Goal: Transaction & Acquisition: Subscribe to service/newsletter

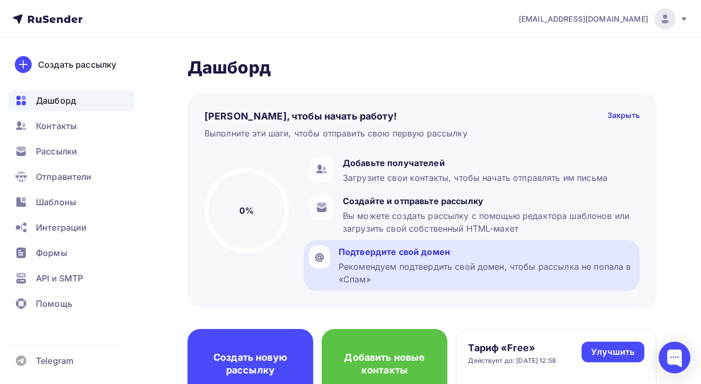
click at [422, 251] on div "Подтвердите свой домен" at bounding box center [487, 251] width 296 height 13
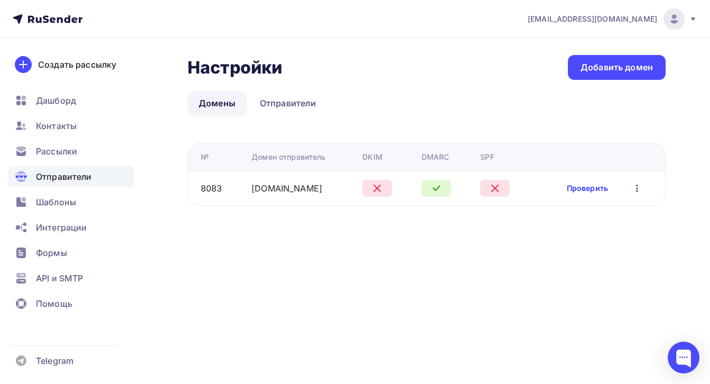
click at [597, 187] on link "Проверить" at bounding box center [587, 188] width 41 height 11
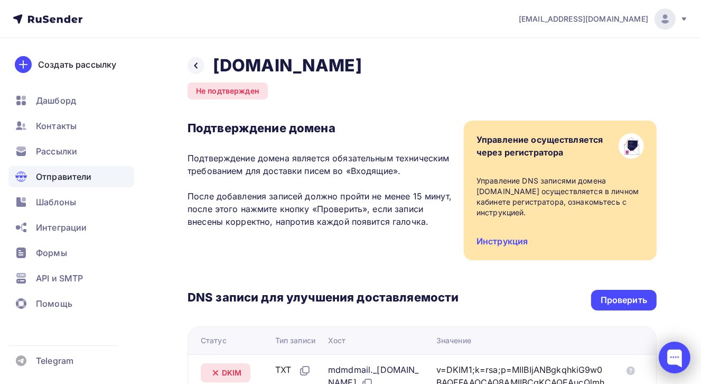
click at [672, 362] on div at bounding box center [675, 357] width 32 height 32
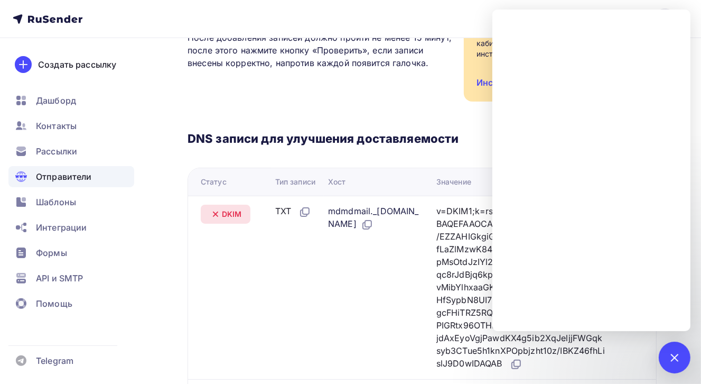
scroll to position [317, 0]
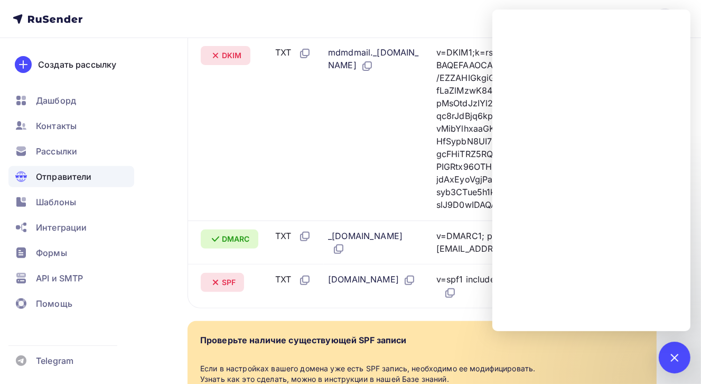
click at [380, 180] on td "mdmdmail._domainkey.ntconsult.ru" at bounding box center [378, 128] width 108 height 183
click at [383, 264] on td "_dmarc.ntconsult.ru" at bounding box center [378, 242] width 108 height 44
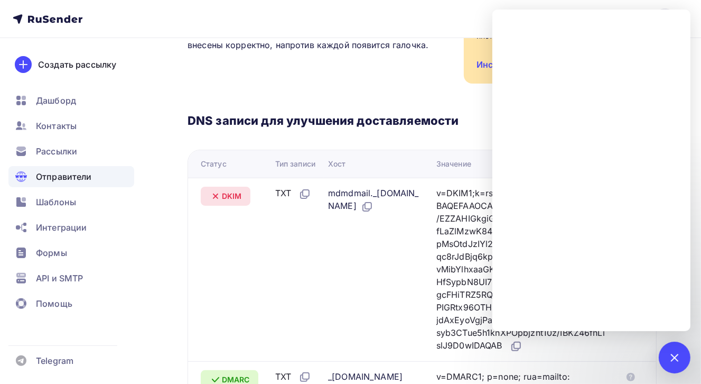
scroll to position [211, 0]
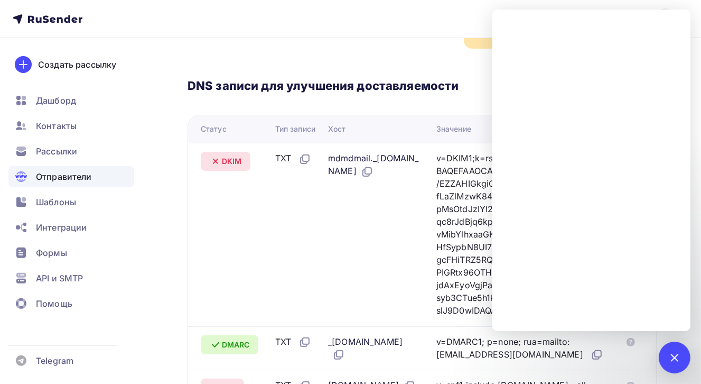
click at [309, 203] on td "TXT" at bounding box center [297, 234] width 53 height 183
drag, startPoint x: 206, startPoint y: 200, endPoint x: 149, endPoint y: 184, distance: 59.3
click at [201, 200] on td "DKIM" at bounding box center [229, 234] width 83 height 183
click at [401, 49] on div "DNS записи для улучшения доставляемости Проверить Статус Тип записи Хост Значен…" at bounding box center [422, 231] width 469 height 365
click at [669, 362] on div at bounding box center [675, 357] width 32 height 32
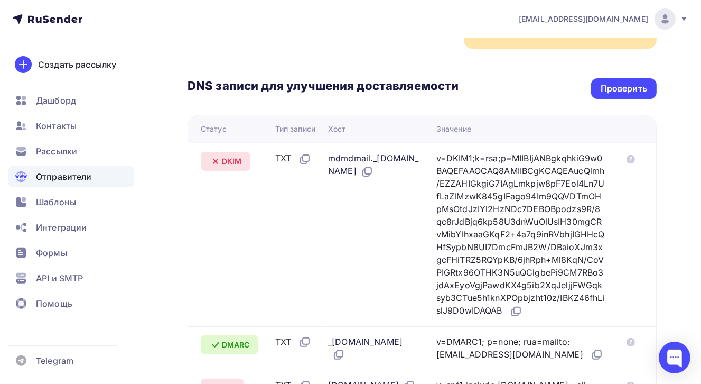
drag, startPoint x: 182, startPoint y: 161, endPoint x: 303, endPoint y: 183, distance: 123.2
click at [303, 183] on div "Назад ntconsult.ru Не подтвержден Подтверждение домена Подтверждение домена явл…" at bounding box center [350, 214] width 701 height 774
click at [262, 242] on td "DKIM" at bounding box center [229, 234] width 83 height 183
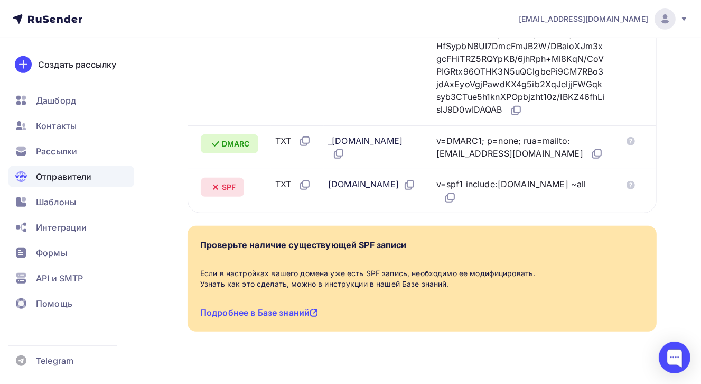
scroll to position [445, 0]
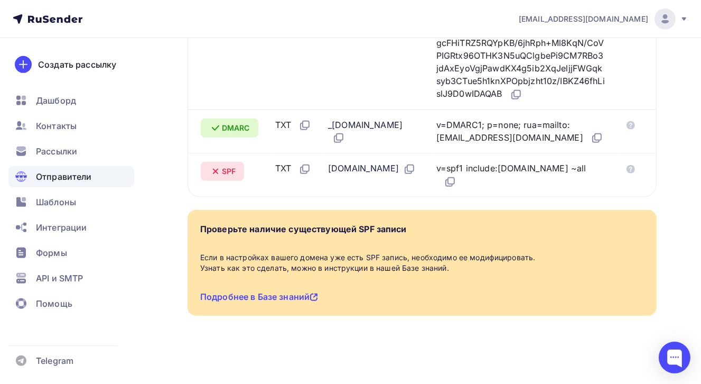
drag, startPoint x: 184, startPoint y: 100, endPoint x: 616, endPoint y: 190, distance: 441.7
click at [312, 76] on td "TXT" at bounding box center [297, 17] width 53 height 183
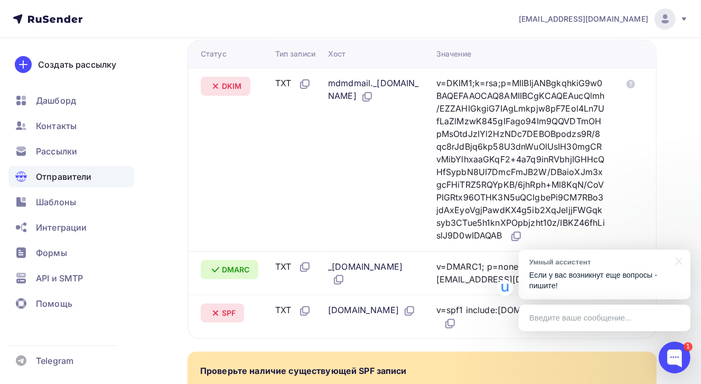
click at [608, 281] on p "Если у вас возникнут еще вопросы - пишите!" at bounding box center [605, 281] width 151 height 22
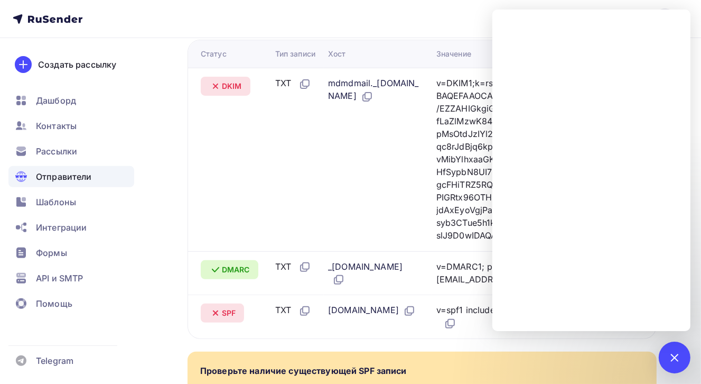
click at [229, 161] on td "DKIM" at bounding box center [229, 159] width 83 height 183
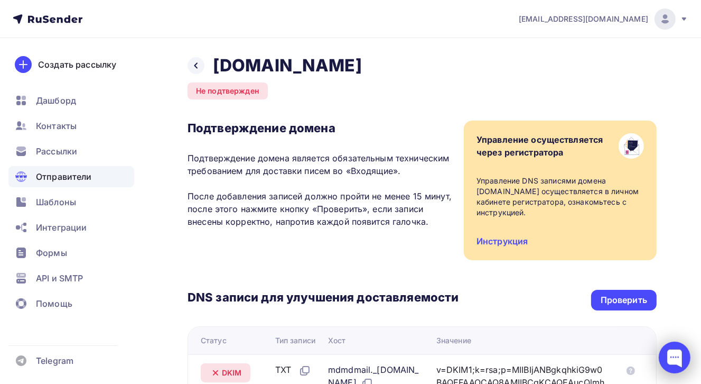
click at [677, 362] on div at bounding box center [675, 357] width 32 height 32
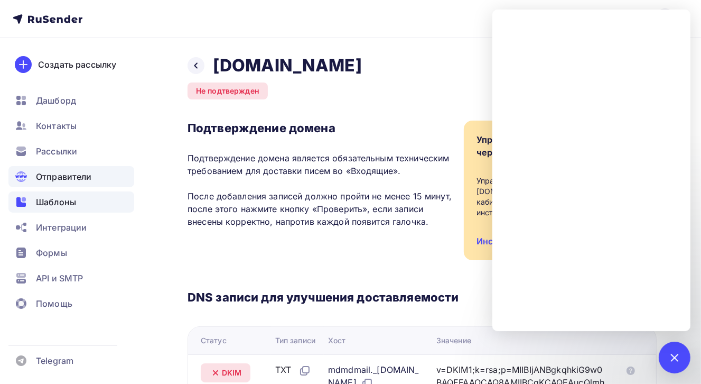
click at [58, 202] on span "Шаблоны" at bounding box center [56, 202] width 40 height 13
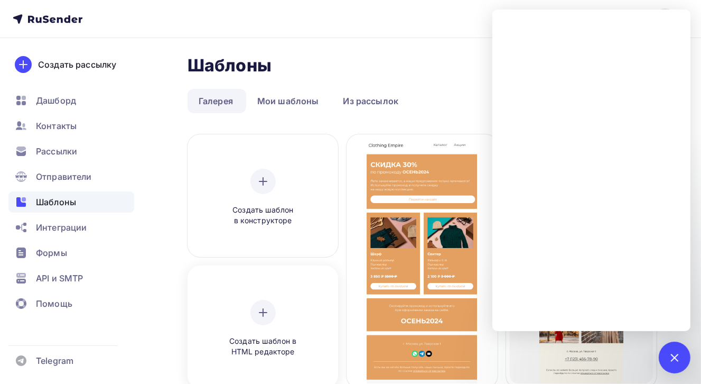
click at [266, 309] on icon at bounding box center [263, 312] width 13 height 13
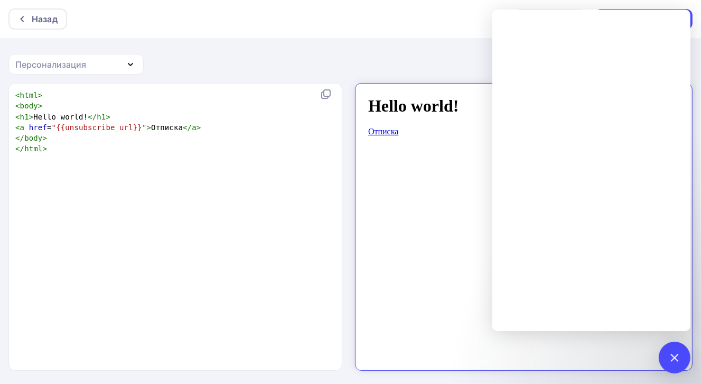
click at [467, 297] on body "Hello world! Отписка" at bounding box center [515, 222] width 312 height 270
click at [682, 359] on div at bounding box center [675, 357] width 32 height 32
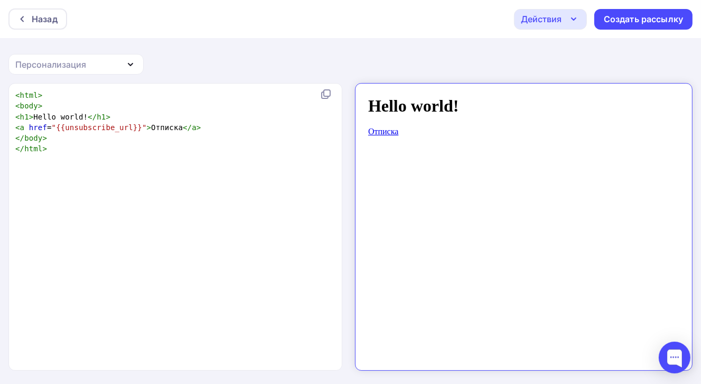
scroll to position [1, 0]
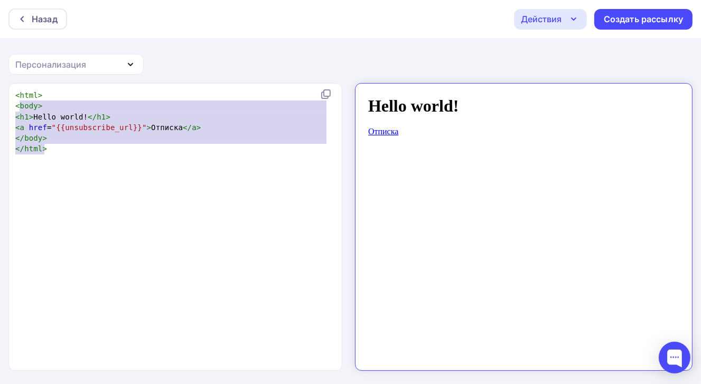
type textarea "<html> <body> <h1>Hello world!</h1> <a href="{{unsubscribe_url}}">Отписка</a> <…"
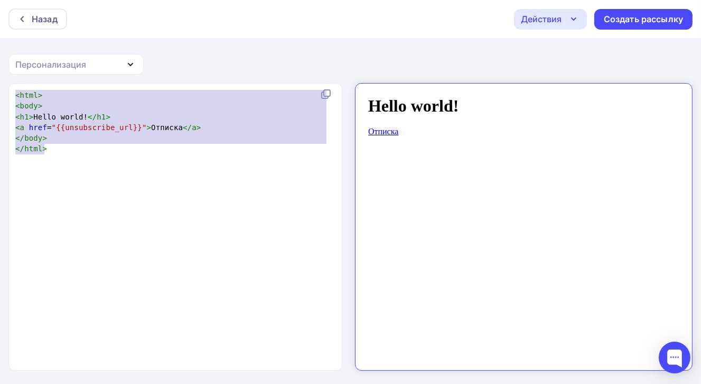
drag, startPoint x: 54, startPoint y: 161, endPoint x: 13, endPoint y: 96, distance: 77.0
click at [13, 96] on div "<html> <body> <h1>Hello world!</h1> <a href="{{unsubscribe_url}}">Отписка</a> <…" at bounding box center [176, 227] width 334 height 287
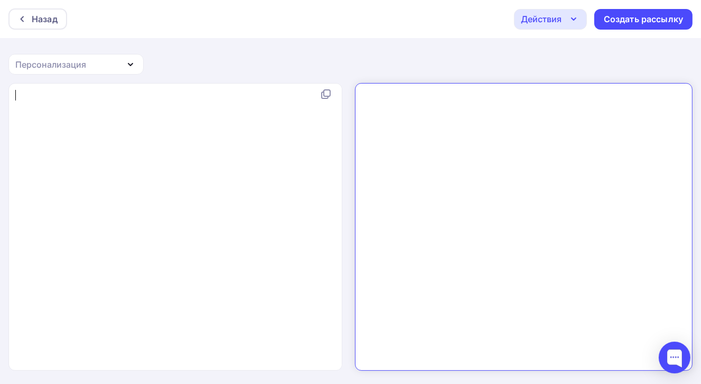
click at [128, 62] on icon "button" at bounding box center [130, 64] width 13 height 13
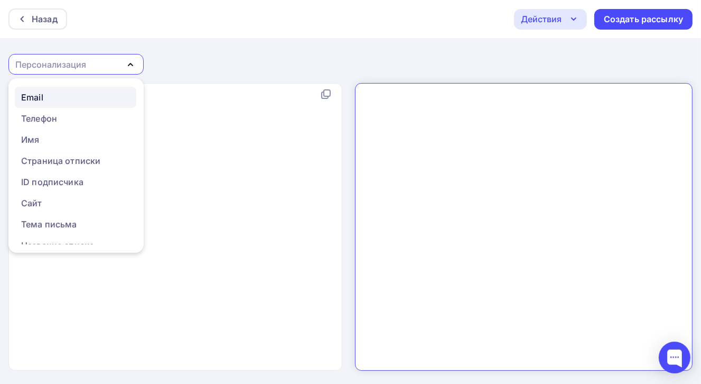
click at [98, 98] on div "Email" at bounding box center [75, 97] width 109 height 13
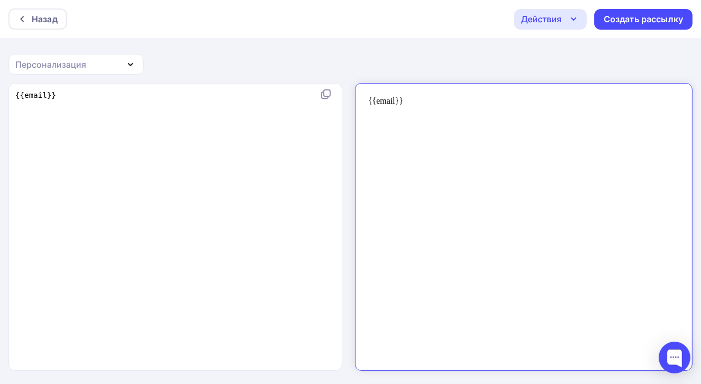
click at [33, 133] on div "x {{email}}" at bounding box center [186, 240] width 347 height 304
click at [579, 17] on icon "button" at bounding box center [574, 19] width 13 height 13
click at [51, 178] on div "x {{email}} ​" at bounding box center [186, 240] width 347 height 304
click at [41, 14] on div "Назад" at bounding box center [45, 19] width 26 height 13
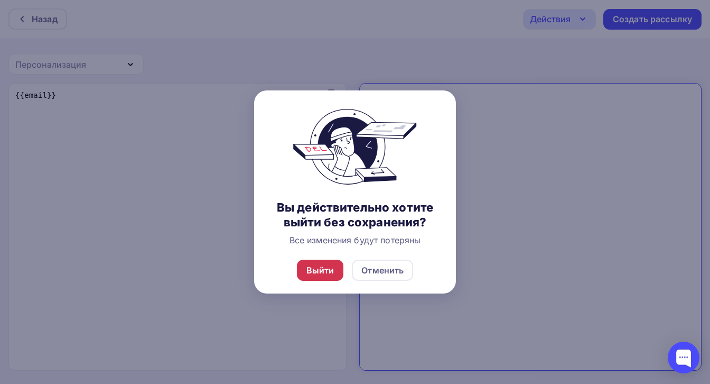
click at [324, 266] on div "Выйти" at bounding box center [321, 270] width 28 height 13
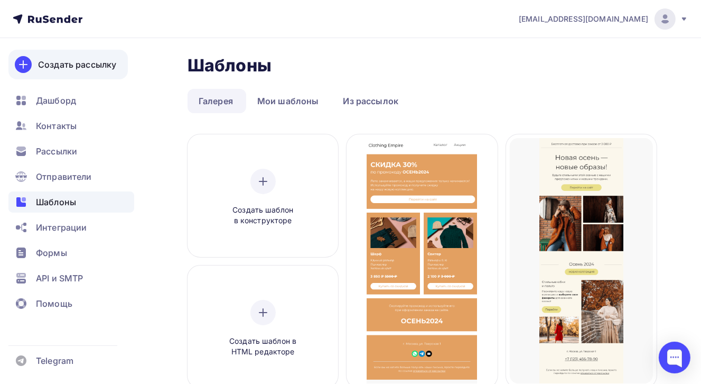
click at [59, 66] on div "Создать рассылку" at bounding box center [77, 64] width 78 height 13
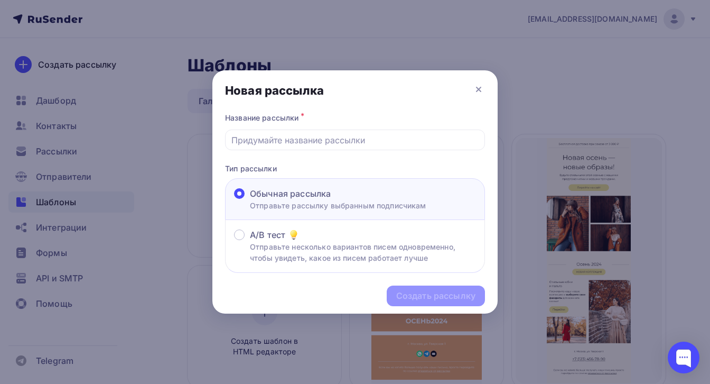
drag, startPoint x: 477, startPoint y: 89, endPoint x: 245, endPoint y: 59, distance: 233.6
click at [474, 87] on icon at bounding box center [479, 89] width 13 height 13
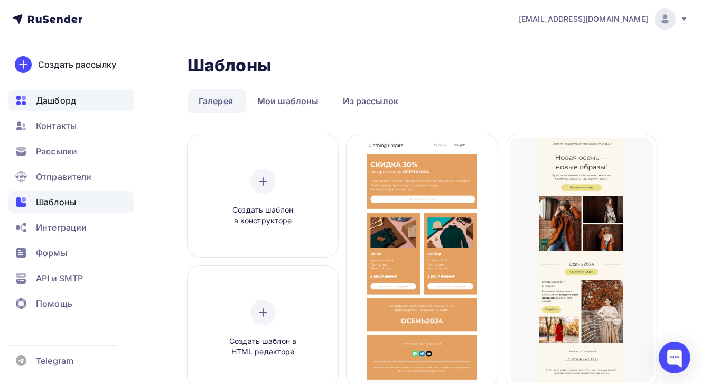
click at [50, 98] on span "Дашборд" at bounding box center [56, 100] width 40 height 13
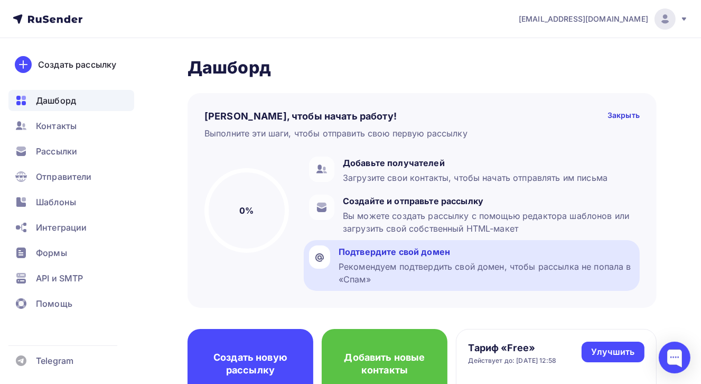
click at [402, 261] on div "Рекомендуем подтвердить свой домен, чтобы рассылка не попала в «Спам»" at bounding box center [487, 272] width 296 height 25
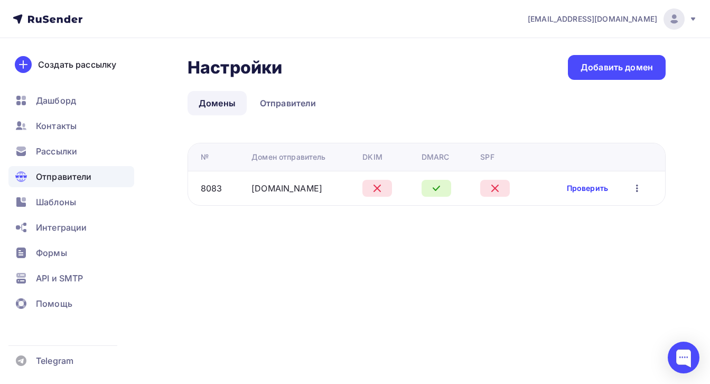
click at [595, 186] on link "Проверить" at bounding box center [587, 188] width 41 height 11
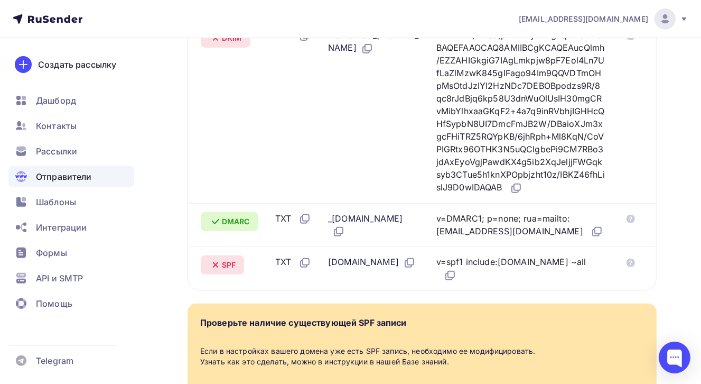
scroll to position [234, 0]
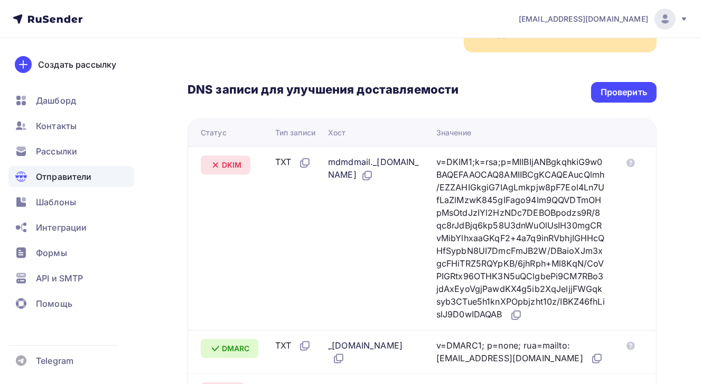
scroll to position [317, 0]
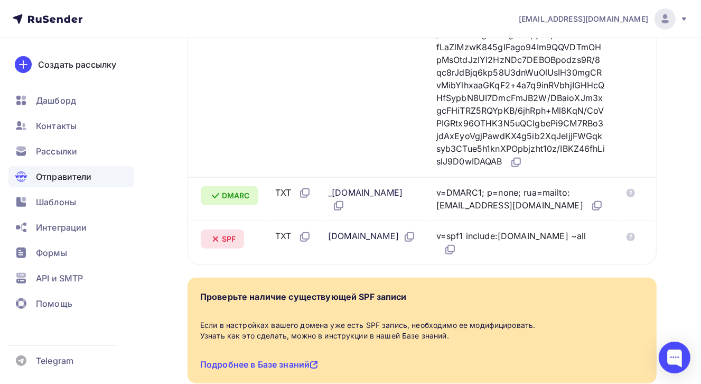
scroll to position [287, 0]
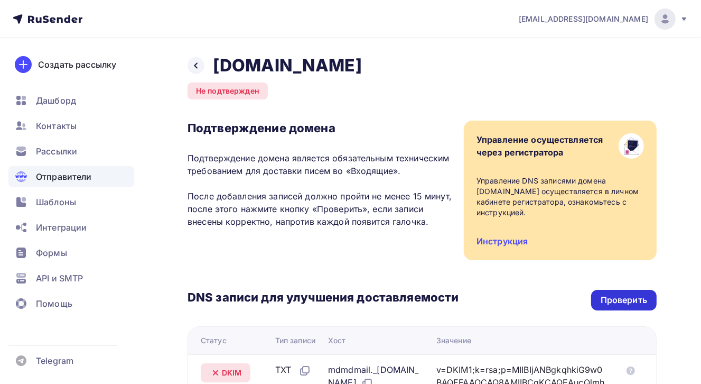
click at [622, 304] on div "Проверить" at bounding box center [624, 300] width 47 height 12
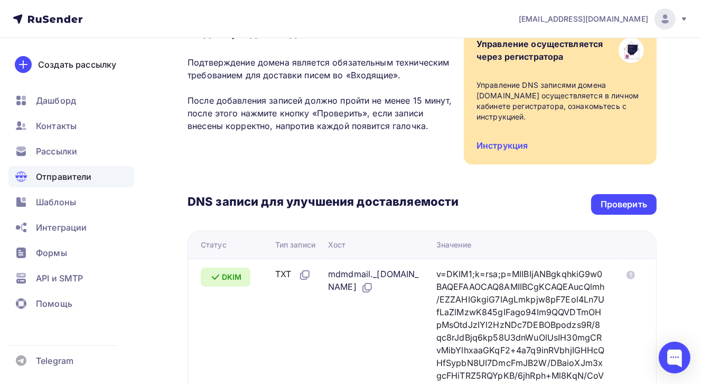
scroll to position [106, 0]
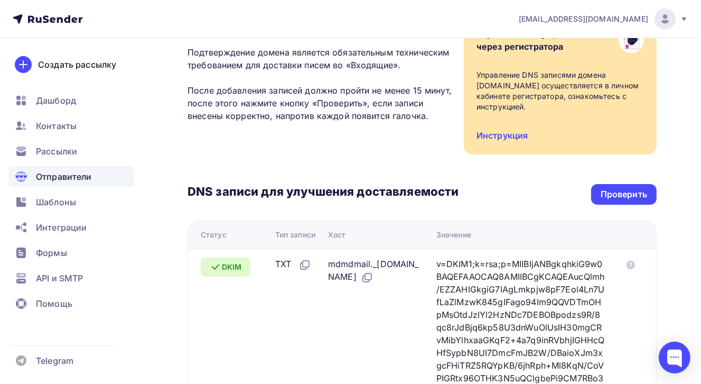
drag, startPoint x: 55, startPoint y: 198, endPoint x: 221, endPoint y: 146, distance: 173.9
click at [55, 198] on span "Шаблоны" at bounding box center [56, 202] width 40 height 13
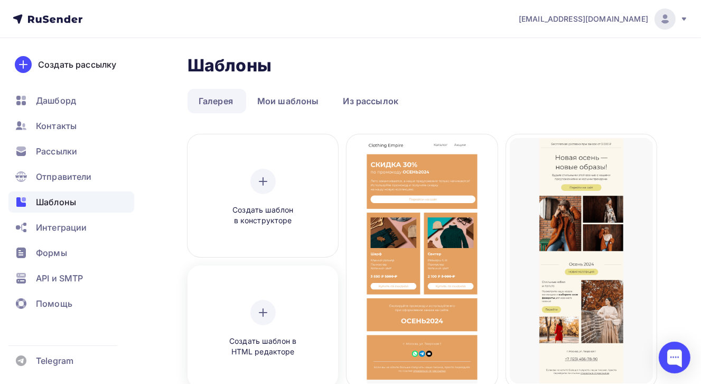
scroll to position [106, 0]
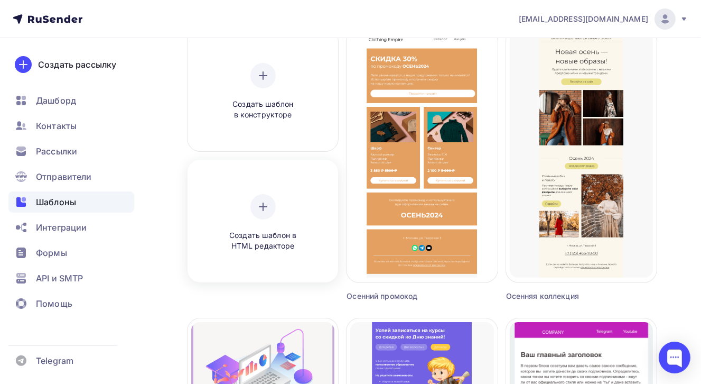
click at [264, 211] on icon at bounding box center [263, 206] width 13 height 13
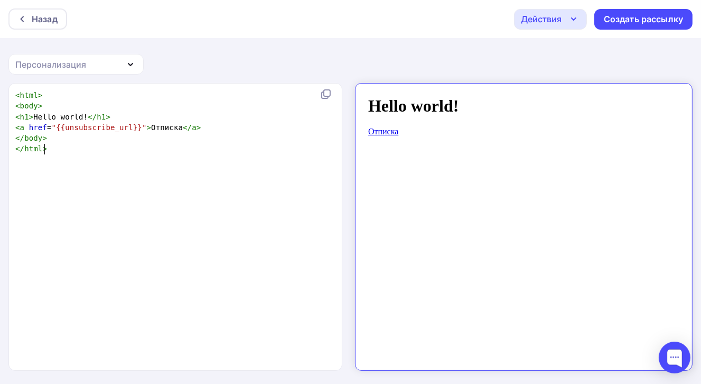
scroll to position [1, 0]
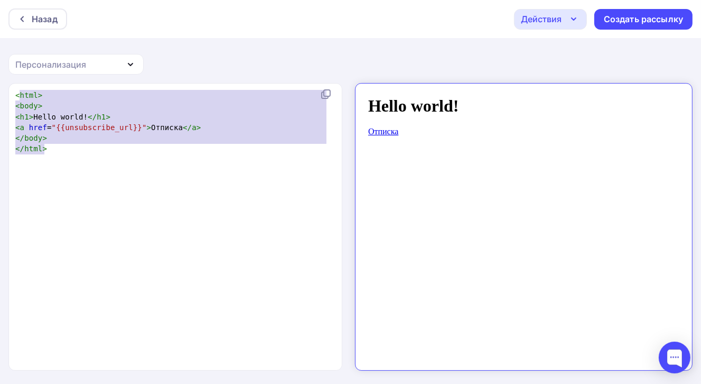
type textarea "<html> <body> <h1>Hello world!</h1> <a href="{{unsubscribe_url}}">Отписка</a> <…"
drag, startPoint x: 55, startPoint y: 153, endPoint x: 14, endPoint y: 85, distance: 79.4
click at [14, 85] on div "<html> <body> <h1>Hello world!</h1> <a href="{{unsubscribe_url}}">Отписка</a> <…" at bounding box center [176, 227] width 334 height 287
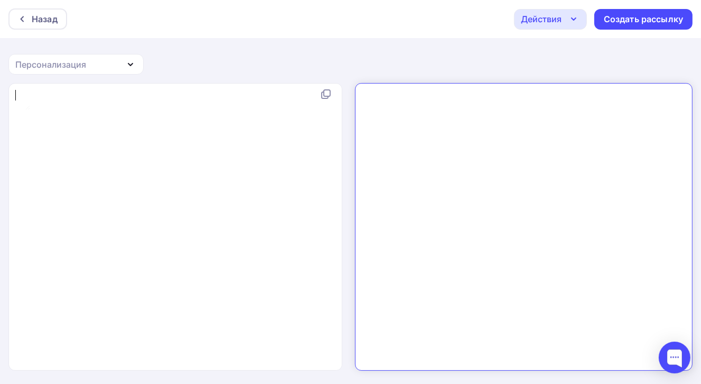
type textarea "​"
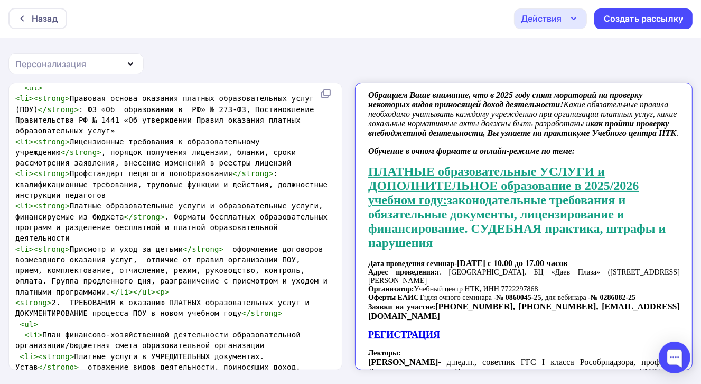
scroll to position [0, 0]
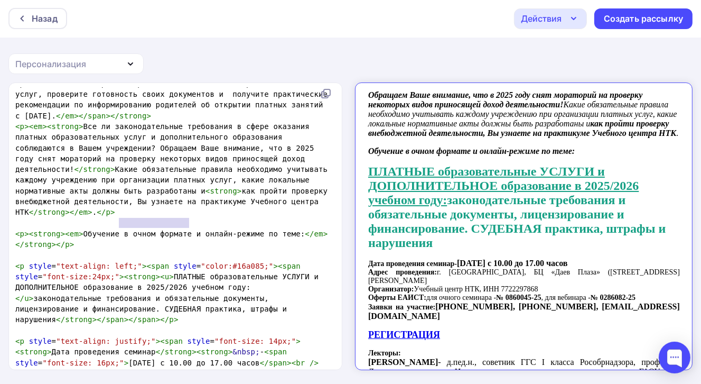
type textarea "очном формате и"
drag, startPoint x: 188, startPoint y: 224, endPoint x: 123, endPoint y: 221, distance: 65.6
click at [123, 229] on span "< p >< strong >< em > Обучение в очном формате и онлайн-режиме по теме: </ em >…" at bounding box center [171, 238] width 312 height 19
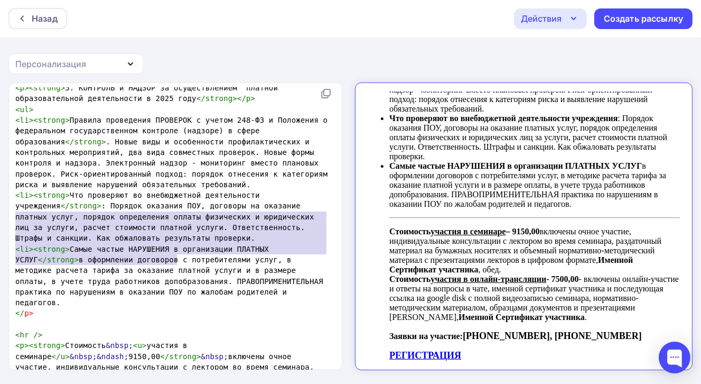
type textarea "<p><strong>Стоимость&nbsp;<u>участия в семинаре</u>&nbsp;&ndash; 9150,00</stron…"
drag, startPoint x: 16, startPoint y: 217, endPoint x: 161, endPoint y: 271, distance: 154.5
click at [161, 340] on pre "< p >< strong > Стоимость &nbsp; < u > участия в семинаре </ u > &nbsp;&ndash; …" at bounding box center [173, 377] width 320 height 75
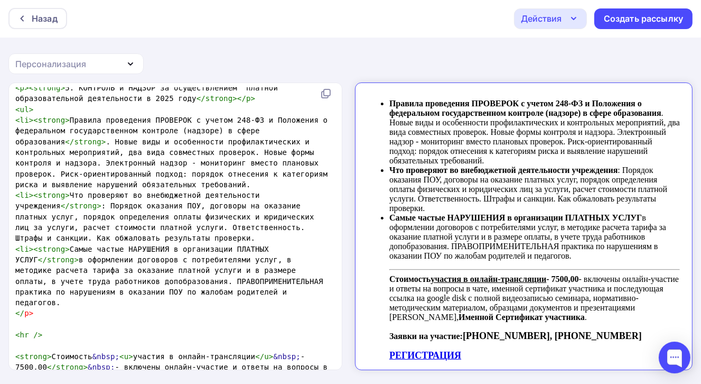
click at [255, 352] on span "</" at bounding box center [259, 356] width 9 height 8
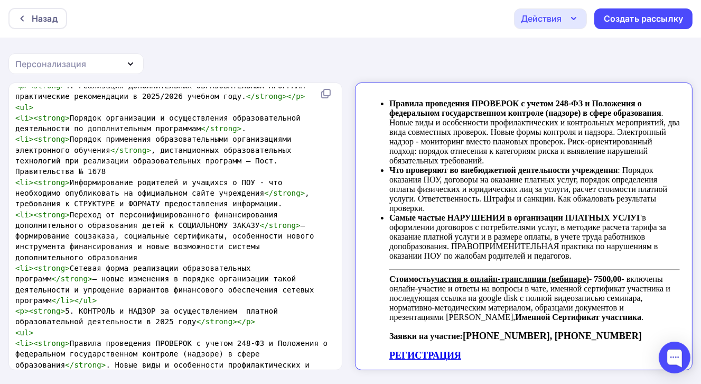
scroll to position [1542, 0]
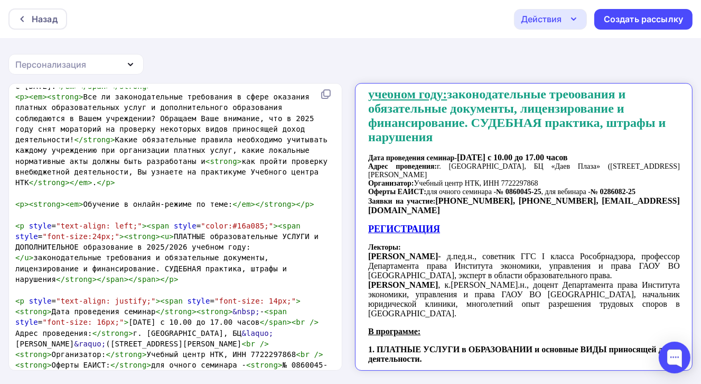
type textarea "(вебинаре)"
click at [511, 184] on span "Дата проведения семинар - 5 сентября 2025 года с 10.00 до 17.00 часов Адрес про…" at bounding box center [515, 165] width 312 height 42
drag, startPoint x: 438, startPoint y: 186, endPoint x: 520, endPoint y: 193, distance: 82.3
click at [520, 186] on span "Дата проведения семинар - 5 сентября 2025 года с 10.00 до 17.00 часов Адрес про…" at bounding box center [515, 165] width 312 height 42
click at [405, 196] on span "Заявки на участие:" at bounding box center [392, 192] width 67 height 8
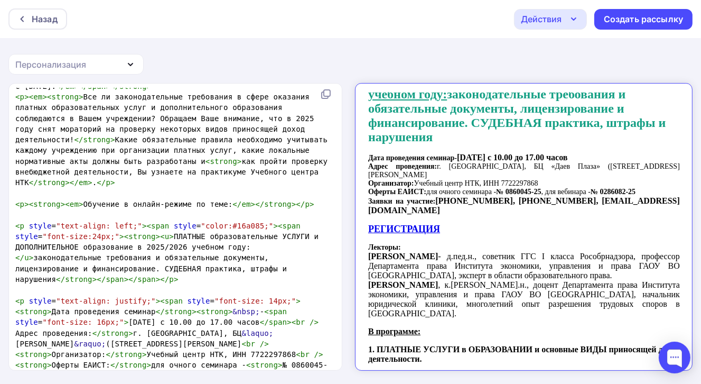
click at [379, 178] on strong "Организатор:" at bounding box center [382, 174] width 46 height 8
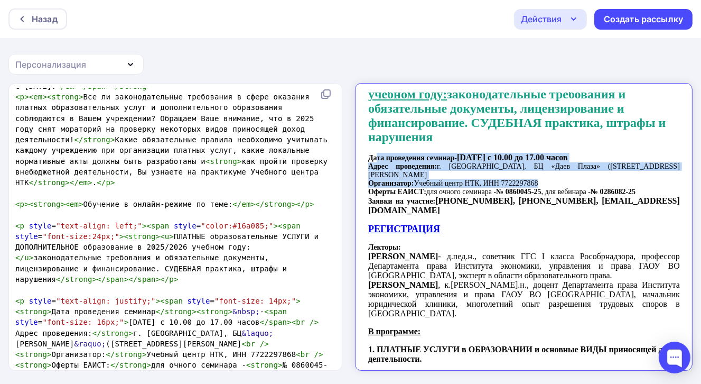
drag, startPoint x: 368, startPoint y: 171, endPoint x: 647, endPoint y: 184, distance: 278.9
click at [647, 184] on p "Дата проведения семинар - 5 сентября 2025 года с 10.00 до 17.00 часов Адрес про…" at bounding box center [515, 174] width 312 height 62
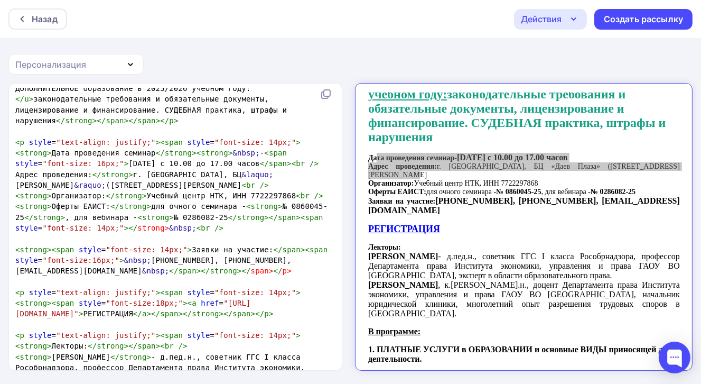
click at [173, 202] on span "< strong > Оферты ЕАИСТ: </ strong > для очного семинара - < strong > № 0860045…" at bounding box center [171, 217] width 312 height 30
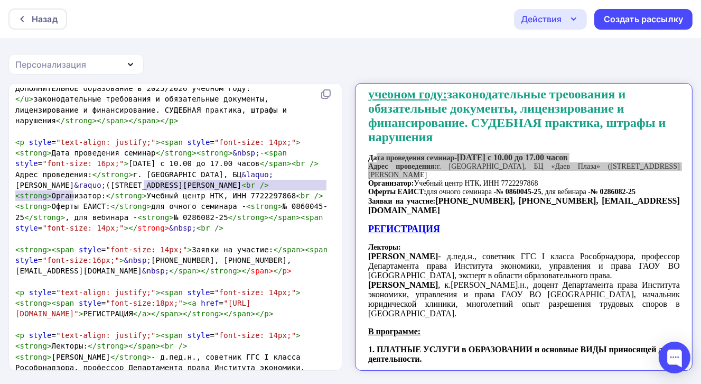
type textarea "для очного семинара - <strong>№ 0860045-25</strong>,"
drag, startPoint x: 143, startPoint y: 184, endPoint x: 70, endPoint y: 197, distance: 74.0
click at [70, 202] on span "< strong > Оферты ЕАИСТ: </ strong > для очного семинара - < strong > № 0860045…" at bounding box center [171, 217] width 312 height 30
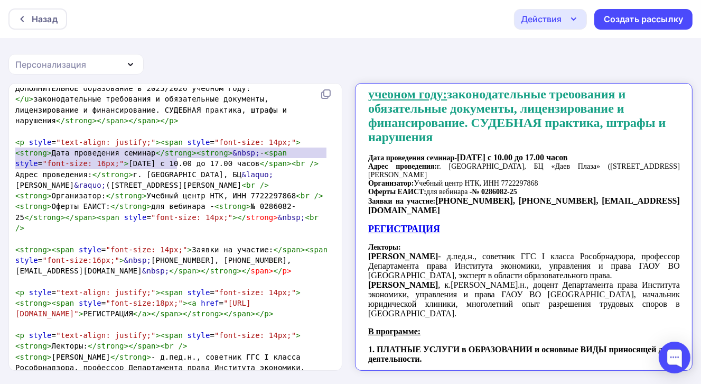
type textarea "Адрес проведения: </strong>г. Москва, БЦ &laquo;Даев Плаза&raquo; (м. Тургеневс…"
drag, startPoint x: 13, startPoint y: 152, endPoint x: 195, endPoint y: 162, distance: 182.1
click at [195, 169] on pre "Адрес проведения: </ strong > г. Москва, БЦ &laquo; Даев Плаза &raquo; (м. Тург…" at bounding box center [173, 180] width 320 height 22
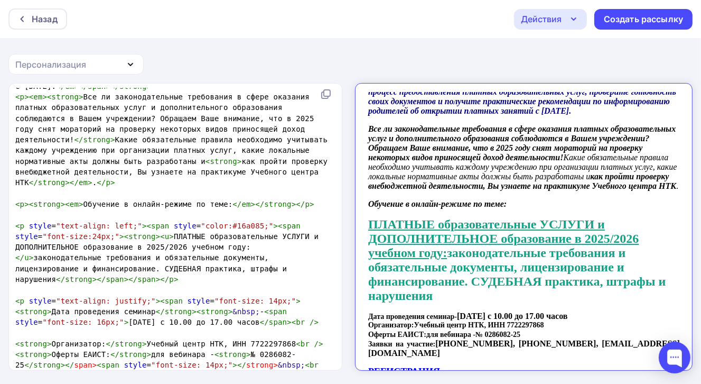
scroll to position [0, 0]
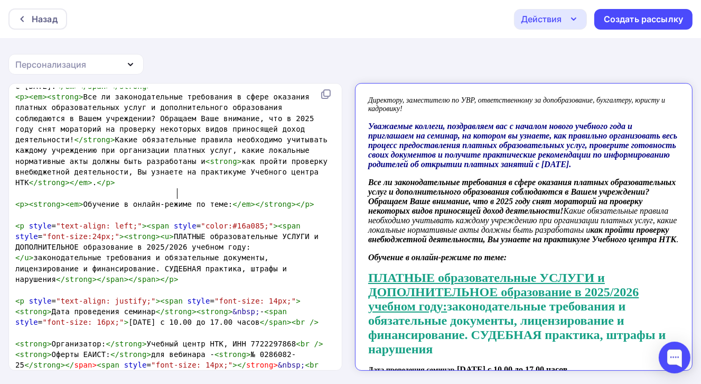
type textarea "е"
click at [174, 200] on span "< p >< strong >< em > Обучение в онлайн-режиме по теме: </ em ></ strong ></ p >" at bounding box center [164, 204] width 299 height 8
click at [180, 200] on span "< p >< strong >< em > Обучение в онлайн-режиме по теме: </ em ></ strong ></ p >" at bounding box center [164, 204] width 299 height 8
click at [178, 200] on span "< p >< strong >< em > Обучение в онлайн-режиме по теме: </ em ></ strong ></ p >" at bounding box center [164, 204] width 299 height 8
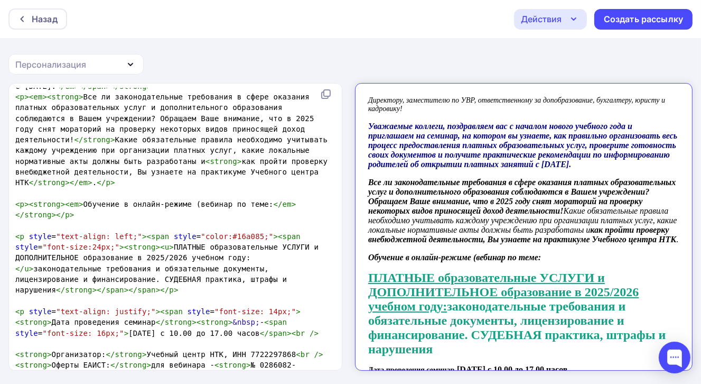
type textarea "(вебинар)"
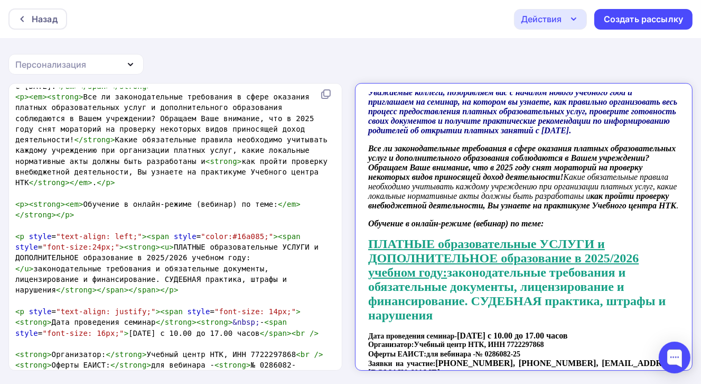
scroll to position [53, 0]
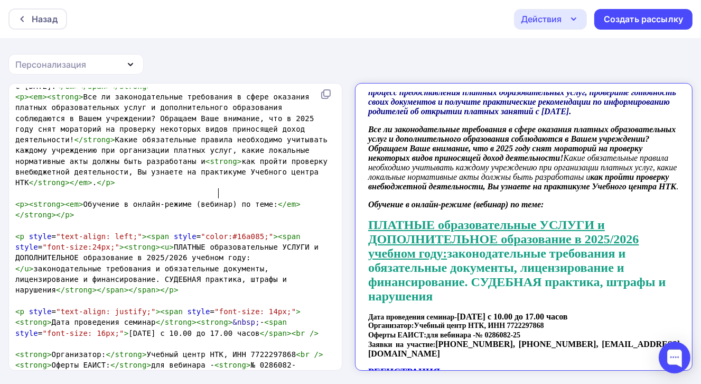
click at [89, 307] on span "< p style = "text-align: justify;" >< span style = "font-size: 14px;" >< strong…" at bounding box center [166, 322] width 303 height 30
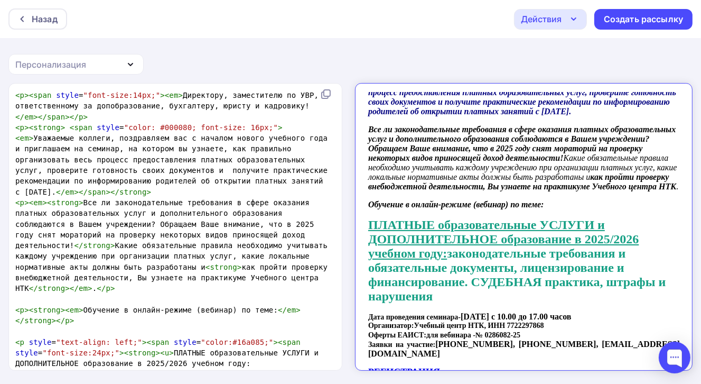
type textarea "а"
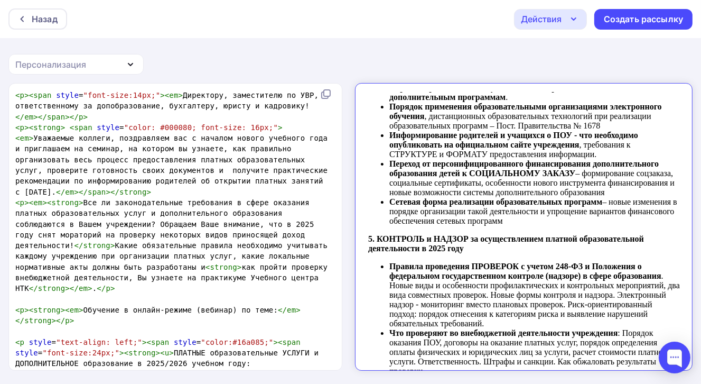
scroll to position [1473, 0]
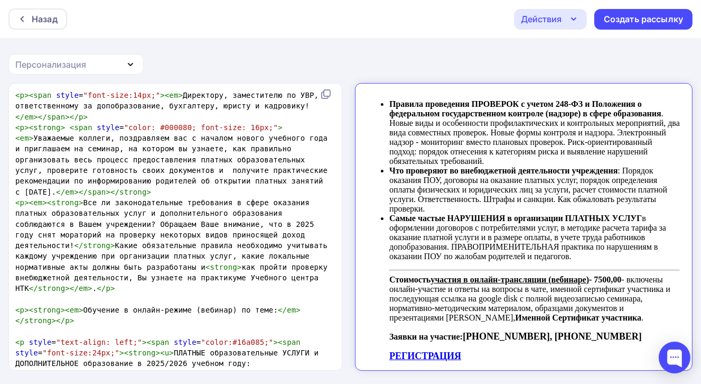
click at [574, 21] on icon "button" at bounding box center [574, 19] width 13 height 13
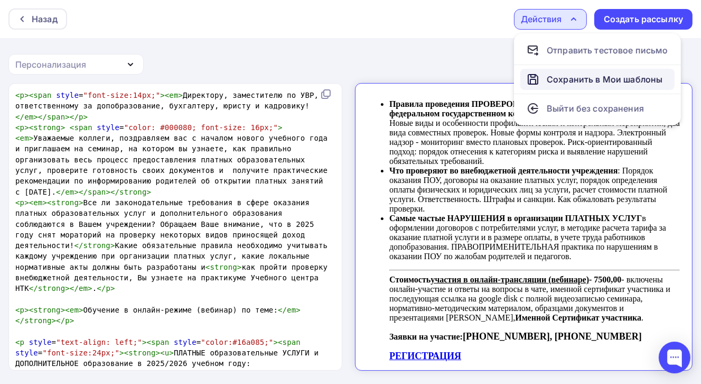
click at [568, 80] on div "Сохранить в Мои шаблоны" at bounding box center [605, 79] width 116 height 13
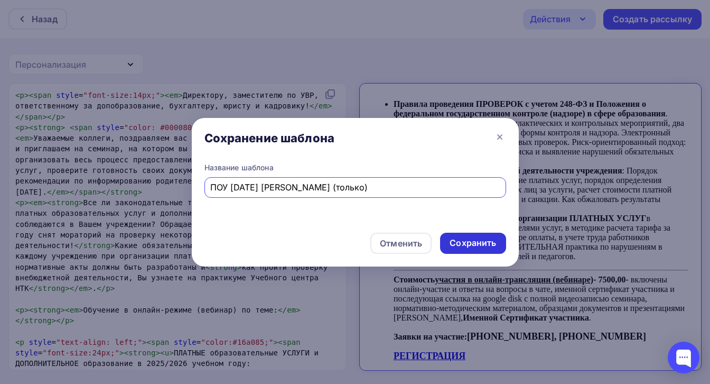
type input "ПОУ [DATE] [PERSON_NAME] (только)"
click at [484, 243] on div "Сохранить" at bounding box center [473, 243] width 47 height 12
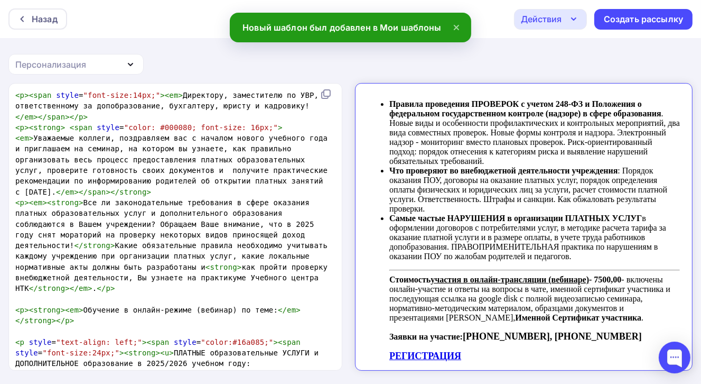
click at [574, 21] on icon "button" at bounding box center [574, 19] width 13 height 13
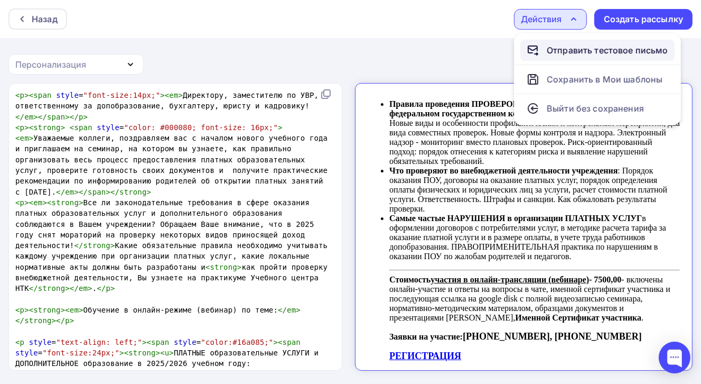
click at [577, 51] on div "Отправить тестовое письмо" at bounding box center [608, 50] width 122 height 13
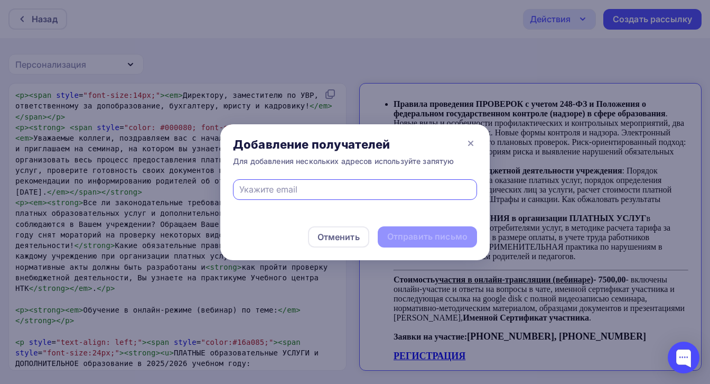
type input "[EMAIL_ADDRESS][DOMAIN_NAME]"
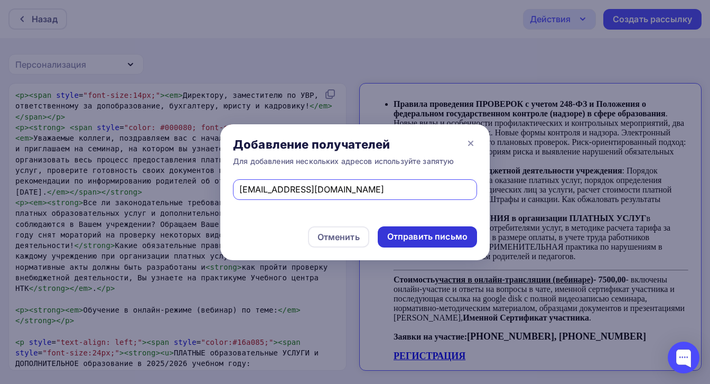
click at [452, 237] on div "Отправить письмо" at bounding box center [427, 236] width 80 height 12
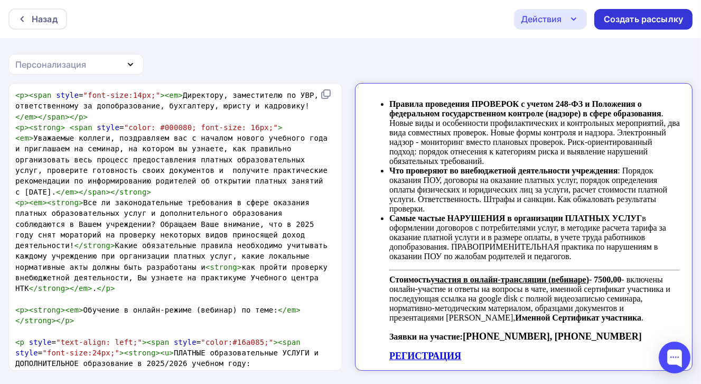
click at [640, 26] on div "Создать рассылку" at bounding box center [644, 19] width 98 height 21
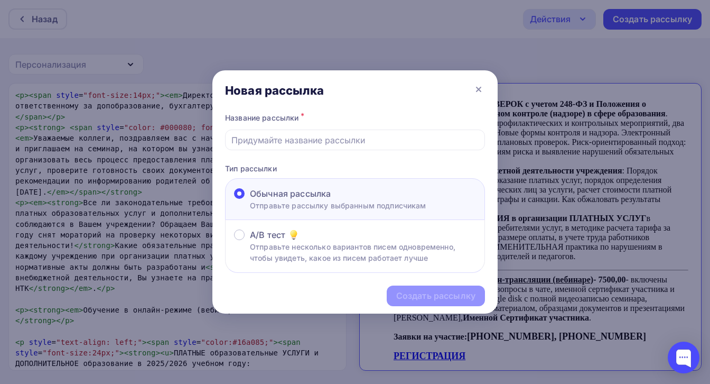
drag, startPoint x: 273, startPoint y: 188, endPoint x: 290, endPoint y: 192, distance: 17.1
click at [273, 188] on span "Обычная рассылка" at bounding box center [290, 193] width 81 height 13
click at [250, 200] on input "Обычная рассылка Отправьте рассылку выбранным подписчикам" at bounding box center [250, 200] width 0 height 0
click at [256, 140] on input "text" at bounding box center [356, 140] width 248 height 13
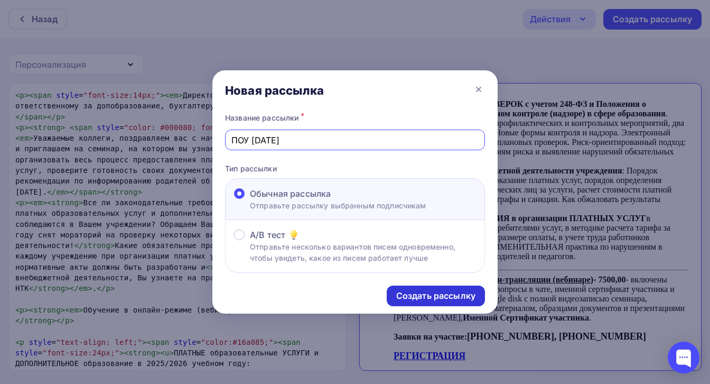
type input "ПОУ 5 сент 2025"
click at [433, 294] on div "Создать рассылку" at bounding box center [435, 296] width 79 height 12
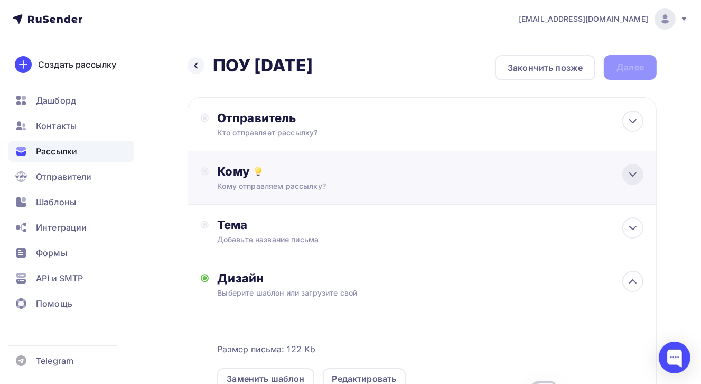
click at [635, 175] on icon at bounding box center [633, 174] width 13 height 13
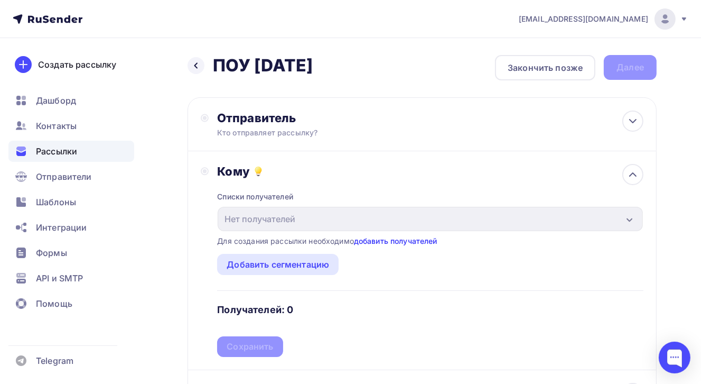
click at [411, 239] on link "добавить получателей" at bounding box center [396, 240] width 84 height 9
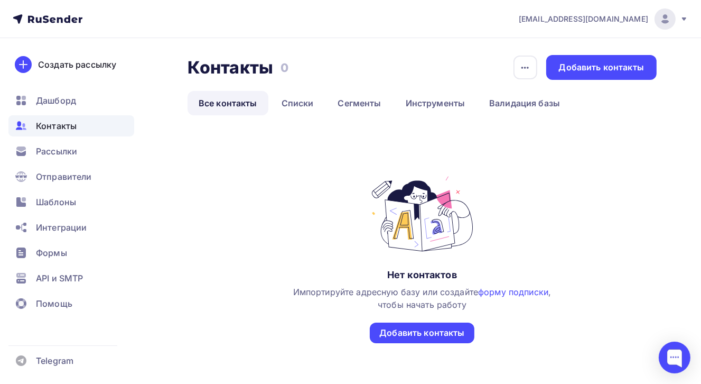
click at [228, 106] on link "Все контакты" at bounding box center [228, 103] width 81 height 24
click at [290, 100] on link "Списки" at bounding box center [298, 103] width 54 height 24
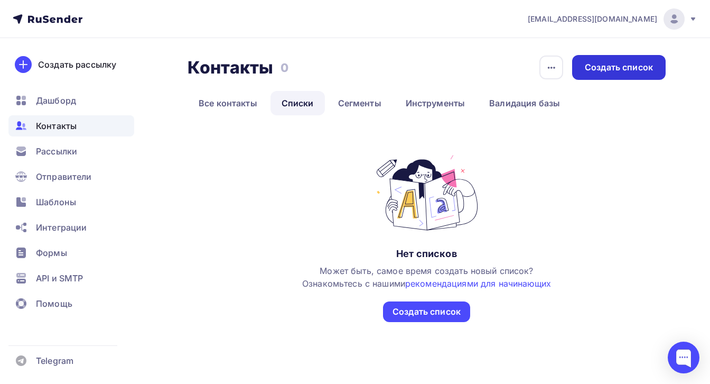
click at [627, 68] on div "Создать список" at bounding box center [619, 67] width 68 height 12
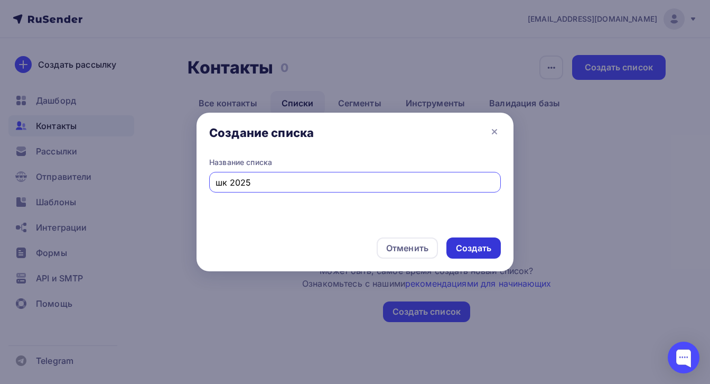
type input "шк 2025"
click at [463, 251] on div "Создать" at bounding box center [473, 248] width 35 height 12
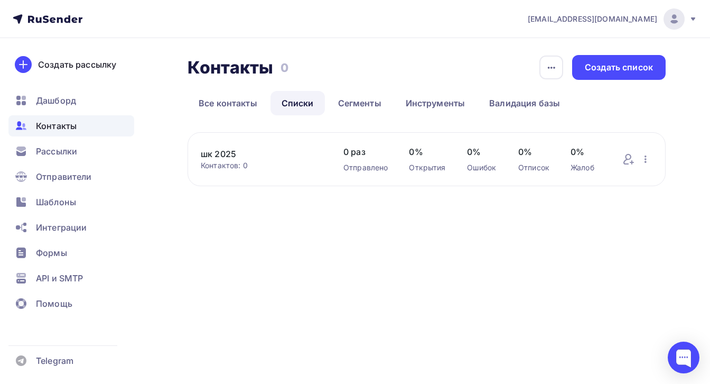
click at [218, 157] on link "шк 2025" at bounding box center [262, 153] width 122 height 13
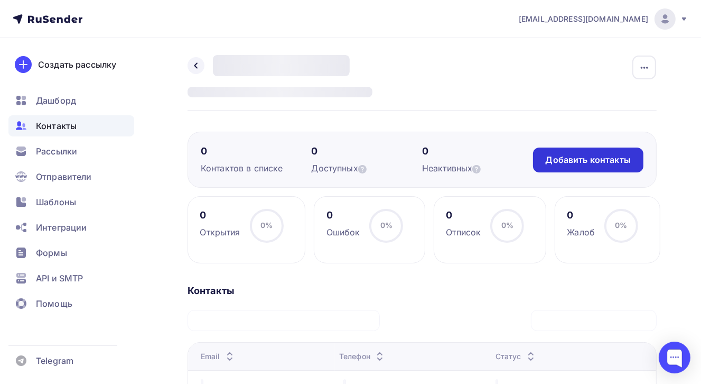
click at [598, 161] on div "Добавить контакты" at bounding box center [588, 160] width 85 height 12
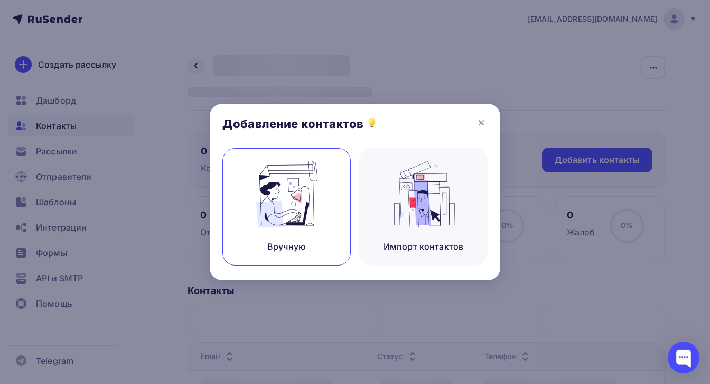
click at [304, 218] on img at bounding box center [287, 194] width 71 height 67
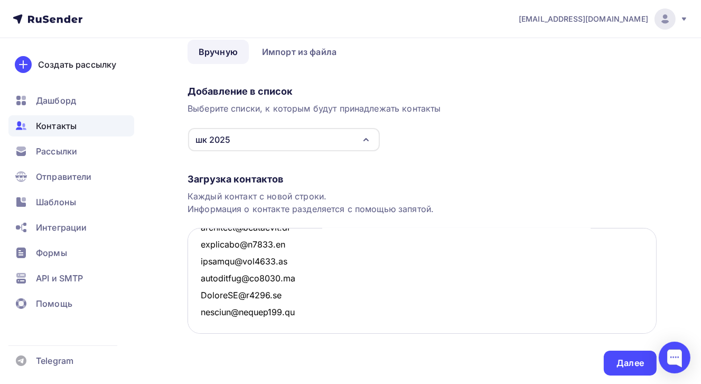
scroll to position [80, 0]
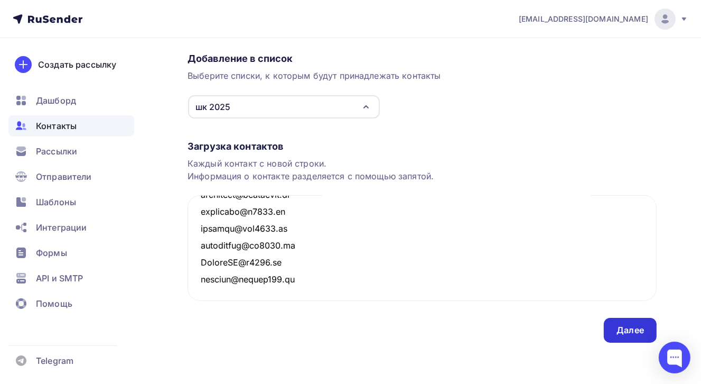
type textarea "levinatu@sch1579.ru lg@schooloftomorrow.ru, li@s1273.ru limarenkoag@sch922.ru l…"
click at [630, 336] on div "Далее" at bounding box center [630, 330] width 53 height 25
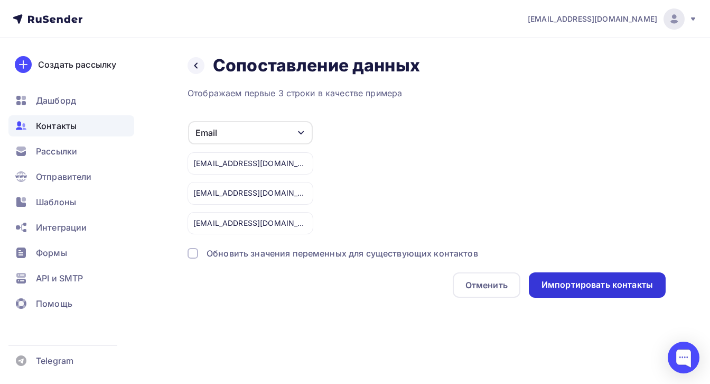
click at [581, 287] on div "Импортировать контакты" at bounding box center [598, 285] width 112 height 12
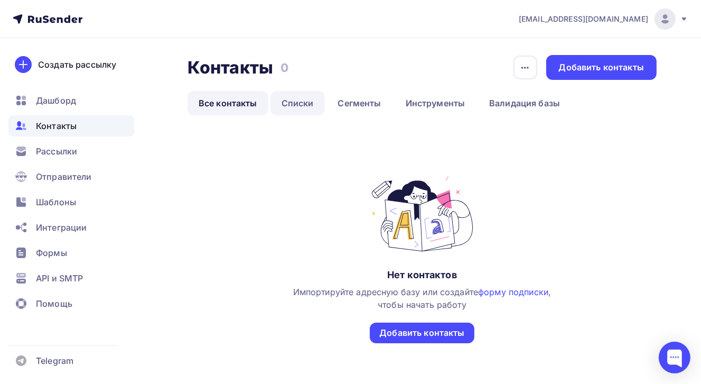
click at [300, 100] on link "Списки" at bounding box center [298, 103] width 54 height 24
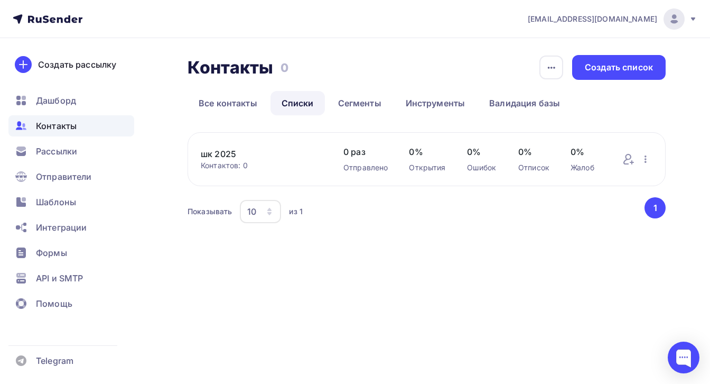
click at [226, 153] on link "шк 2025" at bounding box center [262, 153] width 122 height 13
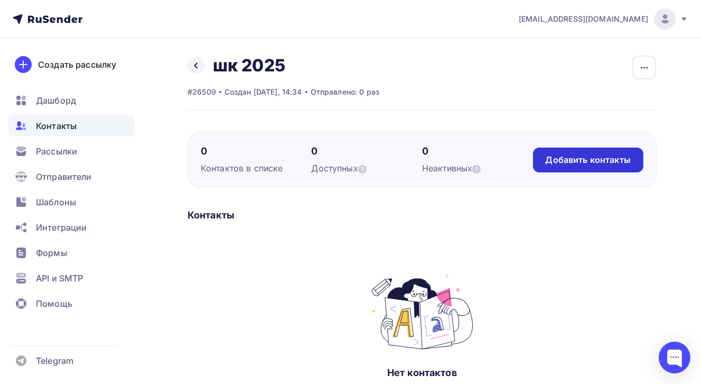
click at [573, 160] on div "Добавить контакты" at bounding box center [588, 160] width 85 height 12
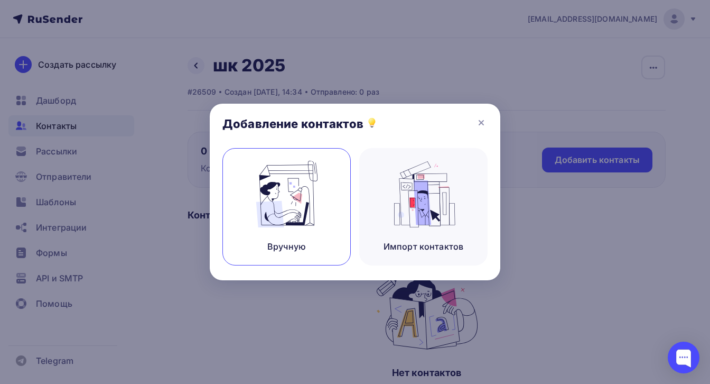
click at [290, 227] on div "Вручную" at bounding box center [287, 206] width 128 height 117
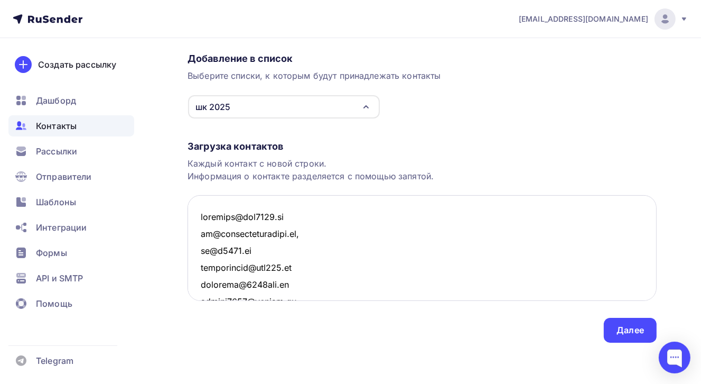
scroll to position [8362, 0]
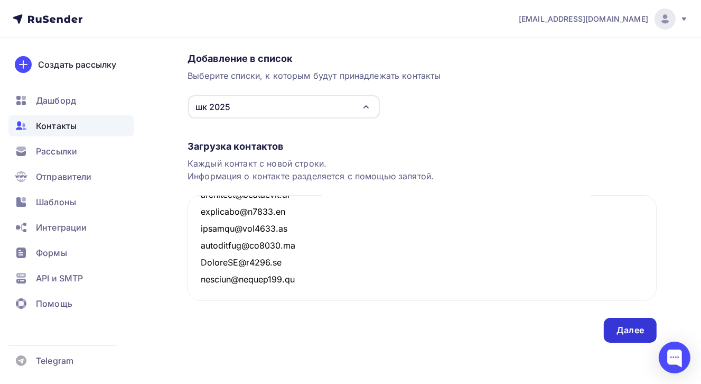
type textarea "levinatu@sch1579.ru lg@schooloftomorrow.ru, li@s1273.ru limarenkoag@sch922.ru l…"
click at [620, 332] on div "Далее" at bounding box center [630, 330] width 27 height 12
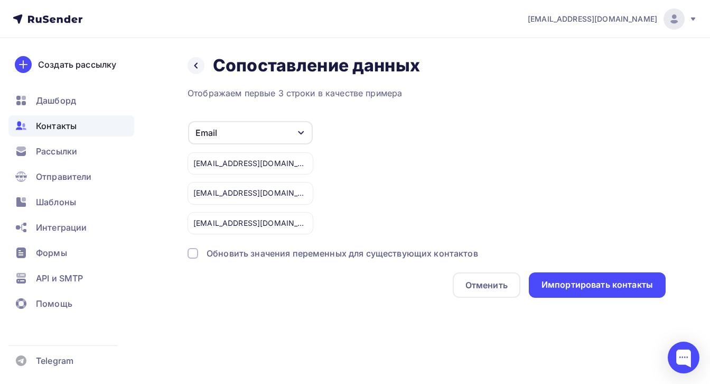
click at [191, 254] on div at bounding box center [193, 253] width 11 height 11
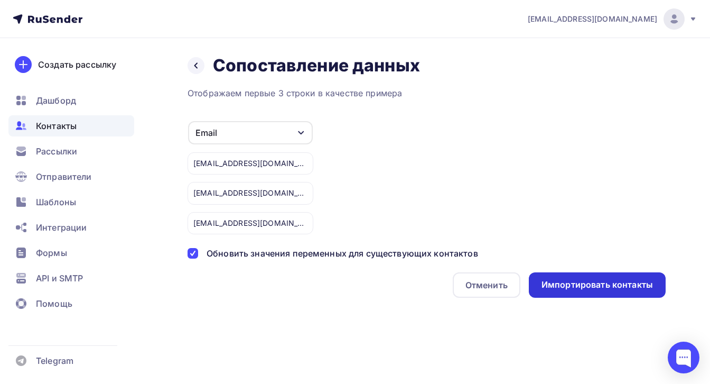
click at [607, 289] on div "Импортировать контакты" at bounding box center [598, 285] width 112 height 12
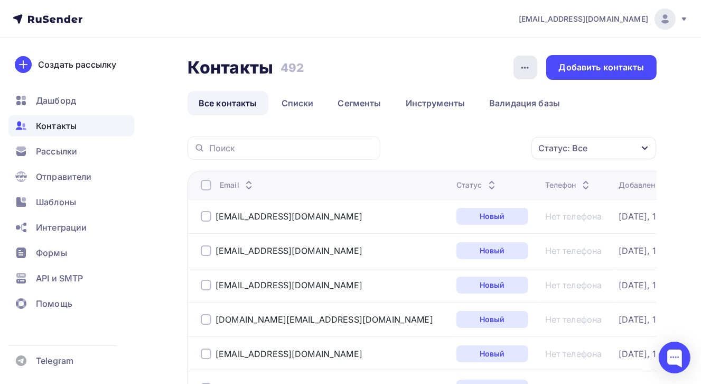
click at [527, 70] on icon "button" at bounding box center [525, 67] width 13 height 13
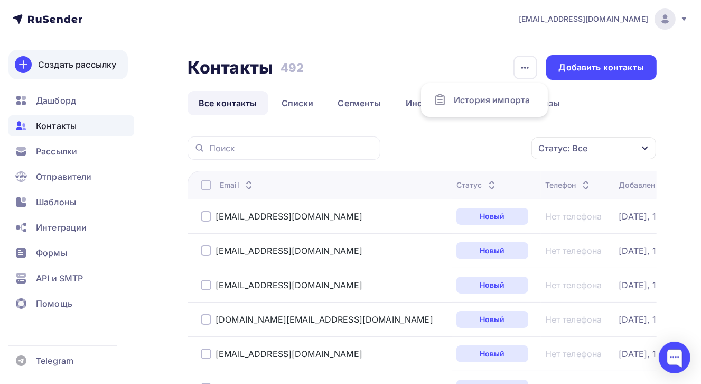
click at [71, 64] on div "Создать рассылку" at bounding box center [77, 64] width 78 height 13
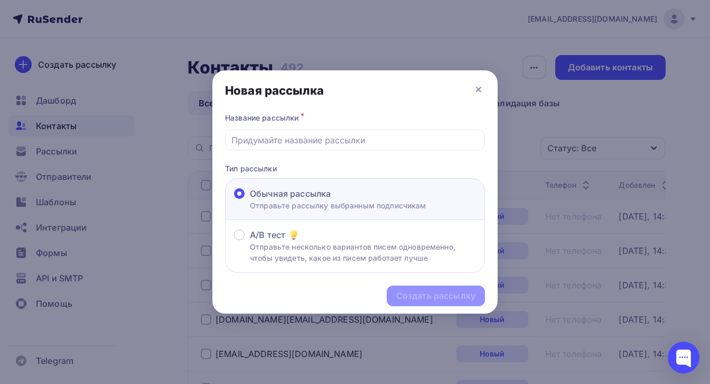
drag, startPoint x: 420, startPoint y: 44, endPoint x: 380, endPoint y: 47, distance: 40.8
click at [421, 44] on div at bounding box center [355, 192] width 710 height 384
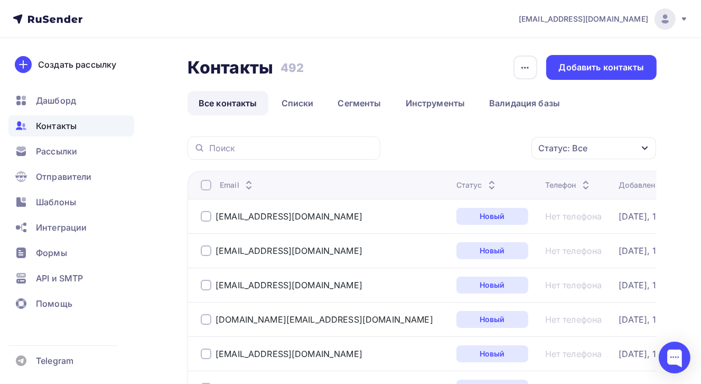
drag, startPoint x: 58, startPoint y: 203, endPoint x: 265, endPoint y: 209, distance: 207.3
click at [58, 203] on span "Шаблоны" at bounding box center [56, 202] width 40 height 13
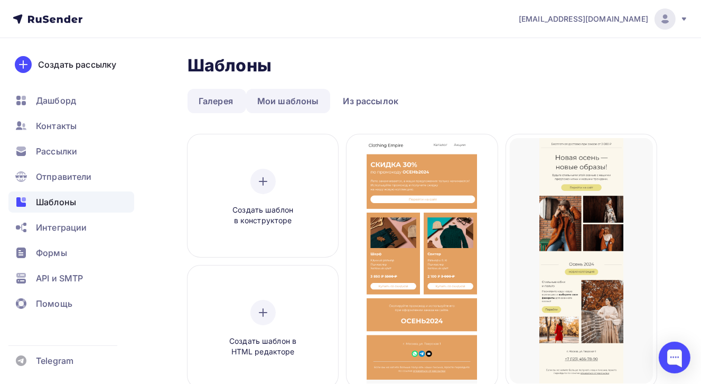
click at [300, 99] on link "Мои шаблоны" at bounding box center [288, 101] width 84 height 24
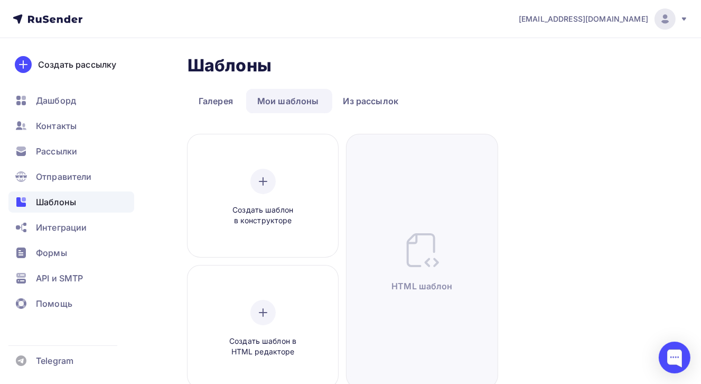
click at [288, 100] on link "Мои шаблоны" at bounding box center [288, 101] width 84 height 24
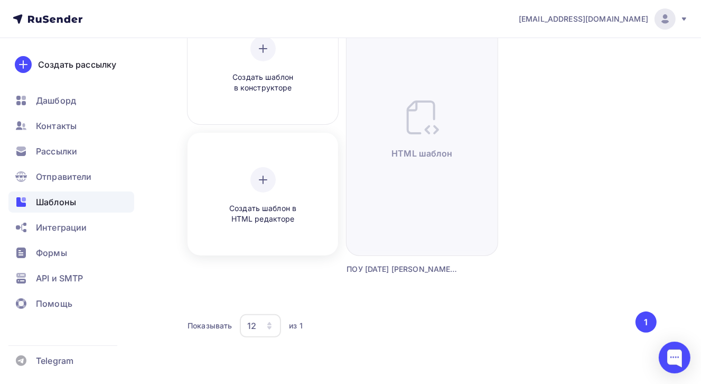
scroll to position [142, 0]
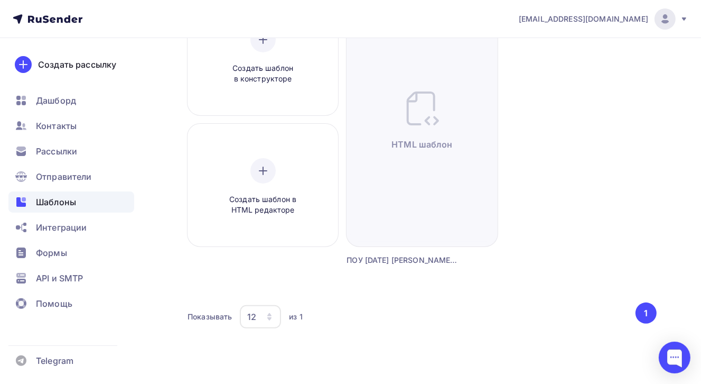
click at [55, 200] on span "Шаблоны" at bounding box center [56, 202] width 40 height 13
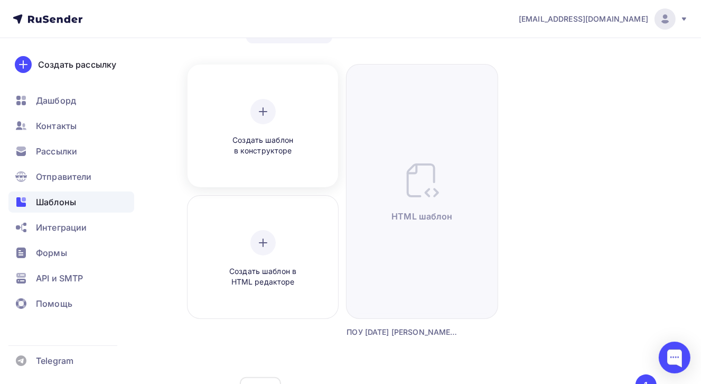
scroll to position [0, 0]
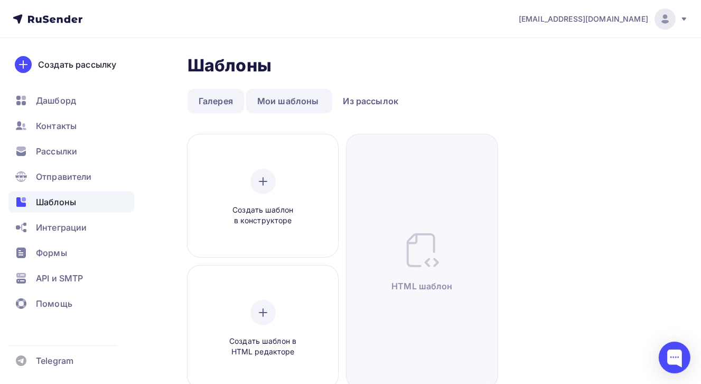
click at [217, 101] on link "Галерея" at bounding box center [216, 101] width 57 height 24
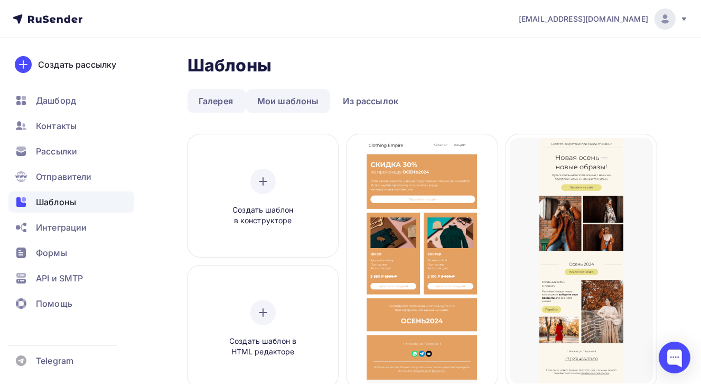
click at [291, 98] on link "Мои шаблоны" at bounding box center [288, 101] width 84 height 24
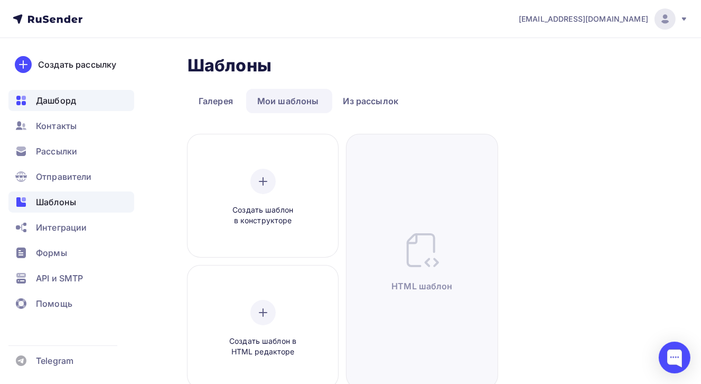
click at [58, 100] on span "Дашборд" at bounding box center [56, 100] width 40 height 13
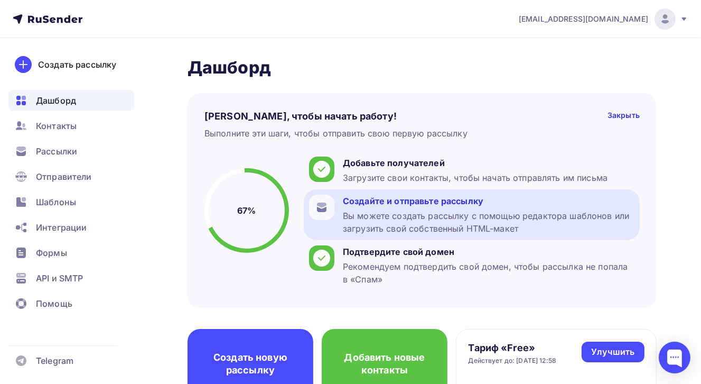
click at [467, 216] on div "Вы можете создать рассылку с помощью редактора шаблонов или загрузить свой собс…" at bounding box center [489, 221] width 292 height 25
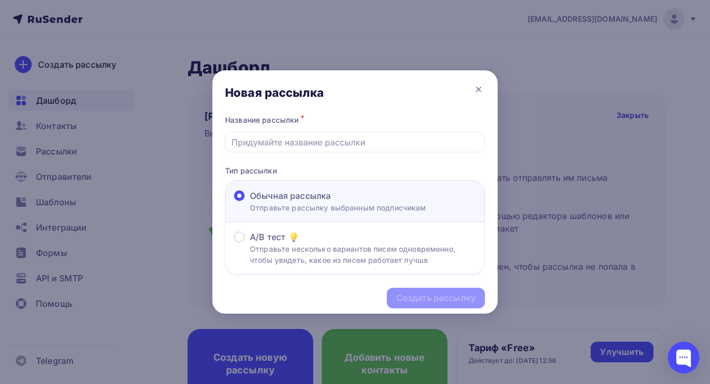
click at [377, 206] on p "Отправьте рассылку выбранным подписчикам" at bounding box center [338, 207] width 177 height 11
click at [250, 202] on input "Обычная рассылка Отправьте рассылку выбранным подписчикам" at bounding box center [250, 202] width 0 height 0
drag, startPoint x: 248, startPoint y: 202, endPoint x: 256, endPoint y: 203, distance: 8.0
click at [251, 202] on label "Обычная рассылка Отправьте рассылку выбранным подписчикам" at bounding box center [330, 201] width 192 height 24
click at [250, 202] on input "Обычная рассылка Отправьте рассылку выбранным подписчикам" at bounding box center [250, 202] width 0 height 0
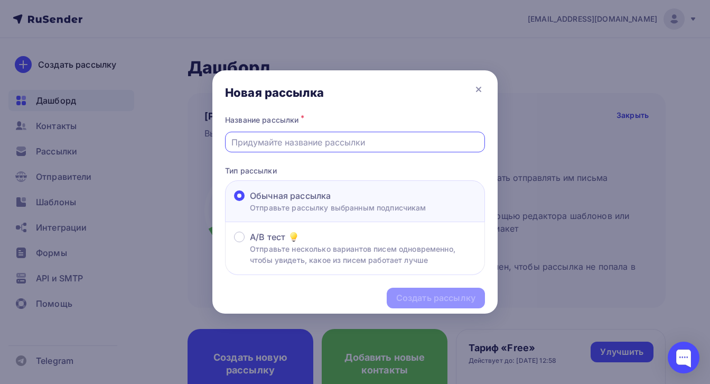
click at [278, 142] on input "text" at bounding box center [356, 142] width 248 height 13
drag, startPoint x: 476, startPoint y: 89, endPoint x: 429, endPoint y: 89, distance: 46.5
click at [475, 89] on icon at bounding box center [479, 89] width 13 height 13
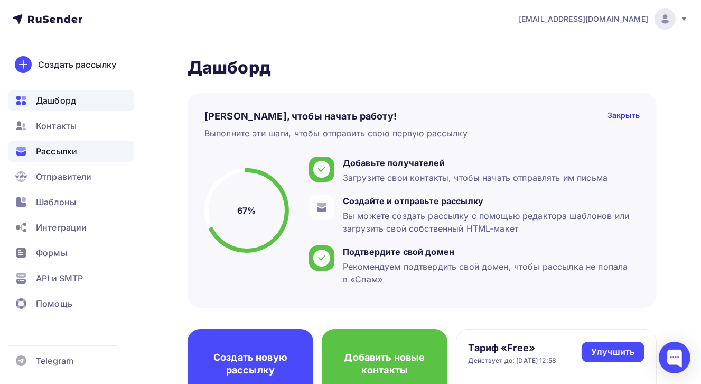
click at [60, 152] on span "Рассылки" at bounding box center [56, 151] width 41 height 13
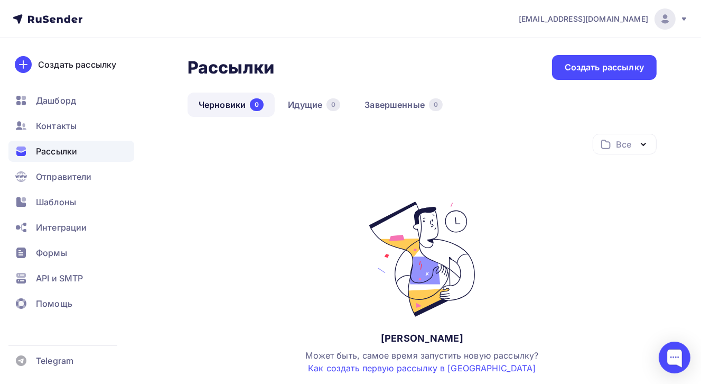
click at [226, 104] on link "Черновики 0" at bounding box center [231, 105] width 87 height 24
click at [79, 152] on div "Рассылки" at bounding box center [71, 151] width 126 height 21
click at [76, 178] on span "Отправители" at bounding box center [64, 176] width 56 height 13
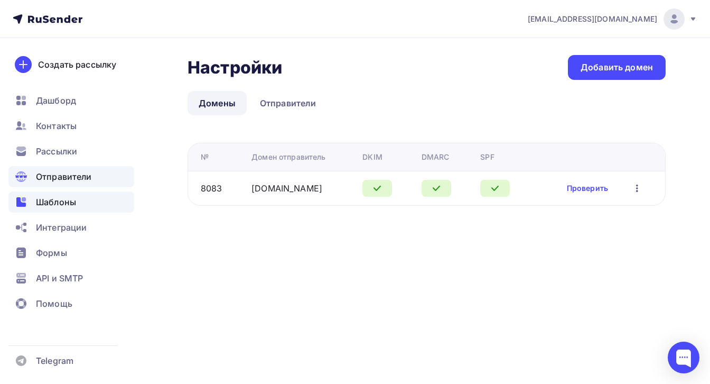
click at [63, 203] on span "Шаблоны" at bounding box center [56, 202] width 40 height 13
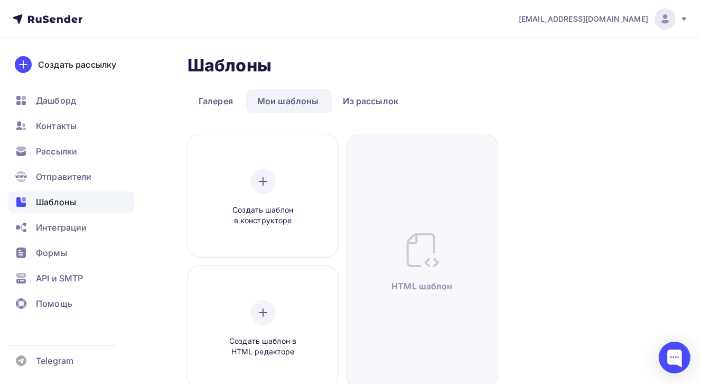
click at [282, 99] on link "Мои шаблоны" at bounding box center [288, 101] width 84 height 24
click at [25, 199] on rect at bounding box center [24, 199] width 4 height 4
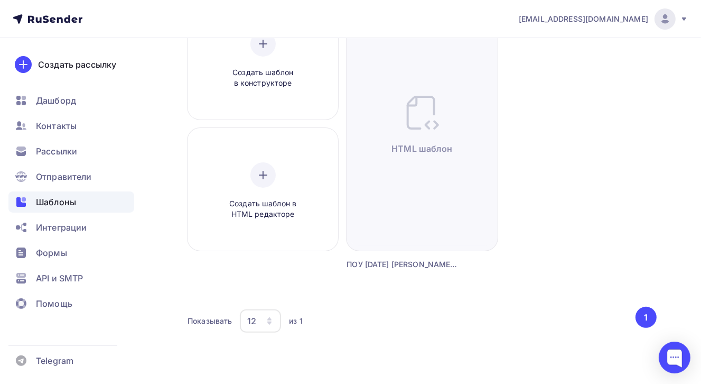
scroll to position [142, 0]
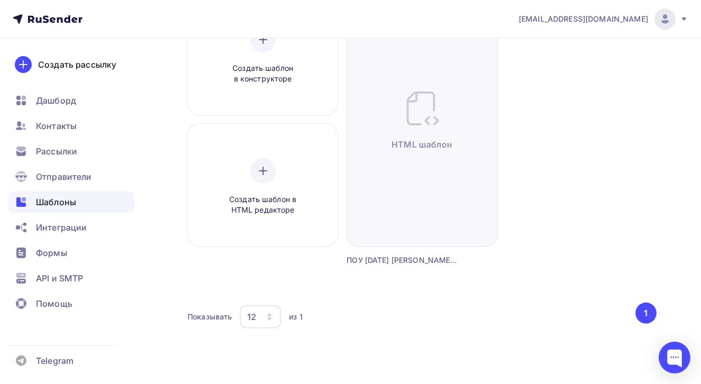
click at [411, 263] on div "ПОУ [DATE] [PERSON_NAME] (только)" at bounding box center [403, 260] width 113 height 11
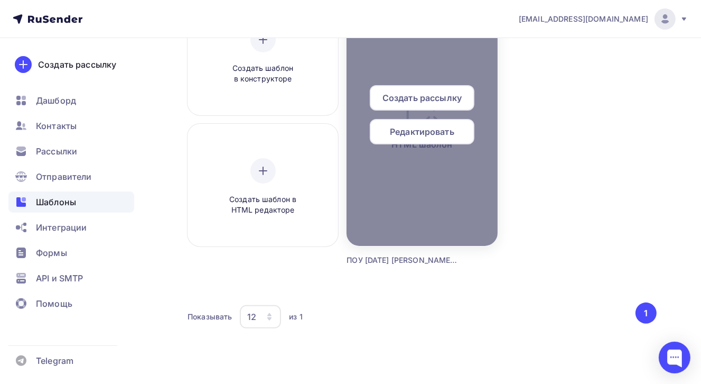
click at [413, 220] on div at bounding box center [422, 119] width 151 height 254
click at [419, 237] on div at bounding box center [422, 119] width 151 height 254
click at [428, 132] on span "Редактировать" at bounding box center [422, 131] width 64 height 13
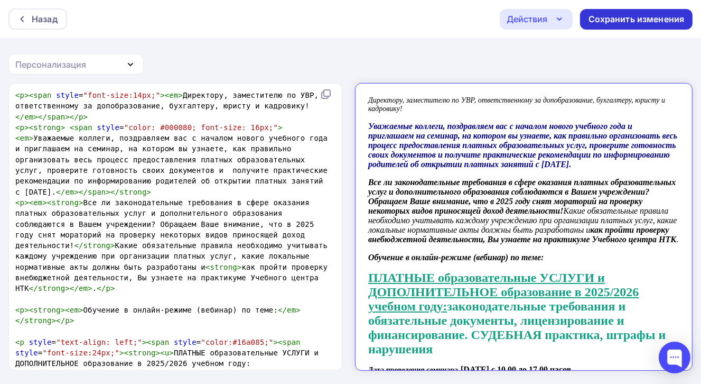
click at [648, 20] on div "Сохранить изменения" at bounding box center [637, 19] width 96 height 12
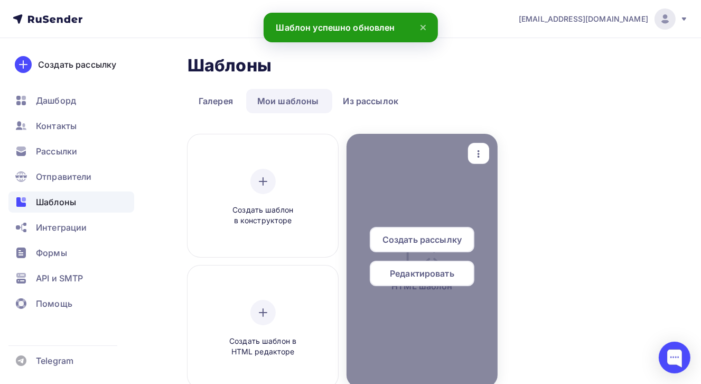
click at [444, 241] on span "Создать рассылку" at bounding box center [422, 239] width 79 height 13
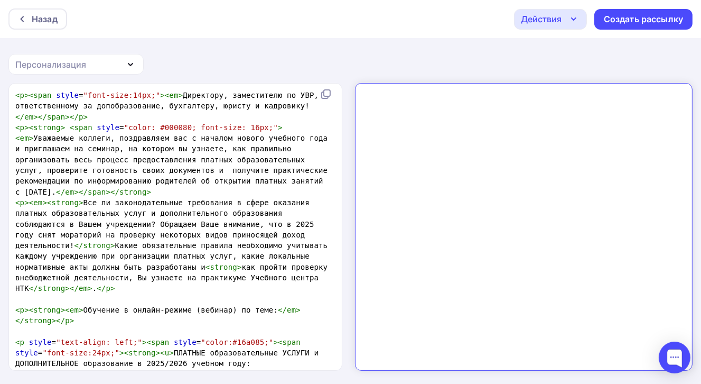
click at [128, 62] on icon "button" at bounding box center [130, 64] width 13 height 13
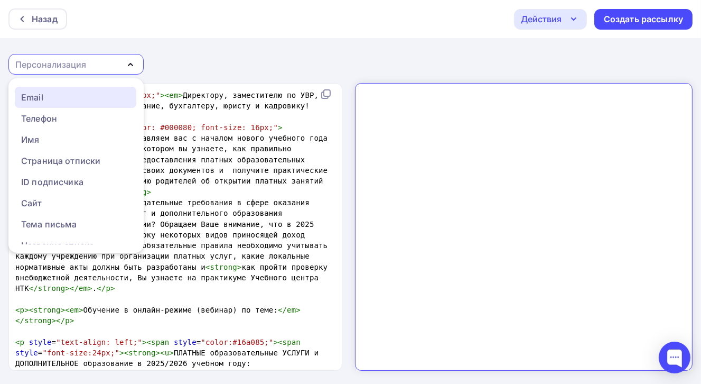
drag, startPoint x: 71, startPoint y: 101, endPoint x: 191, endPoint y: 63, distance: 125.2
click at [71, 101] on div "Email" at bounding box center [75, 97] width 109 height 13
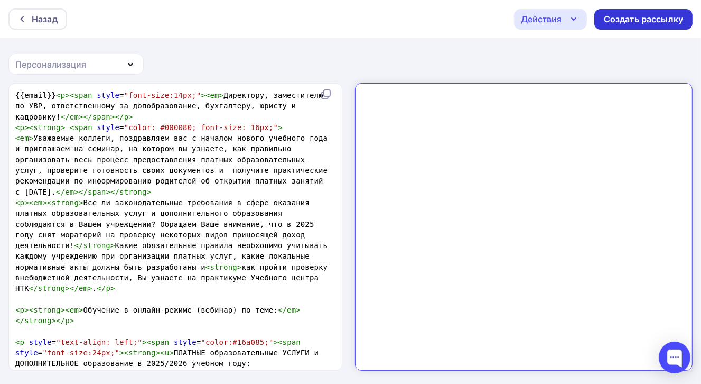
click at [667, 19] on div "Создать рассылку" at bounding box center [643, 19] width 79 height 12
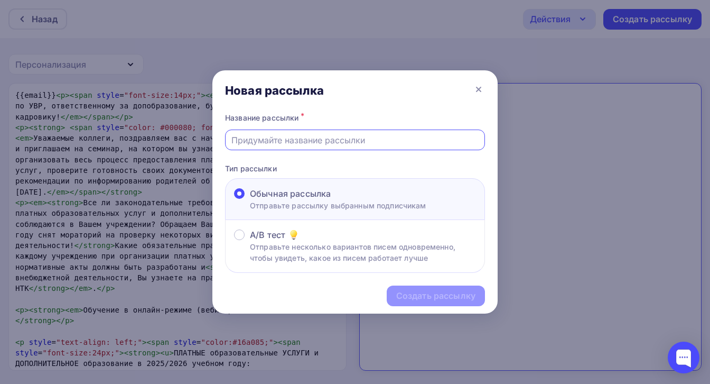
click at [263, 145] on input "text" at bounding box center [356, 140] width 248 height 13
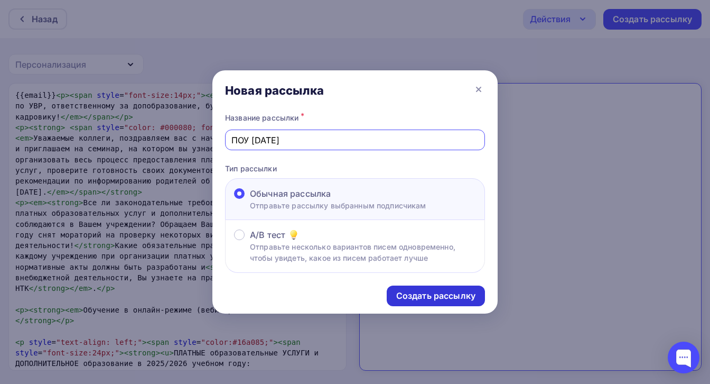
type input "ПОУ [DATE]"
click at [458, 292] on div "Создать рассылку" at bounding box center [435, 296] width 79 height 12
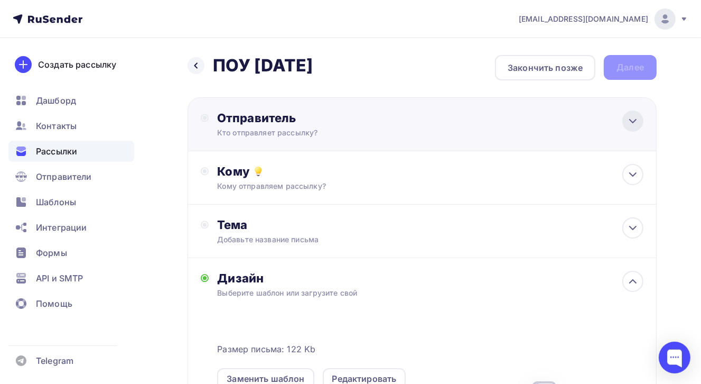
click at [634, 122] on icon at bounding box center [633, 121] width 13 height 13
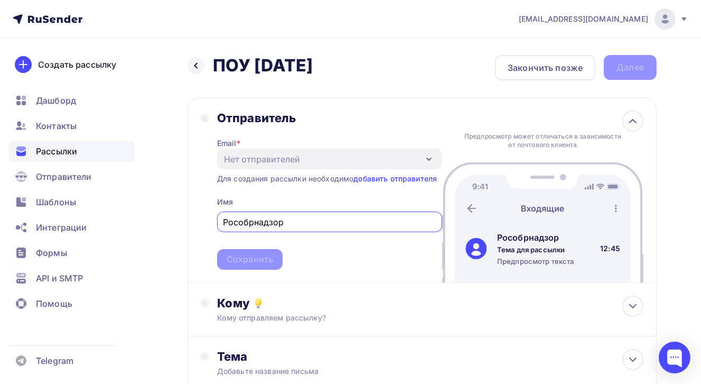
type input "Рособрнадзор"
click at [263, 260] on span "Рособрнадзор Сохранить" at bounding box center [329, 238] width 225 height 62
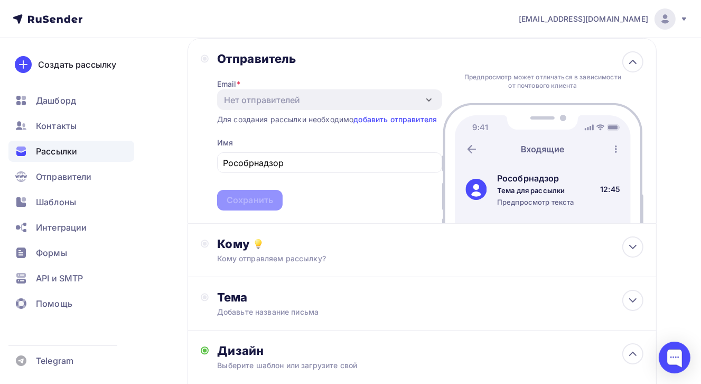
scroll to position [53, 0]
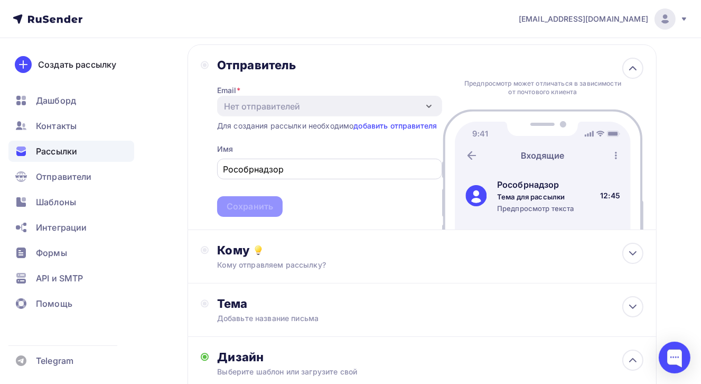
click at [348, 163] on input "Рособрнадзор" at bounding box center [329, 169] width 213 height 13
click at [263, 209] on span "Рособрнадзор Сохранить" at bounding box center [329, 185] width 225 height 62
click at [450, 272] on div "Кому Кому отправляем рассылку? Списки получателей Выберите список Все списки id…" at bounding box center [422, 256] width 469 height 53
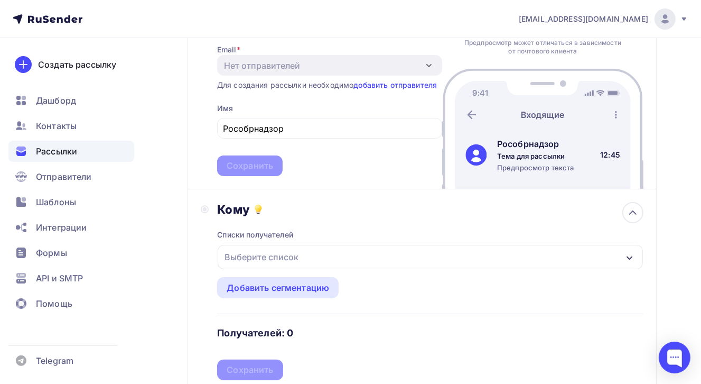
scroll to position [106, 0]
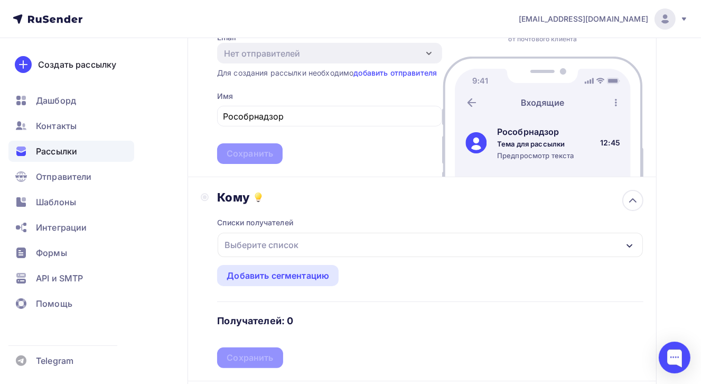
click at [627, 244] on icon "button" at bounding box center [630, 246] width 8 height 8
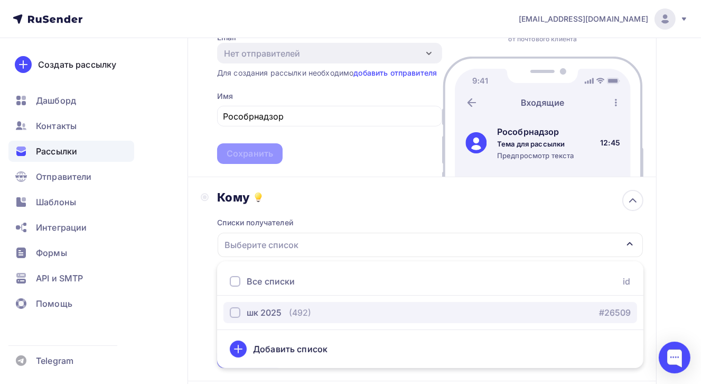
click at [237, 310] on div "button" at bounding box center [235, 312] width 11 height 11
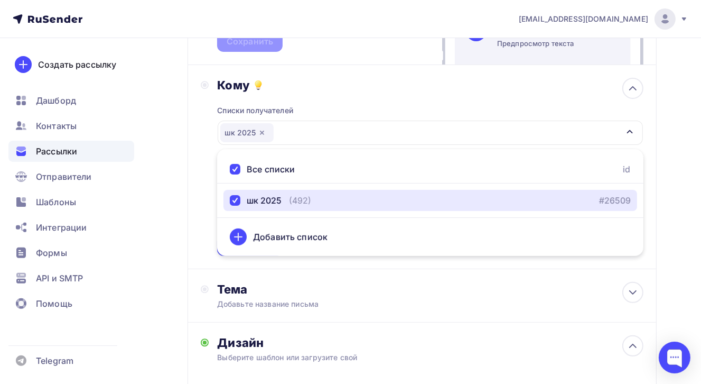
scroll to position [317, 0]
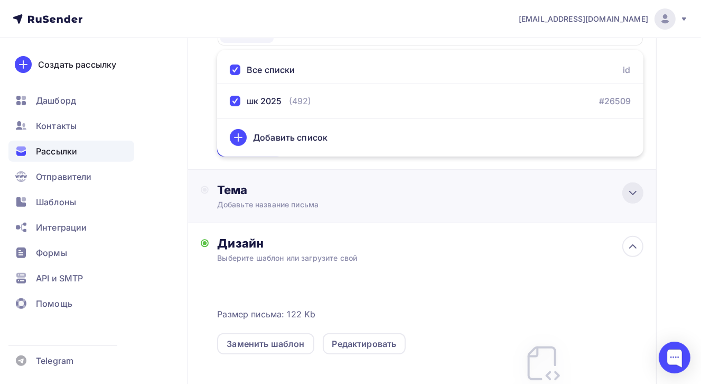
click at [630, 188] on icon at bounding box center [633, 193] width 13 height 13
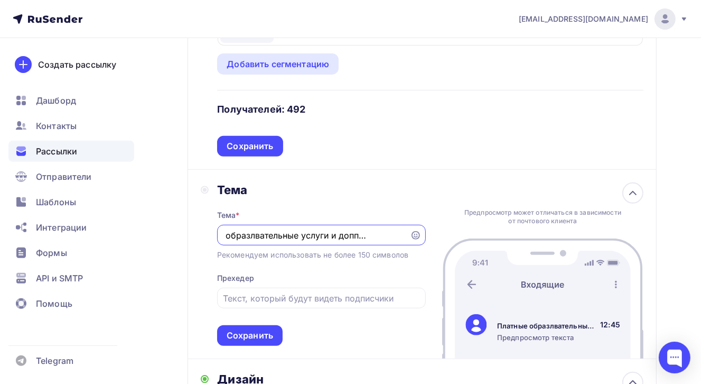
scroll to position [0, 40]
click at [248, 234] on input "Платные образлвательные услуги и доппбразование" at bounding box center [313, 235] width 181 height 13
click at [355, 233] on input "Платные образовательные услуги и доппбразование" at bounding box center [313, 235] width 181 height 13
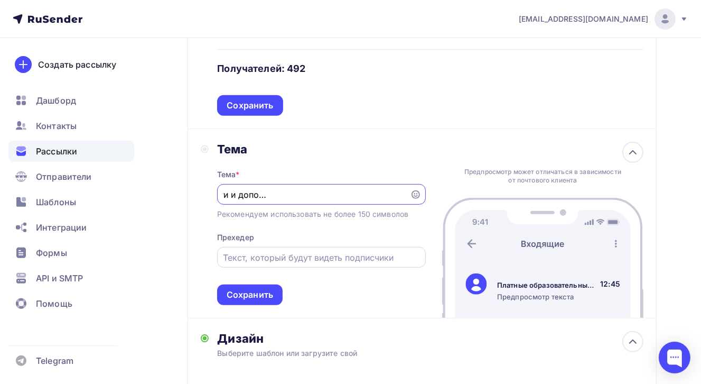
scroll to position [370, 0]
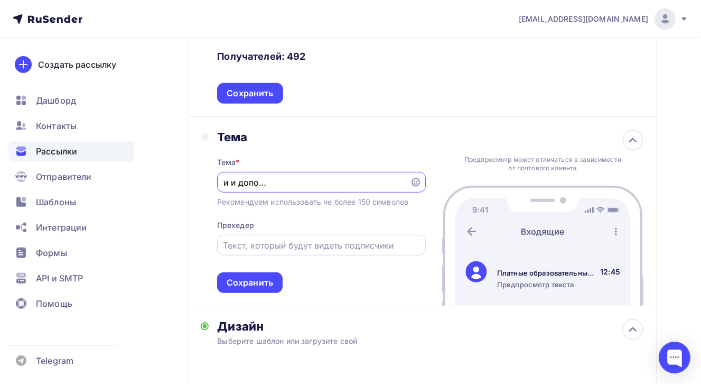
type input "Платные образовательные услуги и допобразование в новом учебном году"
click at [302, 245] on input "text" at bounding box center [321, 245] width 197 height 13
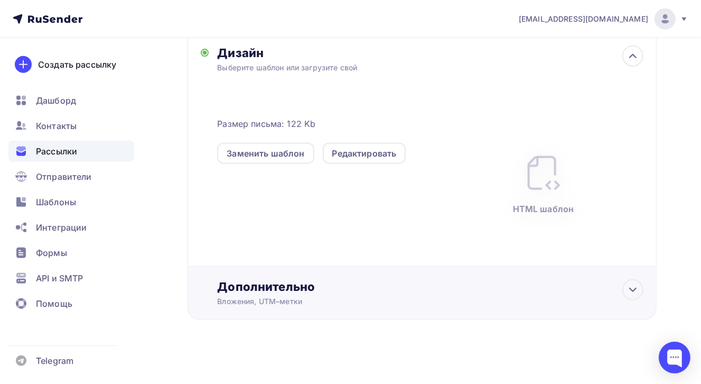
scroll to position [645, 0]
click at [629, 289] on icon at bounding box center [633, 288] width 13 height 13
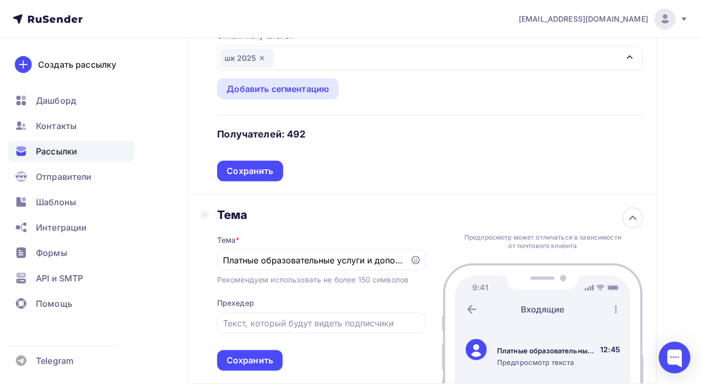
scroll to position [283, 0]
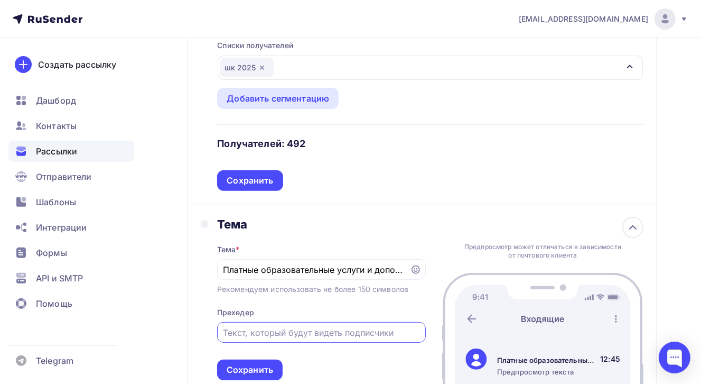
click at [281, 332] on input "text" at bounding box center [321, 332] width 197 height 13
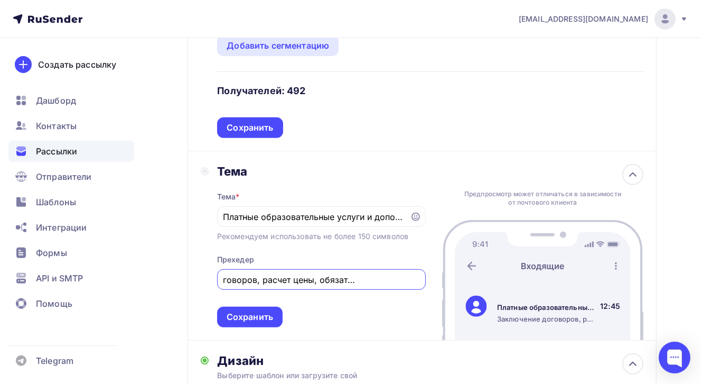
scroll to position [0, 70]
type input "Заключение договоров, расчет цены, обязательные документы"
click at [252, 311] on div "Сохранить" at bounding box center [250, 317] width 47 height 12
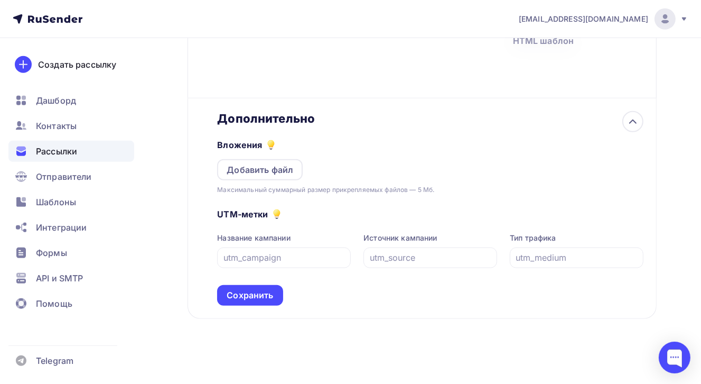
drag, startPoint x: 273, startPoint y: 292, endPoint x: 314, endPoint y: 291, distance: 40.7
click at [273, 292] on div "Сохранить" at bounding box center [250, 295] width 66 height 21
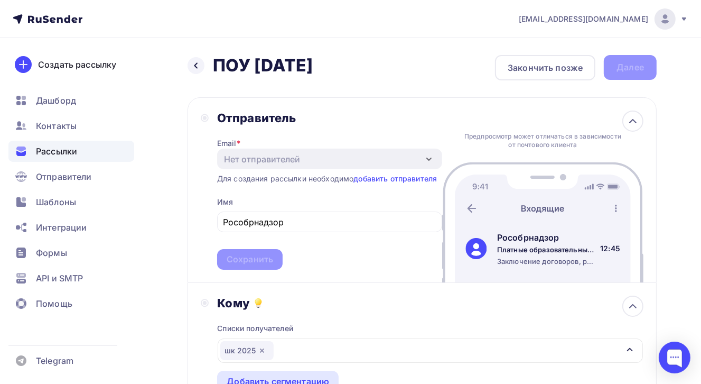
click at [633, 68] on div "Назад ПОУ 5.09.2025 ПОУ 5.09.2025 Закончить позже Далее" at bounding box center [422, 67] width 469 height 25
click at [415, 178] on link "добавить отправителя" at bounding box center [396, 178] width 84 height 9
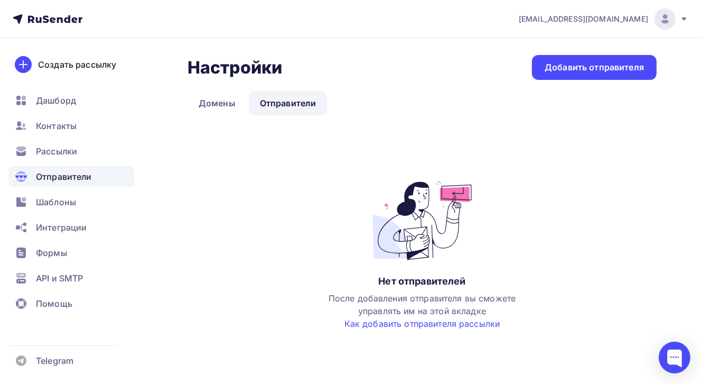
click at [300, 101] on link "Отправители" at bounding box center [288, 103] width 79 height 24
click at [224, 105] on link "Домены" at bounding box center [217, 103] width 59 height 24
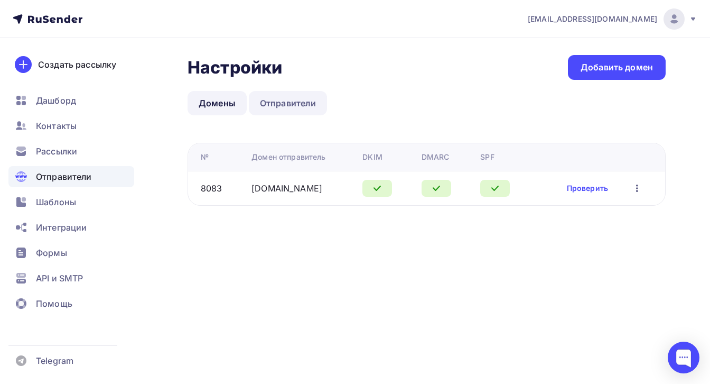
click at [288, 100] on link "Отправители" at bounding box center [288, 103] width 79 height 24
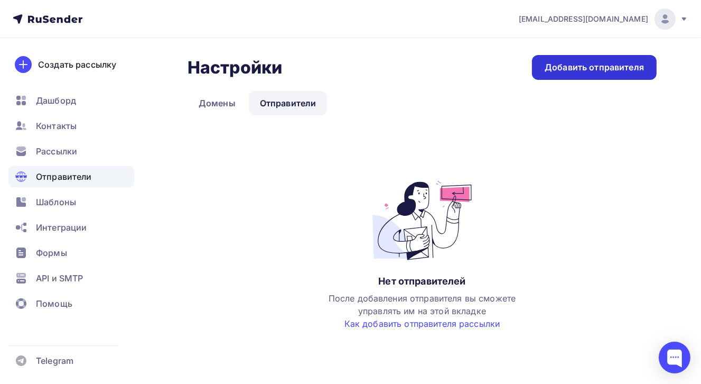
click at [592, 71] on div "Добавить отправителя" at bounding box center [594, 67] width 99 height 12
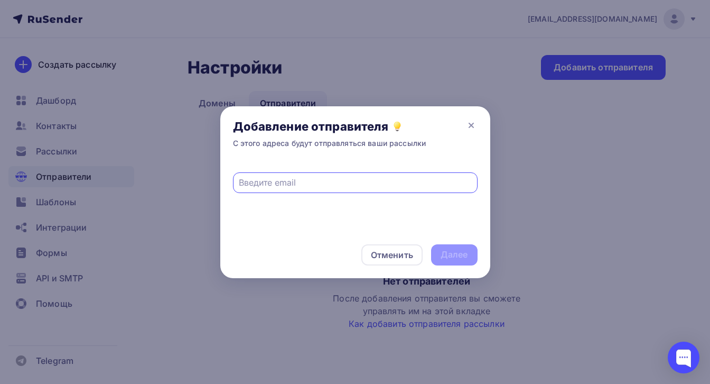
click at [274, 183] on input "text" at bounding box center [355, 182] width 233 height 13
type input "е"
type input "training@ntconsult.ru"
click at [455, 254] on div "Далее" at bounding box center [454, 254] width 27 height 12
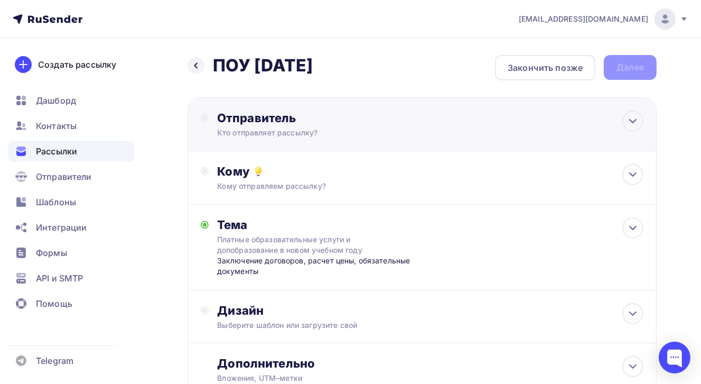
drag, startPoint x: 639, startPoint y: 118, endPoint x: 622, endPoint y: 121, distance: 17.1
click at [639, 118] on icon at bounding box center [633, 121] width 13 height 13
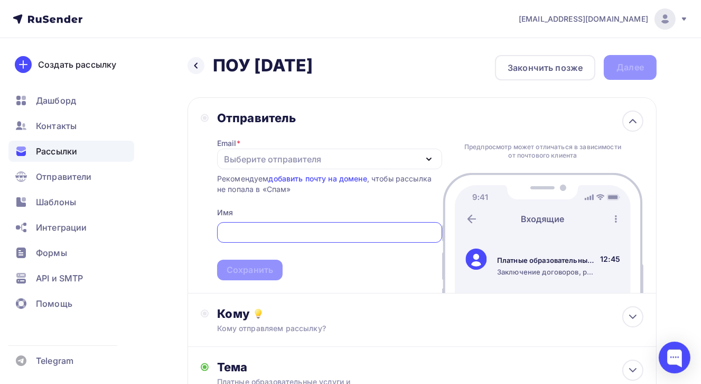
type input "[EMAIL_ADDRESS][DOMAIN_NAME]"
click at [698, 247] on div "Назад ПОУ [DATE] ПОУ [DATE] Закончить позже Далее Отправитель Email * Выберите …" at bounding box center [350, 322] width 701 height 569
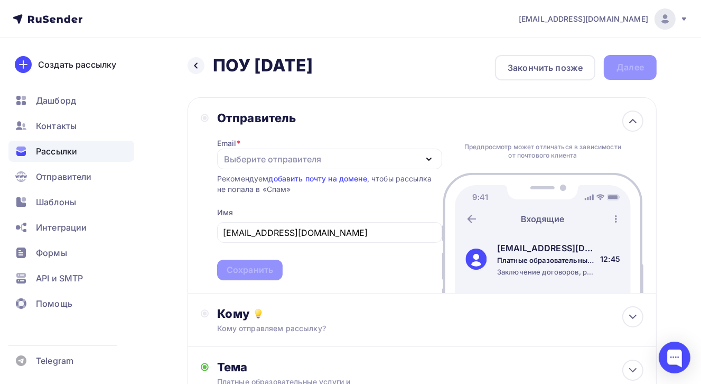
click at [335, 211] on div "Email * Выберите отправителя [EMAIL_ADDRESS][DOMAIN_NAME] Добавить отправителя …" at bounding box center [329, 202] width 225 height 155
click at [250, 270] on span "[EMAIL_ADDRESS][DOMAIN_NAME] Сохранить" at bounding box center [329, 249] width 225 height 62
click at [673, 267] on div "Назад ПОУ [DATE] ПОУ [DATE] Закончить позже Далее Отправитель Email * Выберите …" at bounding box center [350, 322] width 701 height 569
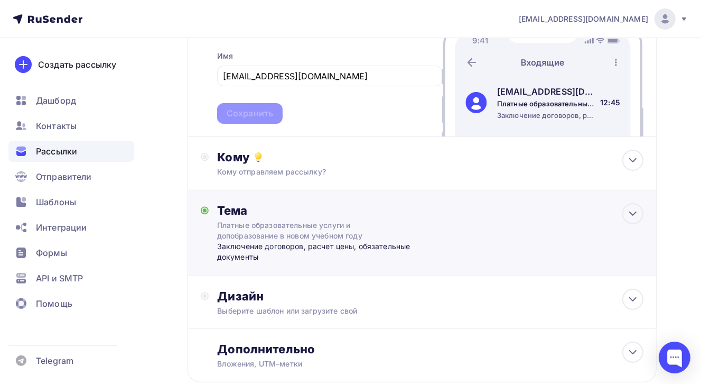
scroll to position [159, 0]
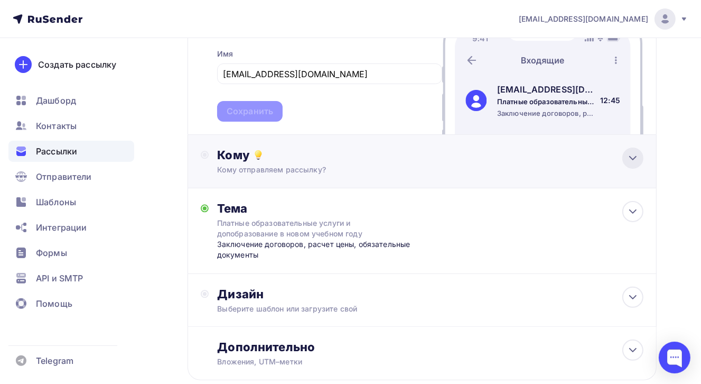
click at [634, 157] on icon at bounding box center [633, 157] width 6 height 3
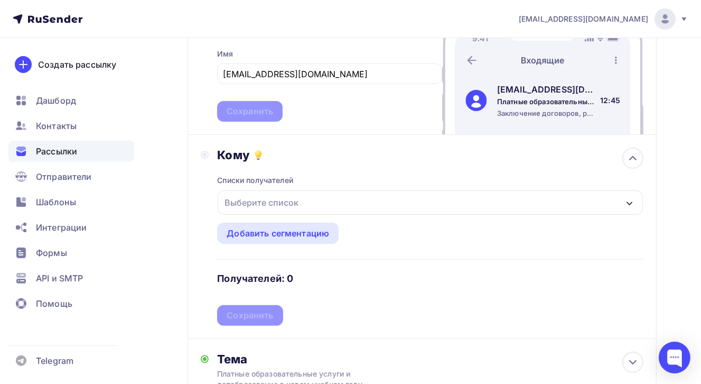
click at [627, 204] on icon "button" at bounding box center [630, 203] width 8 height 8
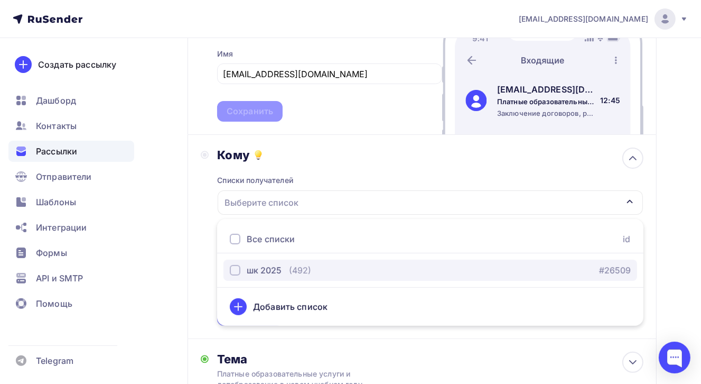
click at [232, 265] on div "button" at bounding box center [235, 270] width 11 height 11
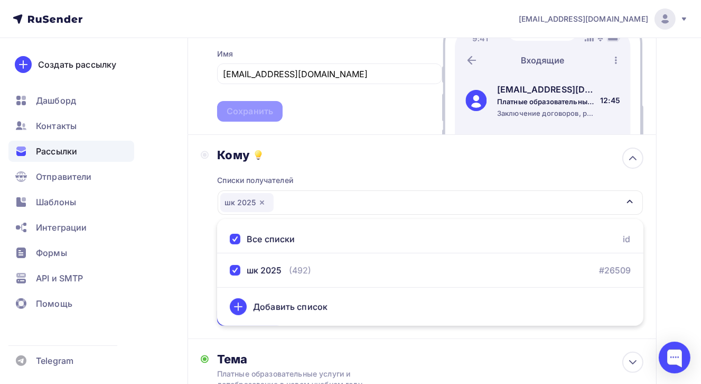
click at [674, 252] on div "Назад ПОУ 5.09.2025 ПОУ 5.09.2025 Закончить позже Далее Отправитель Email * Выб…" at bounding box center [350, 238] width 701 height 719
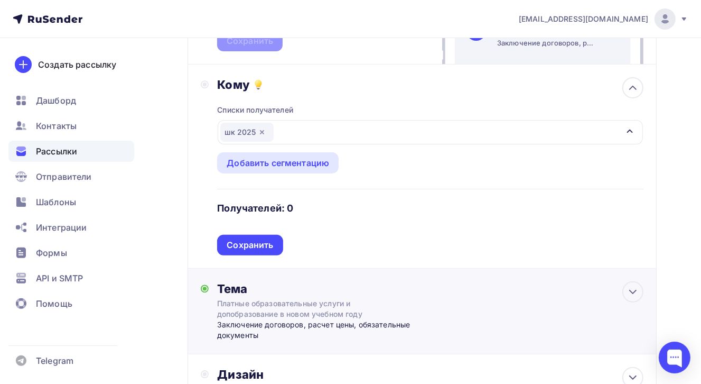
scroll to position [264, 0]
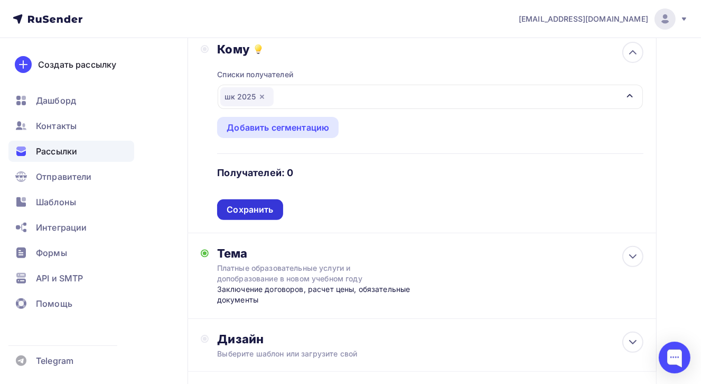
click at [270, 210] on div "Сохранить" at bounding box center [250, 210] width 47 height 12
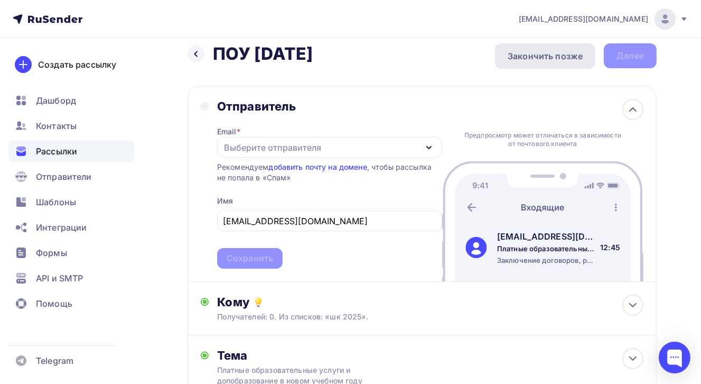
scroll to position [0, 0]
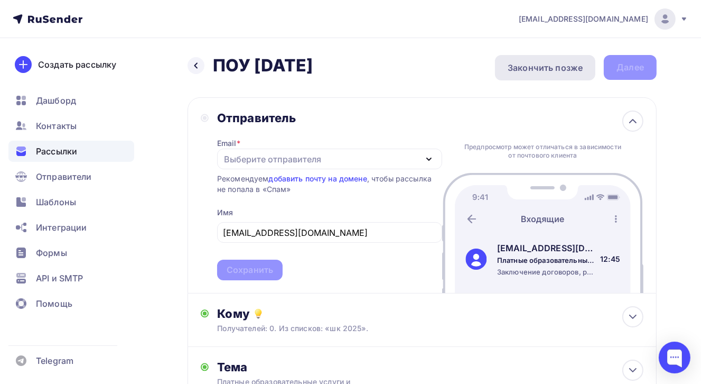
click at [540, 68] on div "Закончить позже" at bounding box center [545, 67] width 75 height 13
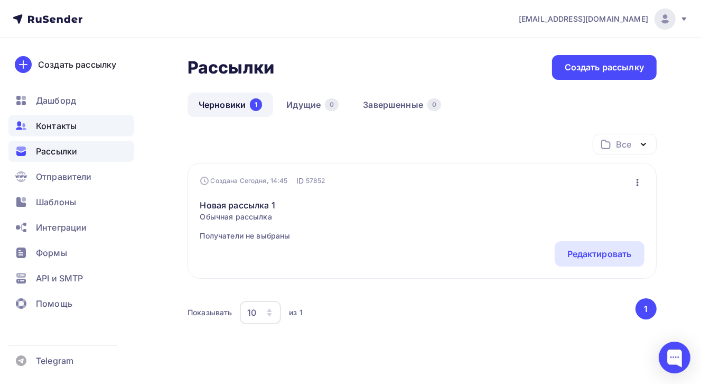
click at [64, 125] on span "Контакты" at bounding box center [56, 125] width 41 height 13
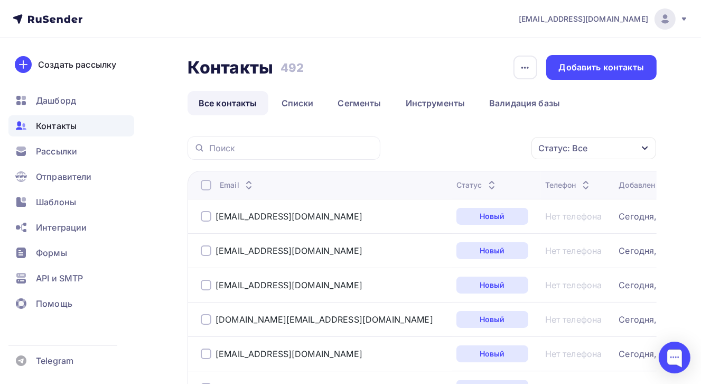
click at [645, 149] on icon "button" at bounding box center [645, 148] width 6 height 4
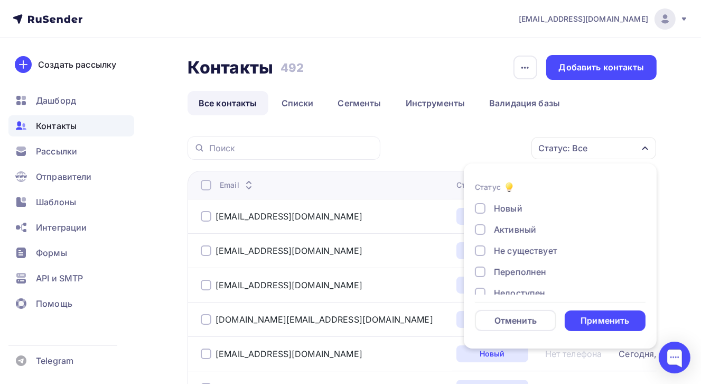
click at [482, 230] on div at bounding box center [480, 229] width 11 height 11
click at [610, 316] on div "Применить" at bounding box center [605, 321] width 49 height 12
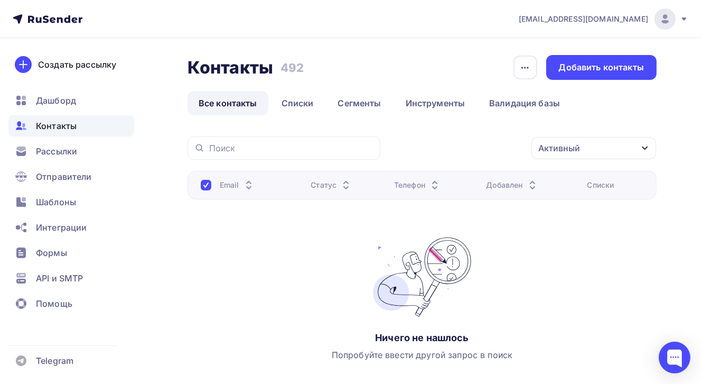
click at [645, 150] on icon "button" at bounding box center [645, 148] width 8 height 8
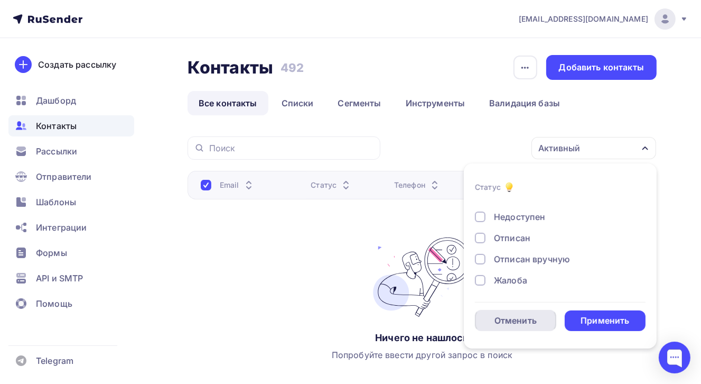
click at [512, 322] on div "Отменить" at bounding box center [516, 320] width 42 height 13
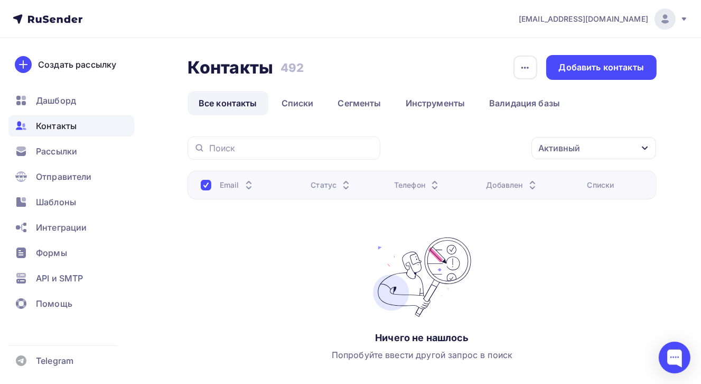
click at [643, 146] on icon "button" at bounding box center [645, 148] width 6 height 4
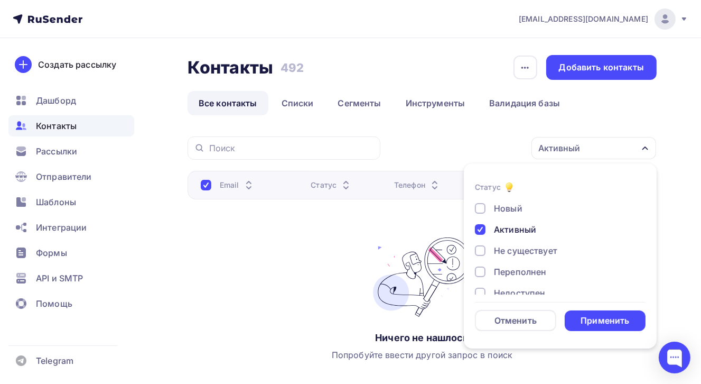
click at [520, 210] on div "Новый" at bounding box center [508, 208] width 29 height 13
click at [242, 102] on link "Все контакты" at bounding box center [228, 103] width 81 height 24
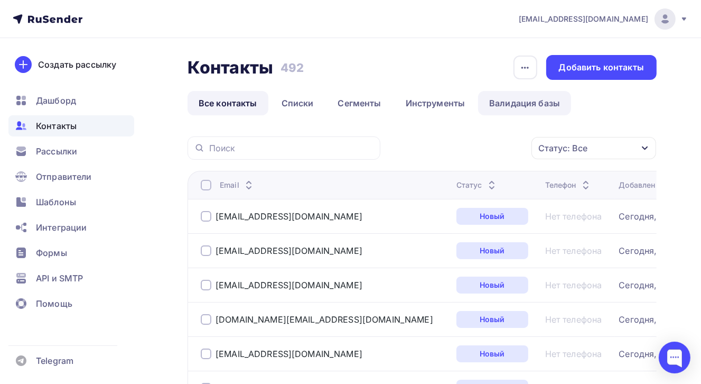
click at [506, 100] on link "Валидация базы" at bounding box center [524, 103] width 93 height 24
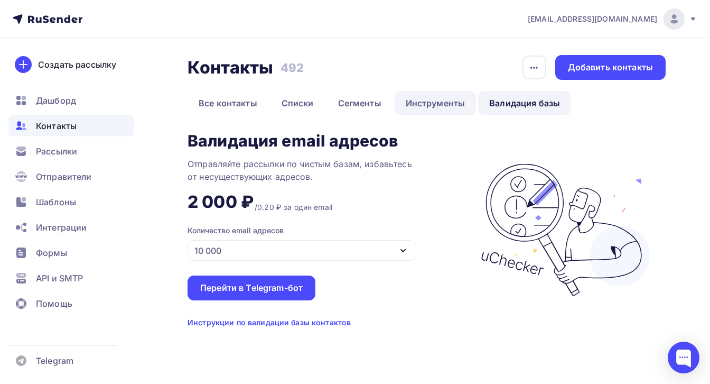
click at [436, 103] on link "Инструменты" at bounding box center [436, 103] width 82 height 24
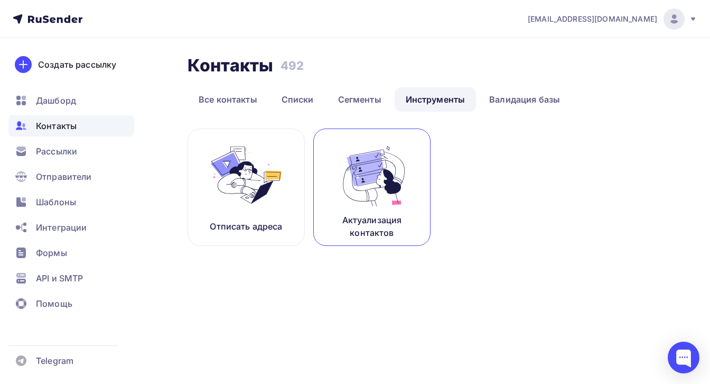
click at [378, 205] on img at bounding box center [372, 175] width 71 height 67
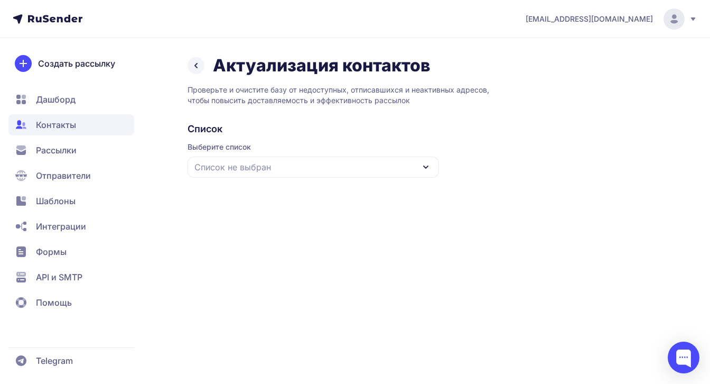
click at [424, 170] on icon at bounding box center [426, 167] width 13 height 13
click at [219, 236] on div "шк 2025" at bounding box center [313, 231] width 239 height 25
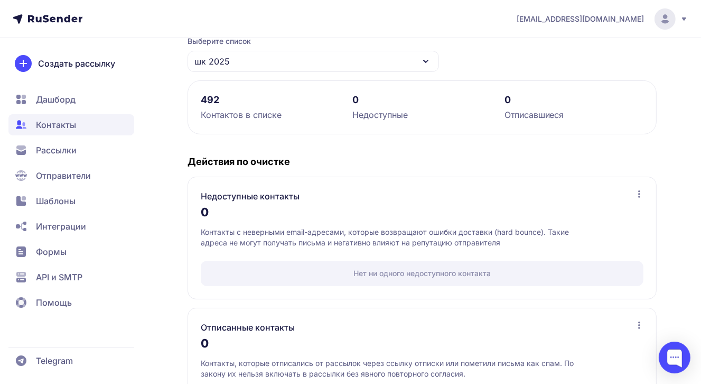
scroll to position [164, 0]
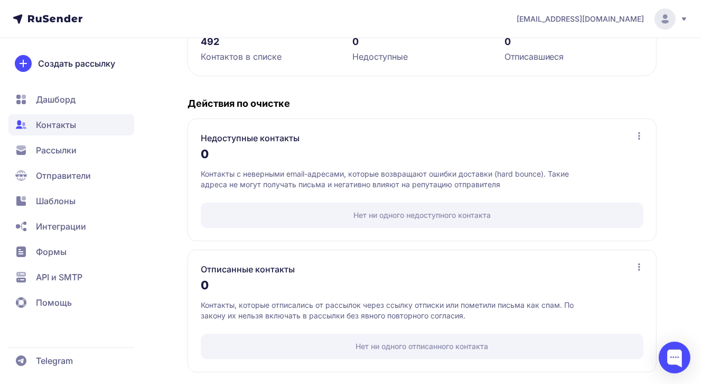
click at [424, 345] on div "Нет ни одного отписанного контакта" at bounding box center [422, 346] width 443 height 25
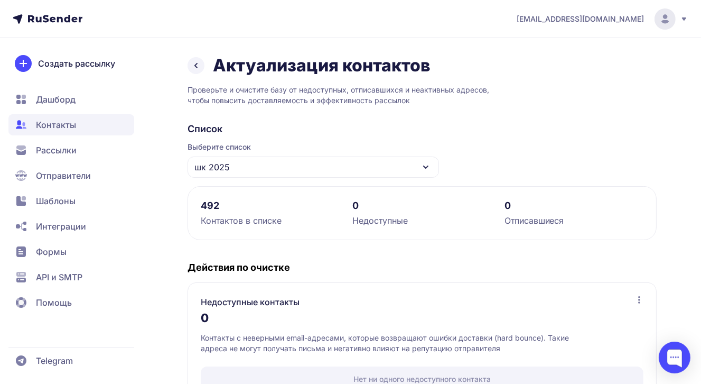
click at [245, 228] on div "492 Контактов в списке 0 Недоступные 0 Отписавшиеся" at bounding box center [422, 213] width 469 height 54
click at [197, 67] on icon at bounding box center [196, 65] width 2 height 4
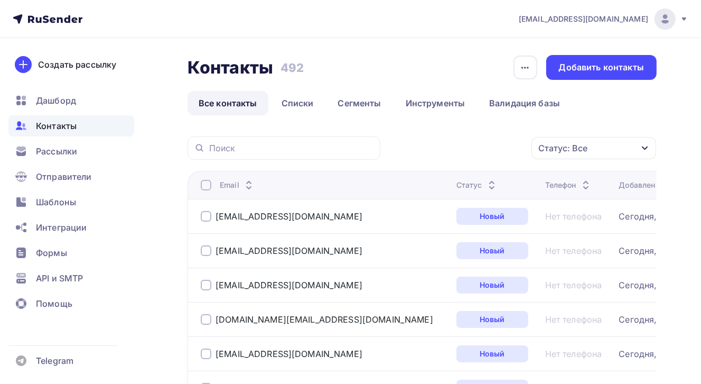
click at [490, 188] on icon at bounding box center [492, 188] width 4 height 2
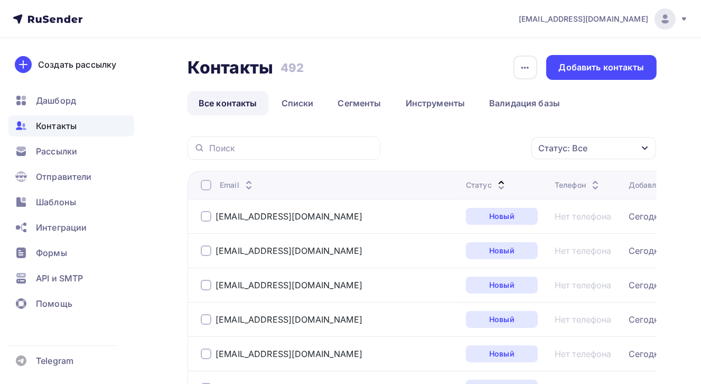
click at [230, 105] on link "Все контакты" at bounding box center [228, 103] width 81 height 24
click at [302, 101] on link "Списки" at bounding box center [298, 103] width 54 height 24
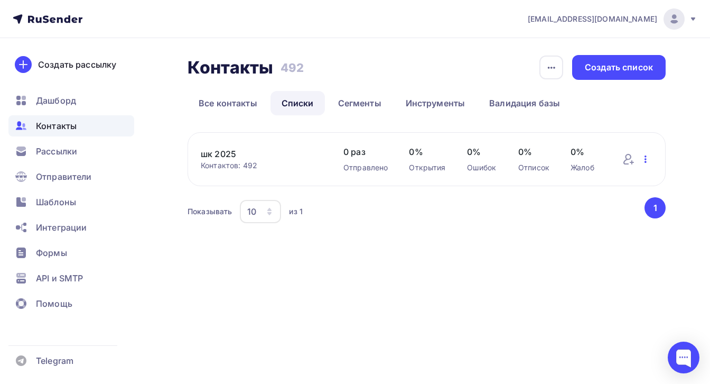
click at [645, 159] on icon "button" at bounding box center [646, 158] width 2 height 7
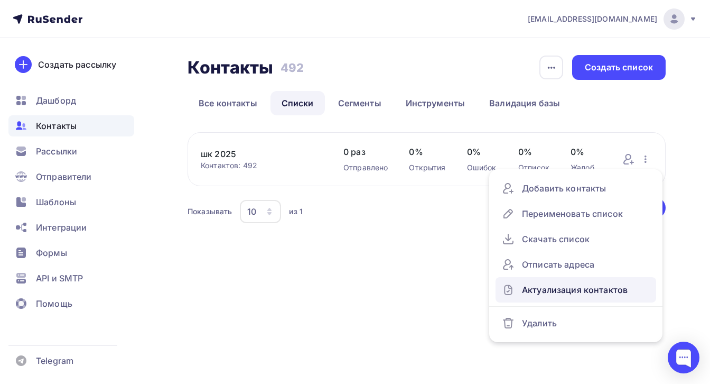
click at [584, 292] on div "Актуализация контактов" at bounding box center [576, 289] width 148 height 17
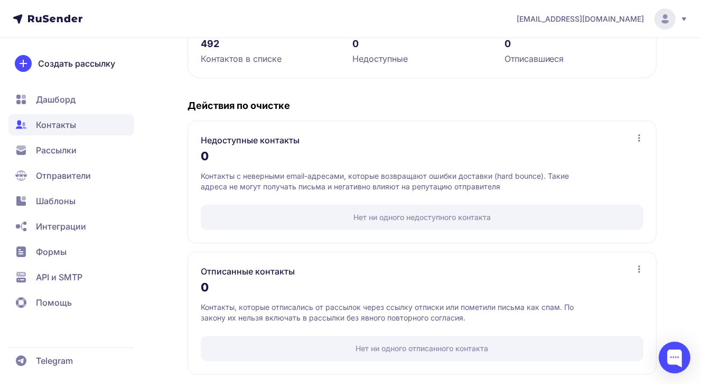
scroll to position [164, 0]
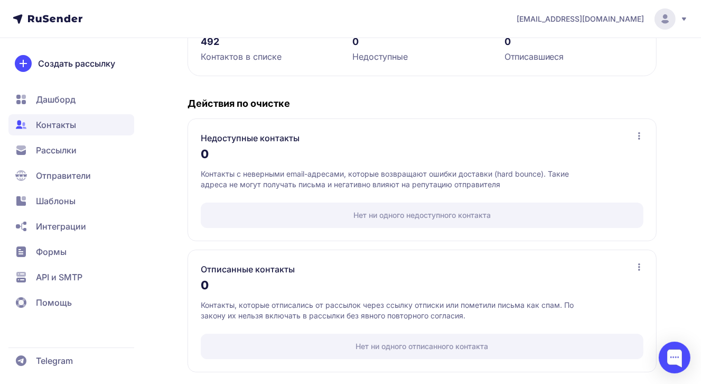
click at [436, 344] on div "Нет ни одного отписанного контакта" at bounding box center [422, 346] width 443 height 25
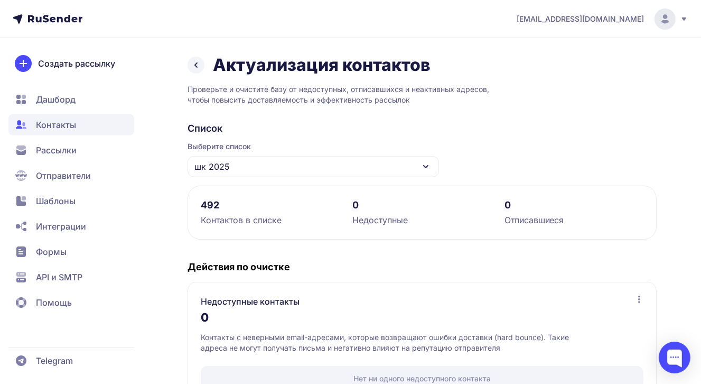
scroll to position [0, 0]
click at [197, 63] on icon at bounding box center [196, 65] width 2 height 4
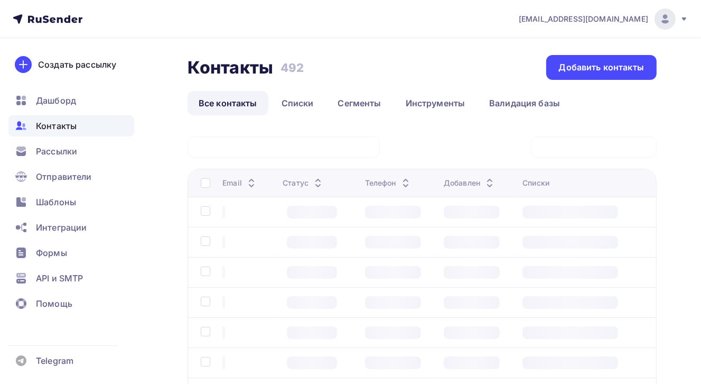
click at [68, 148] on span "Рассылки" at bounding box center [56, 151] width 41 height 13
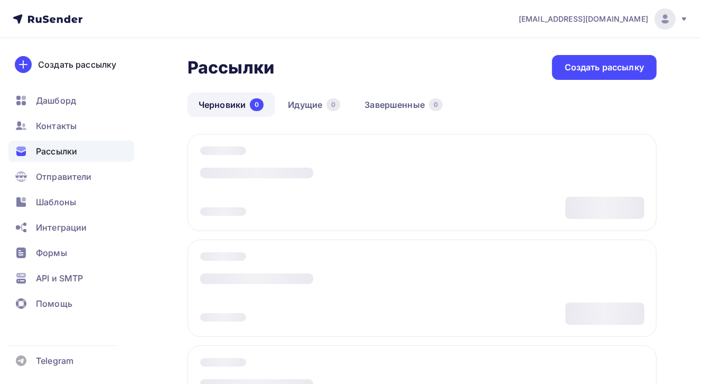
drag, startPoint x: 227, startPoint y: 103, endPoint x: 328, endPoint y: 131, distance: 104.8
click at [227, 103] on link "Черновики 0" at bounding box center [231, 105] width 87 height 24
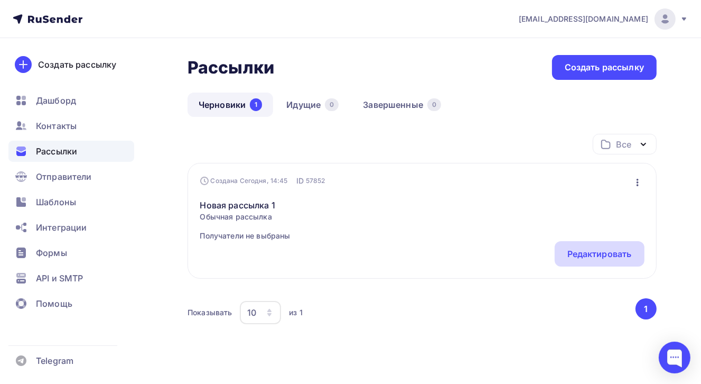
click at [611, 255] on div "Редактировать" at bounding box center [600, 253] width 64 height 13
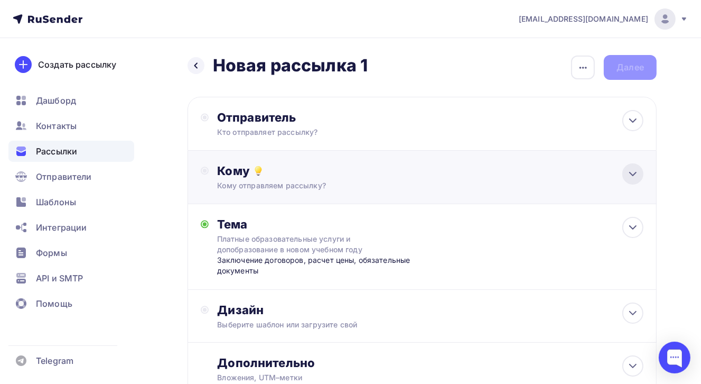
click at [638, 174] on icon at bounding box center [633, 174] width 13 height 13
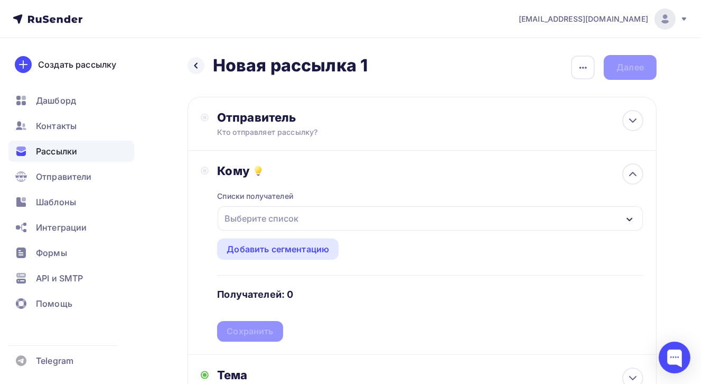
click at [630, 220] on icon "button" at bounding box center [630, 219] width 6 height 4
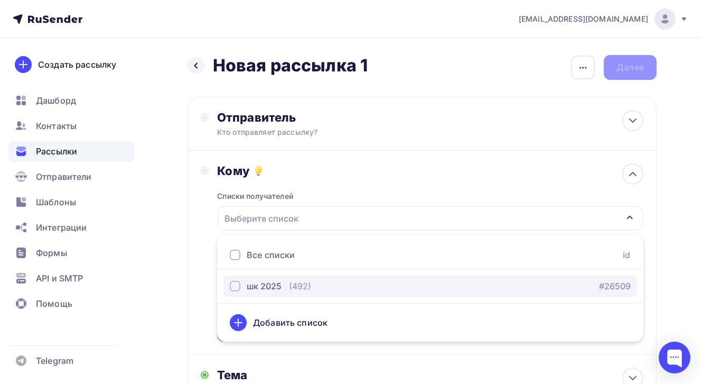
click at [235, 284] on div "button" at bounding box center [235, 286] width 11 height 11
click at [553, 288] on div "шк 2025 (492) #26509" at bounding box center [430, 286] width 401 height 13
click at [239, 285] on div "button" at bounding box center [235, 286] width 11 height 11
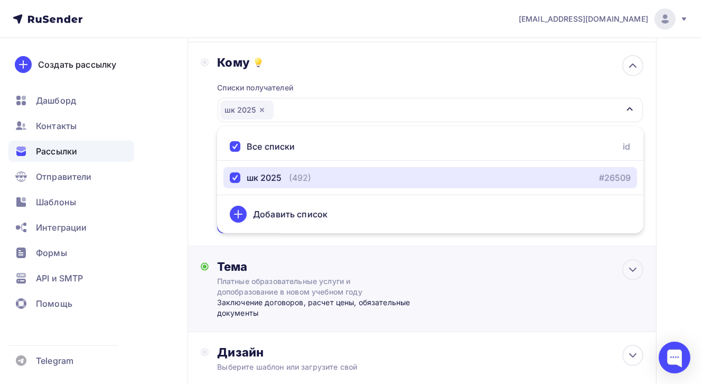
scroll to position [159, 0]
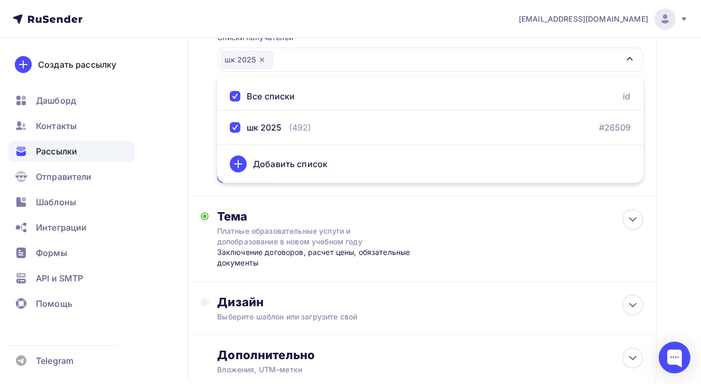
click at [666, 158] on div "Назад Новая рассылка 1 Новая рассылка 1 Закончить позже Переименовать рассылку …" at bounding box center [350, 167] width 701 height 577
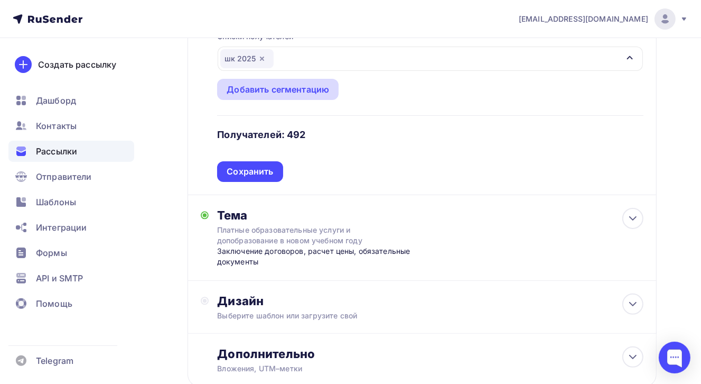
scroll to position [71, 0]
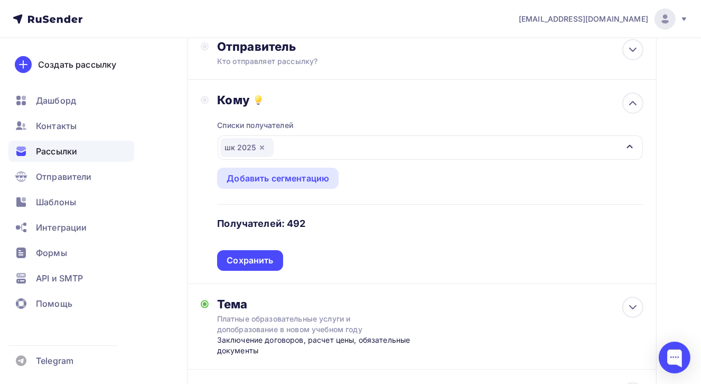
drag, startPoint x: 270, startPoint y: 258, endPoint x: 311, endPoint y: 258, distance: 41.8
click at [270, 258] on div "Сохранить" at bounding box center [250, 260] width 47 height 12
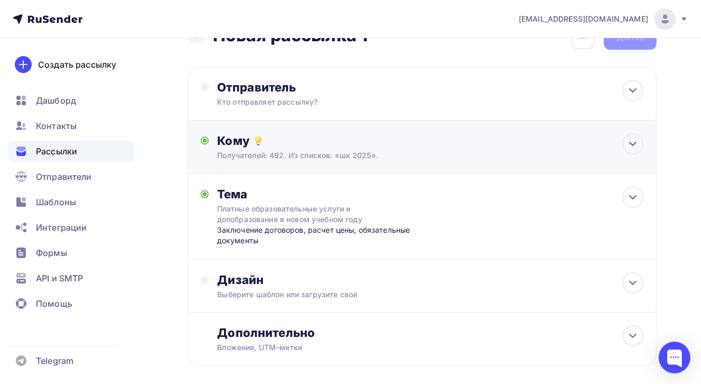
scroll to position [0, 0]
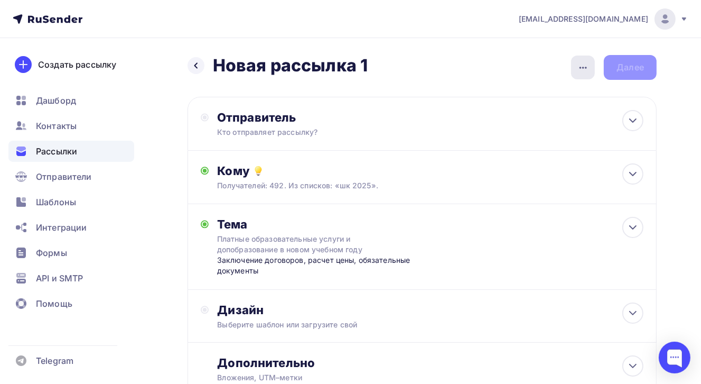
click at [583, 68] on icon "button" at bounding box center [583, 68] width 7 height 2
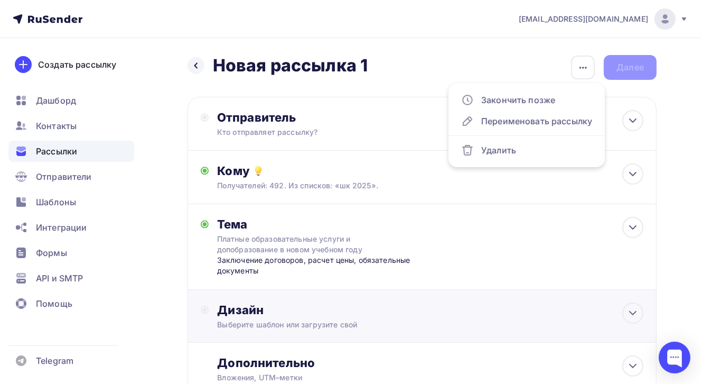
click at [561, 300] on div "Дизайн Выберите шаблон или загрузите свой" at bounding box center [422, 316] width 469 height 53
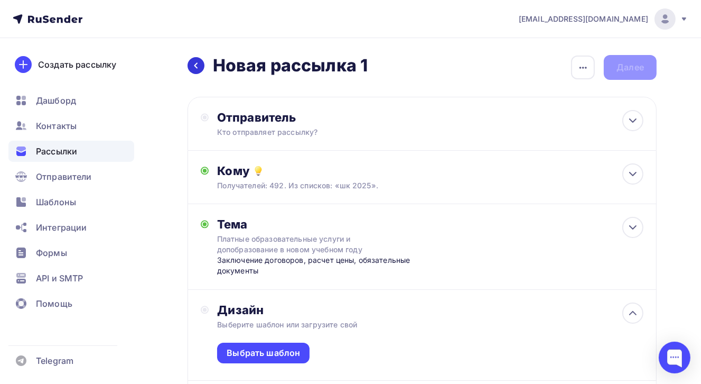
click at [199, 63] on icon at bounding box center [196, 65] width 8 height 8
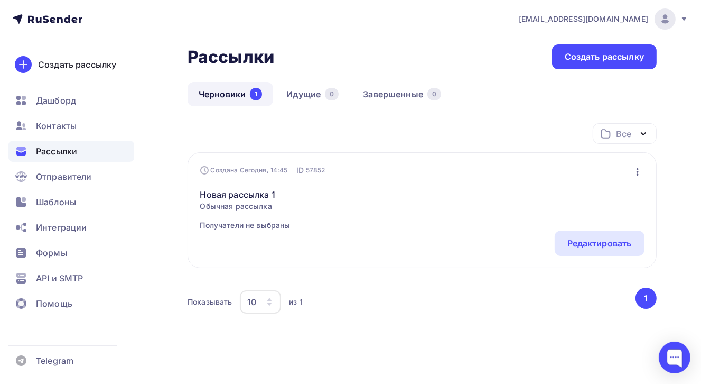
scroll to position [21, 0]
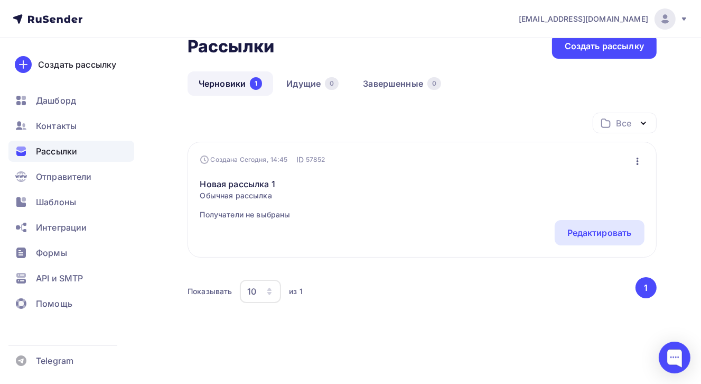
click at [218, 82] on link "Черновики 1" at bounding box center [231, 83] width 86 height 24
click at [59, 199] on span "Шаблоны" at bounding box center [56, 202] width 40 height 13
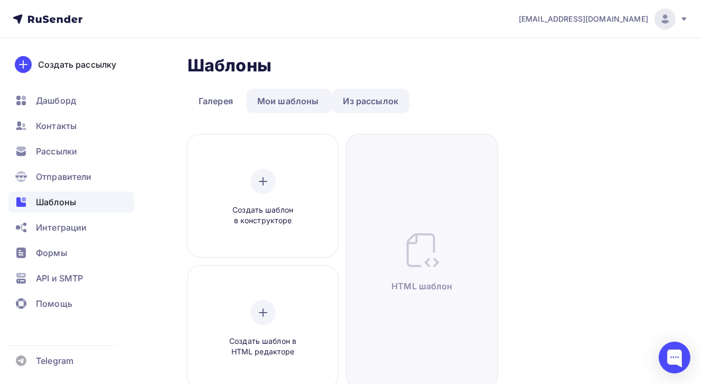
click at [375, 104] on link "Из рассылок" at bounding box center [371, 101] width 78 height 24
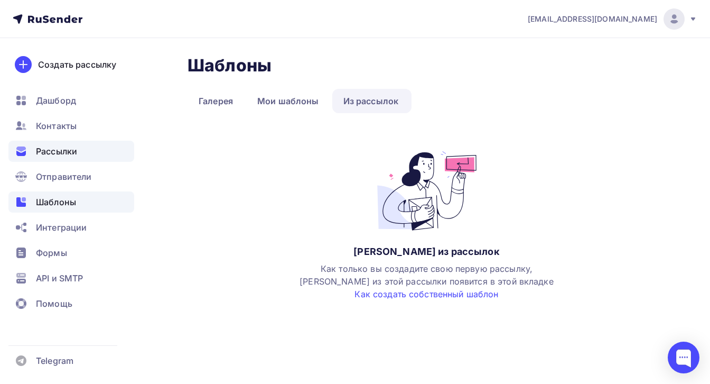
click at [56, 152] on span "Рассылки" at bounding box center [56, 151] width 41 height 13
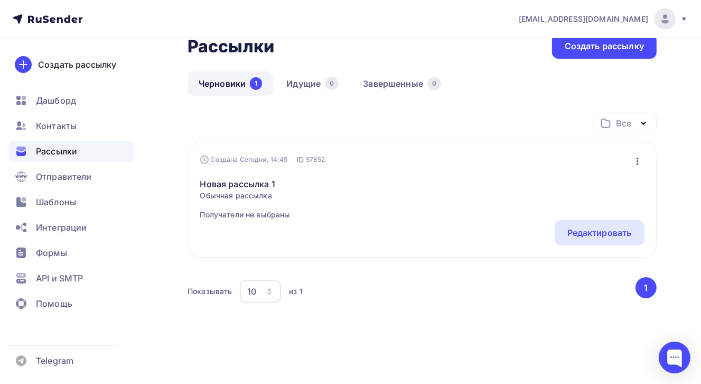
scroll to position [21, 0]
click at [643, 286] on button "1" at bounding box center [646, 287] width 21 height 21
click at [645, 288] on button "1" at bounding box center [646, 287] width 21 height 21
click at [228, 82] on link "Черновики 1" at bounding box center [231, 83] width 86 height 24
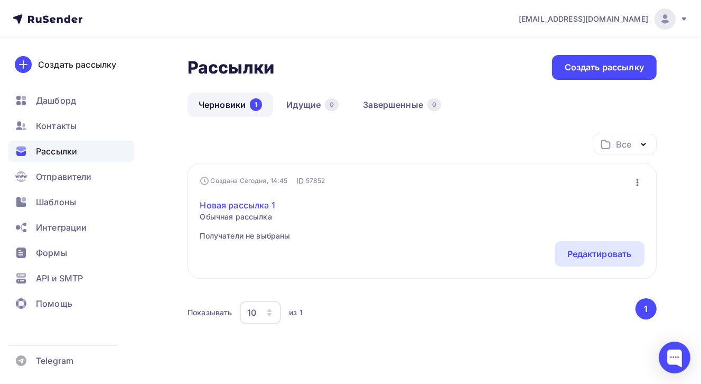
click at [242, 208] on link "Новая рассылка 1" at bounding box center [245, 205] width 90 height 13
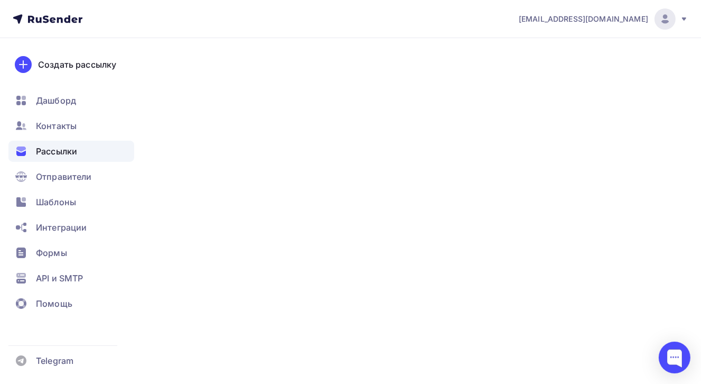
click at [242, 208] on link "Новая рассылка 1" at bounding box center [245, 205] width 90 height 13
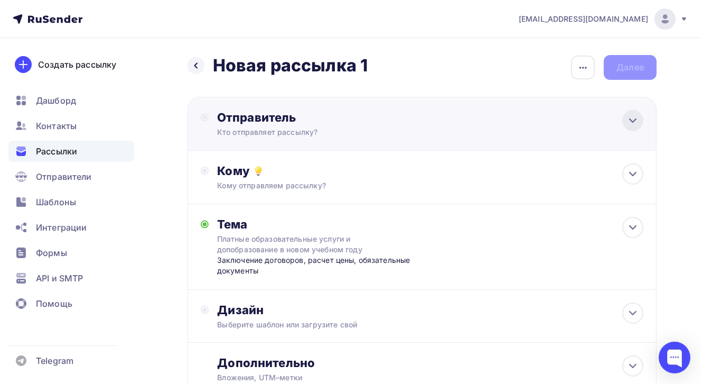
drag, startPoint x: 632, startPoint y: 123, endPoint x: 630, endPoint y: 129, distance: 6.9
click at [632, 123] on icon at bounding box center [633, 120] width 13 height 13
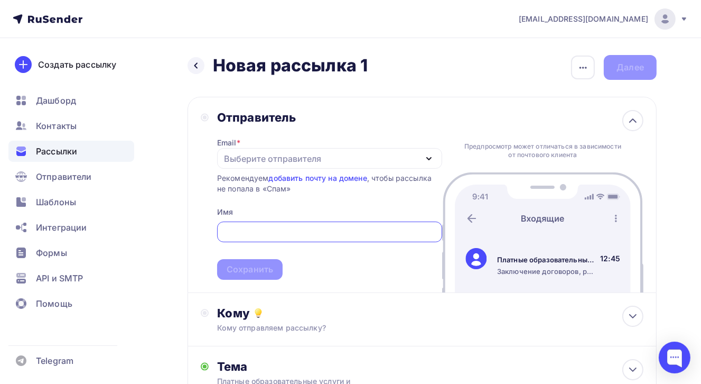
type input "[EMAIL_ADDRESS][DOMAIN_NAME]"
click at [415, 106] on div "Отправитель Email * Выберите отправителя [EMAIL_ADDRESS][DOMAIN_NAME] Добавить …" at bounding box center [422, 195] width 469 height 196
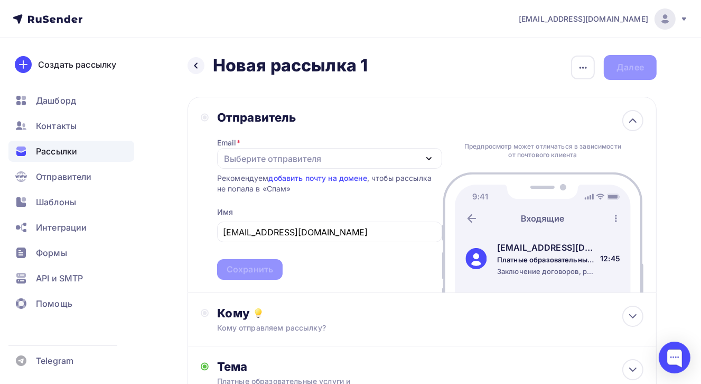
click at [313, 278] on span "training@ntconsult.ru Сохранить" at bounding box center [329, 248] width 225 height 62
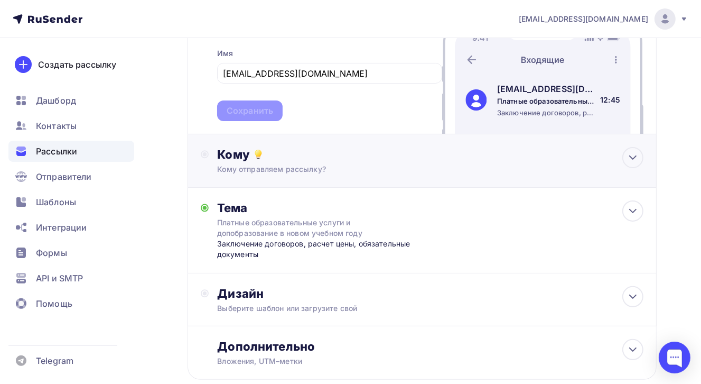
scroll to position [53, 0]
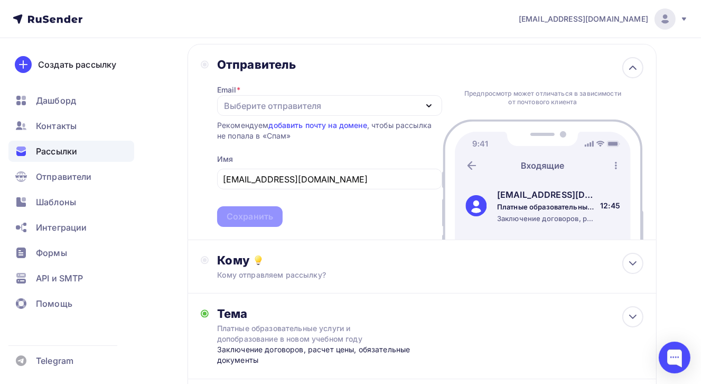
click at [429, 104] on icon "button" at bounding box center [429, 105] width 13 height 13
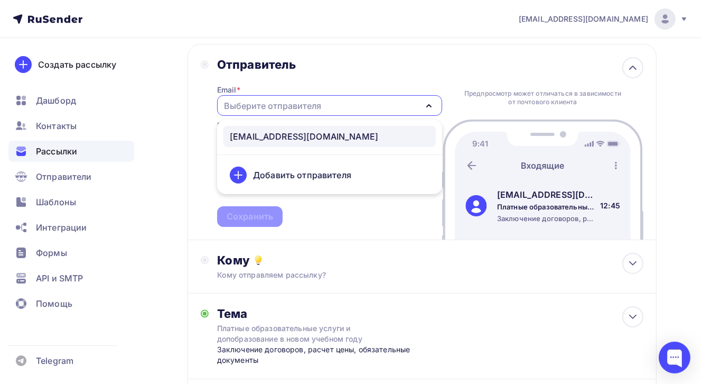
click at [304, 140] on div "training@ntconsult.ru" at bounding box center [304, 136] width 149 height 13
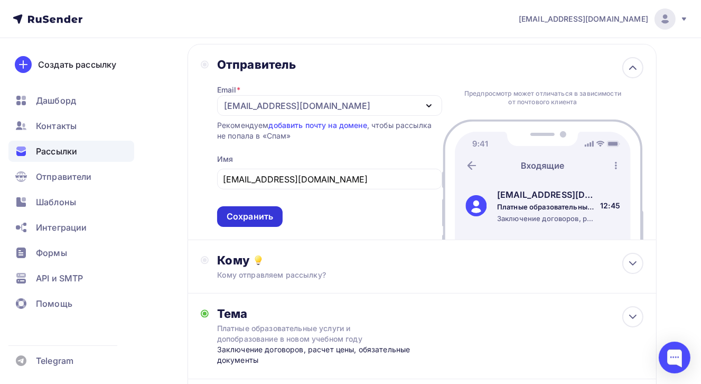
click at [240, 216] on div "Сохранить" at bounding box center [250, 216] width 47 height 12
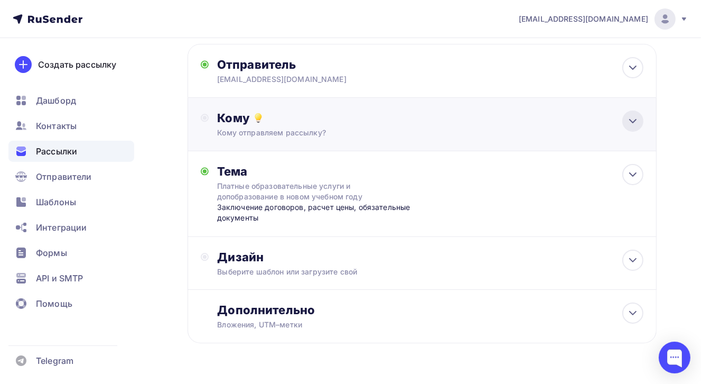
click at [635, 124] on icon at bounding box center [633, 121] width 13 height 13
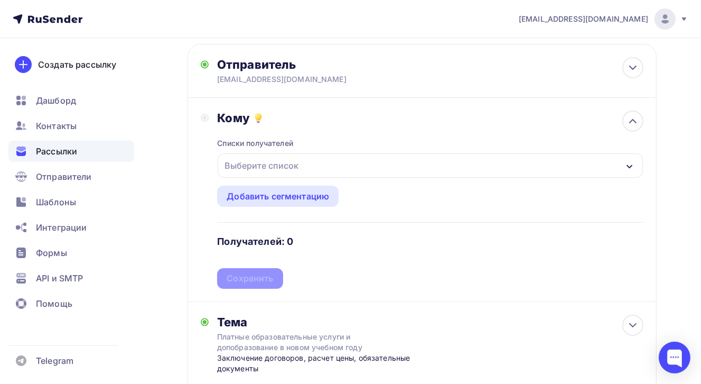
click at [634, 167] on icon "button" at bounding box center [630, 166] width 8 height 8
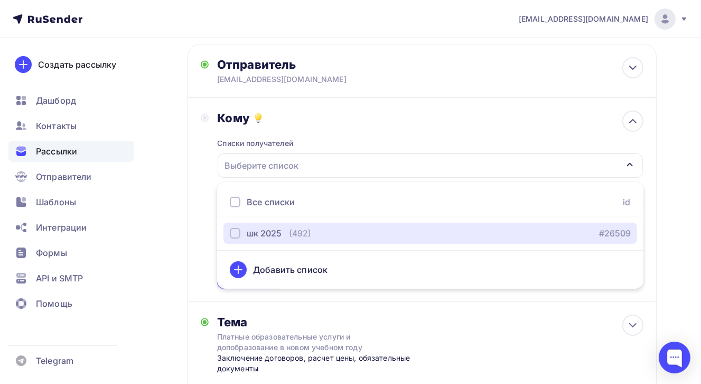
drag, startPoint x: 235, startPoint y: 233, endPoint x: 297, endPoint y: 247, distance: 63.5
click at [235, 233] on div "button" at bounding box center [235, 233] width 11 height 11
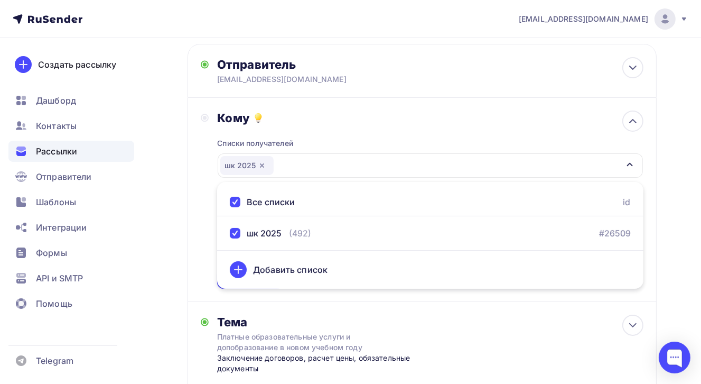
click at [676, 274] on div "Назад Новая рассылка 1 Новая рассылка 1 Закончить позже Переименовать рассылку …" at bounding box center [350, 273] width 701 height 577
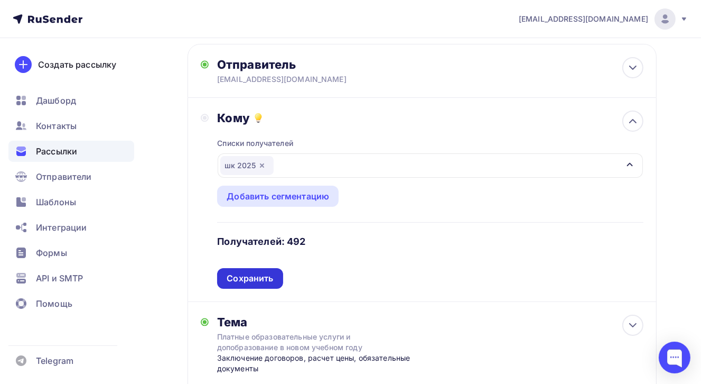
click at [256, 277] on div "Сохранить" at bounding box center [250, 278] width 47 height 12
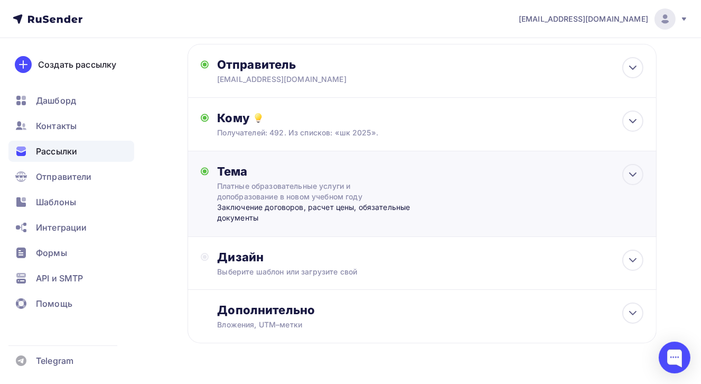
scroll to position [79, 0]
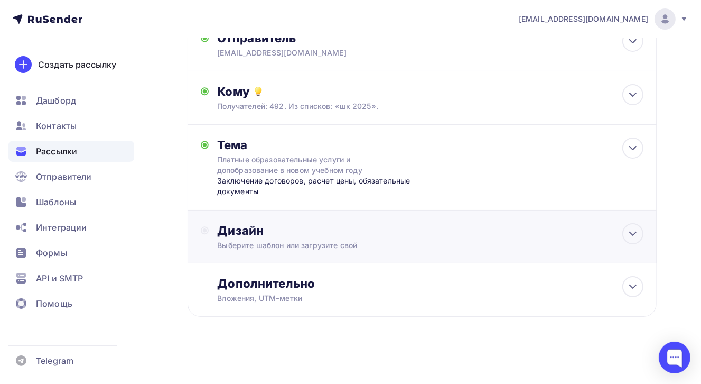
click at [312, 245] on div "Выберите шаблон или загрузите свой" at bounding box center [409, 245] width 384 height 11
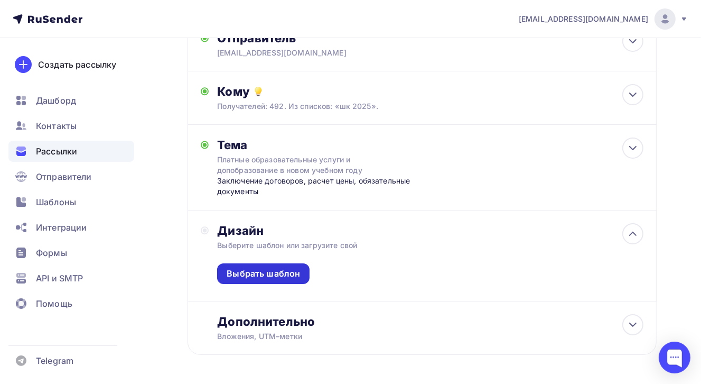
click at [290, 272] on div "Выбрать шаблон" at bounding box center [263, 273] width 73 height 12
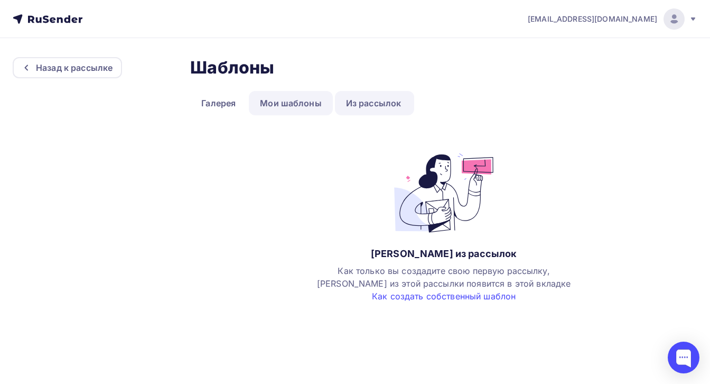
click at [295, 100] on link "Мои шаблоны" at bounding box center [291, 103] width 84 height 24
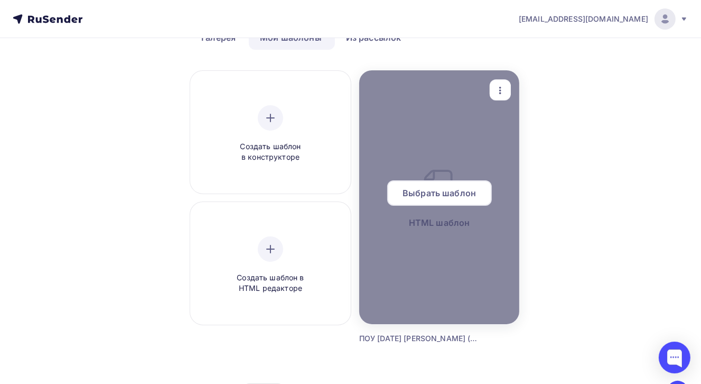
scroll to position [121, 0]
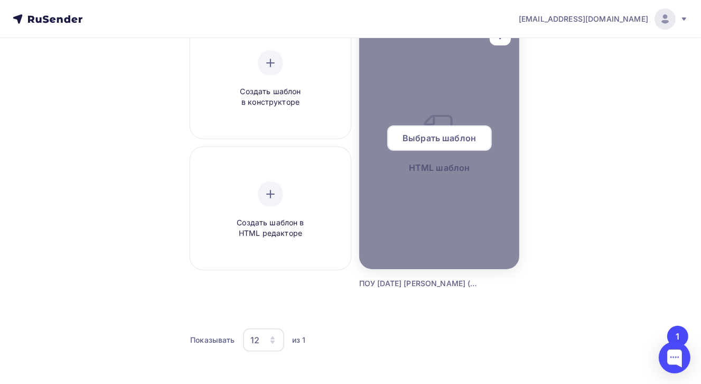
click at [450, 219] on div at bounding box center [439, 142] width 161 height 254
click at [447, 137] on span "Выбрать шаблон" at bounding box center [439, 138] width 73 height 13
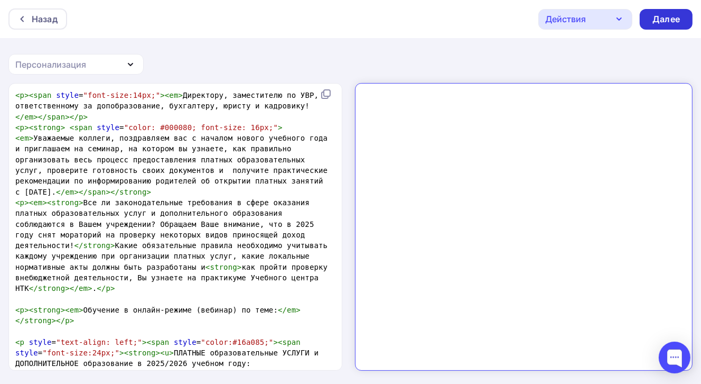
click at [671, 17] on div "Далее" at bounding box center [666, 19] width 27 height 12
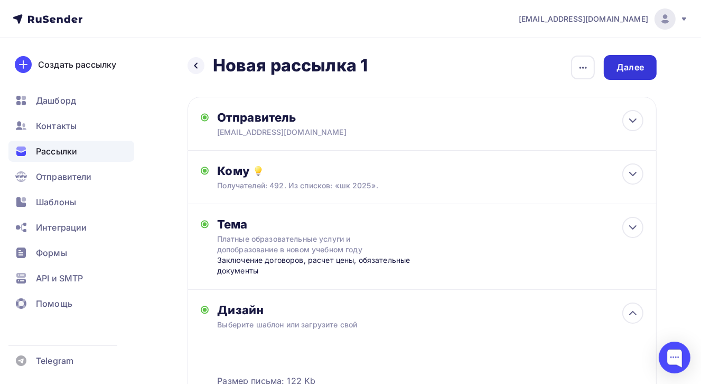
click at [639, 67] on div "Далее" at bounding box center [630, 67] width 27 height 12
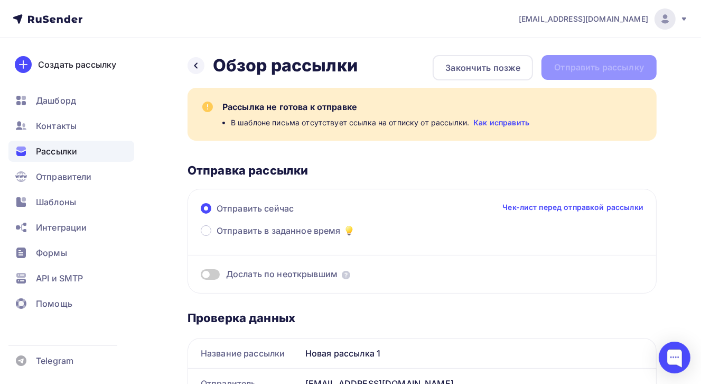
click at [504, 123] on link "Как исправить" at bounding box center [502, 122] width 56 height 11
click at [460, 69] on div "Закончить позже" at bounding box center [483, 67] width 75 height 13
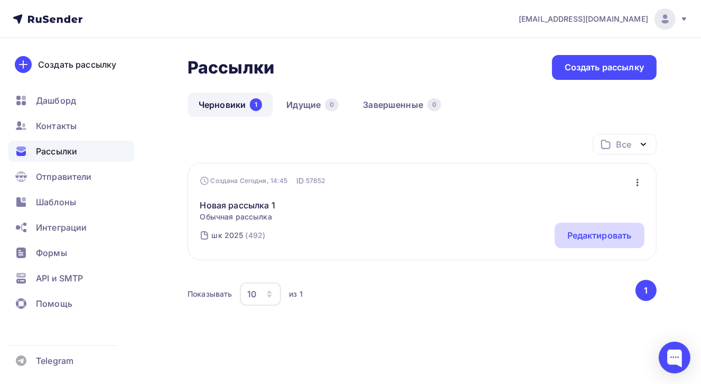
click at [597, 241] on div "Редактировать" at bounding box center [600, 235] width 90 height 25
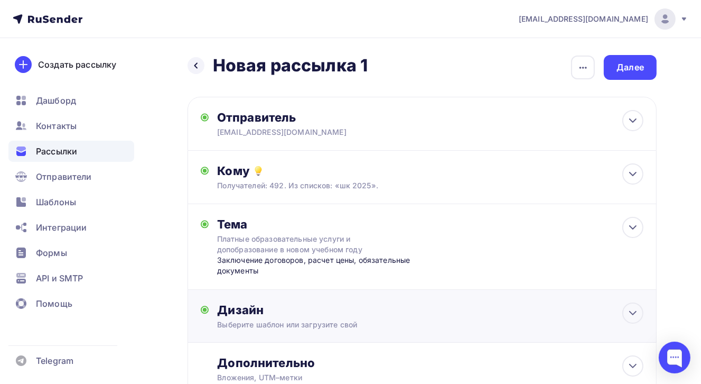
scroll to position [79, 0]
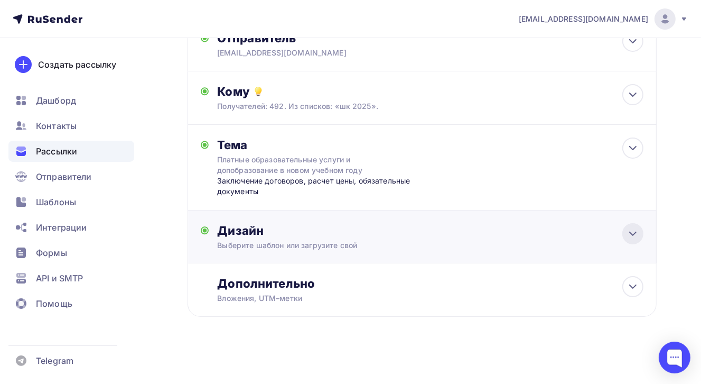
click at [639, 233] on div at bounding box center [633, 233] width 21 height 21
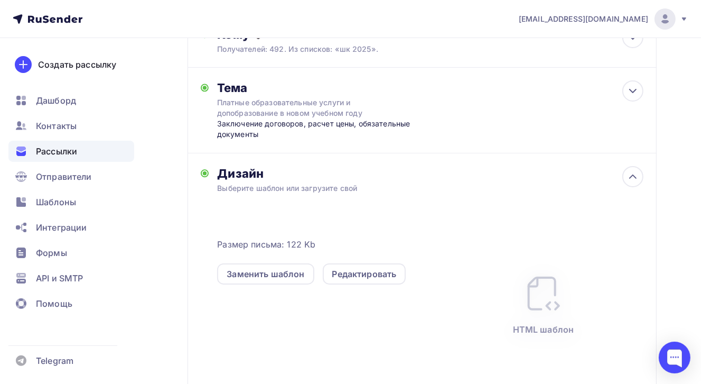
scroll to position [185, 0]
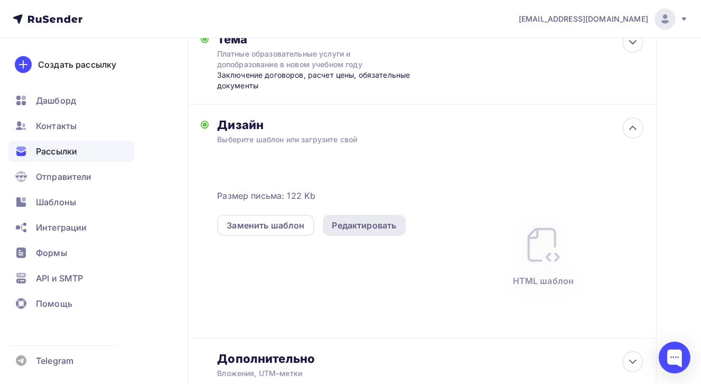
click at [361, 226] on div "Редактировать" at bounding box center [364, 225] width 64 height 13
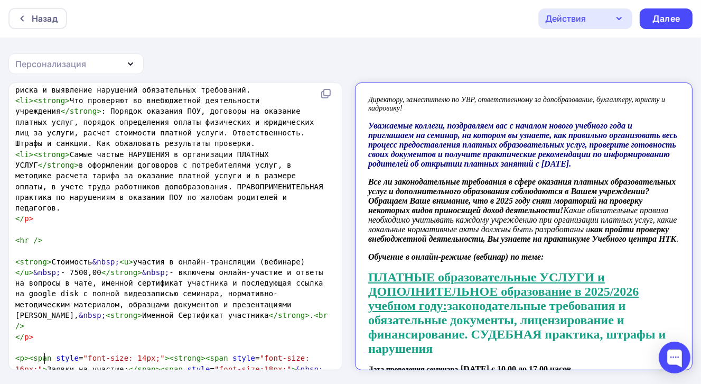
click at [617, 18] on icon "button" at bounding box center [619, 18] width 13 height 13
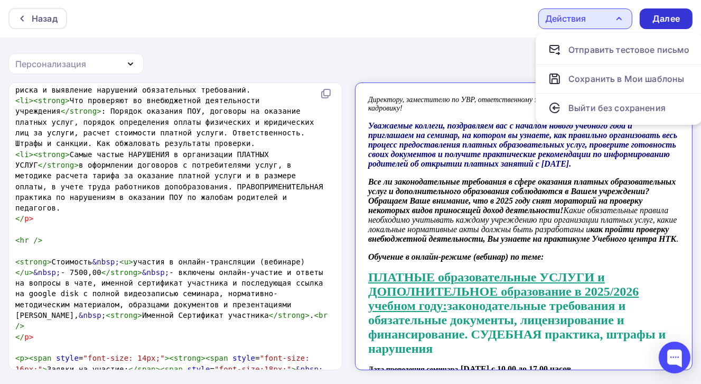
click at [674, 20] on div "Далее" at bounding box center [666, 19] width 27 height 12
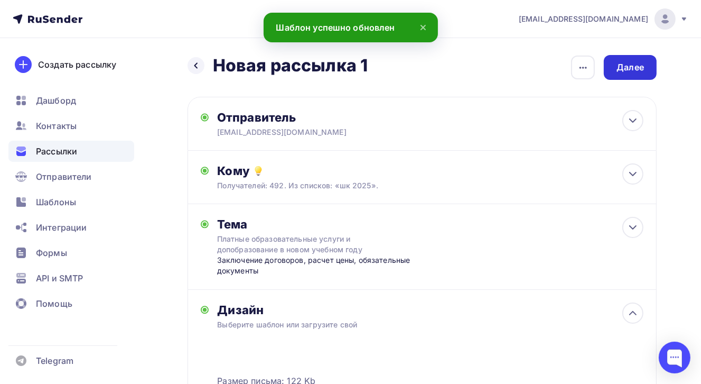
click at [639, 66] on div "Далее" at bounding box center [630, 67] width 27 height 12
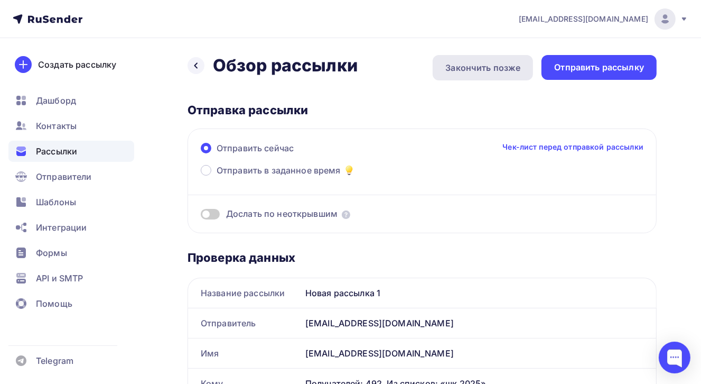
click at [474, 71] on div "Закончить позже" at bounding box center [483, 67] width 75 height 13
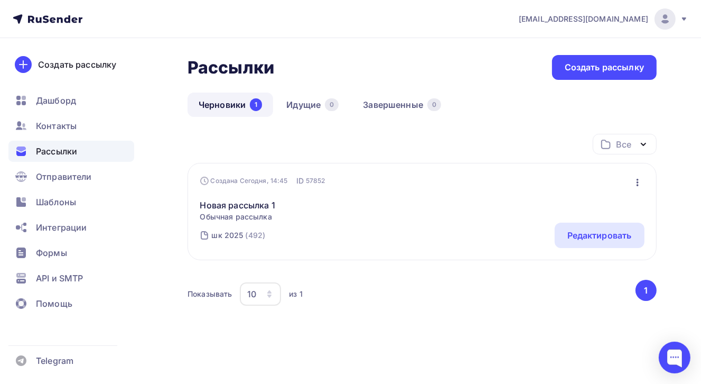
scroll to position [3, 0]
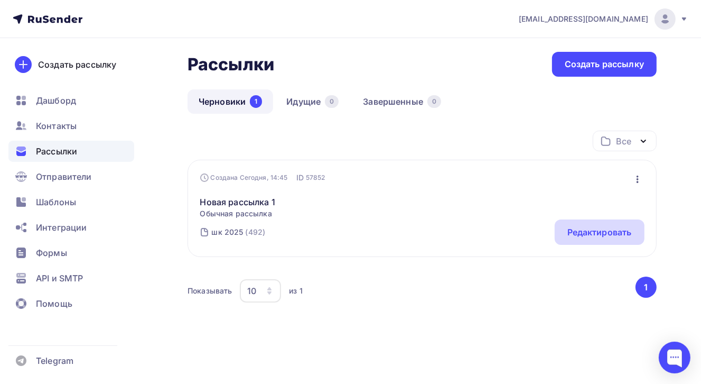
click at [607, 233] on div "Редактировать" at bounding box center [600, 232] width 64 height 13
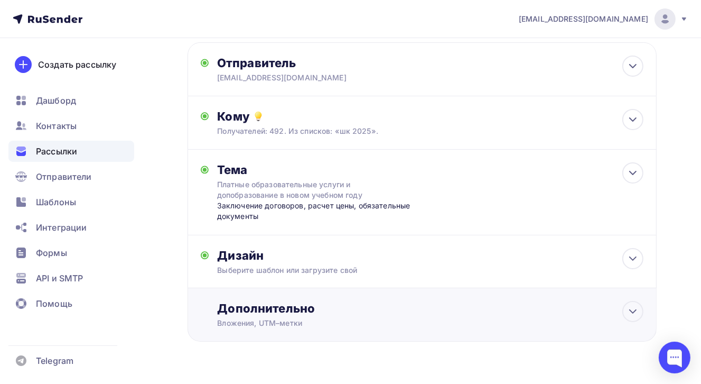
scroll to position [79, 0]
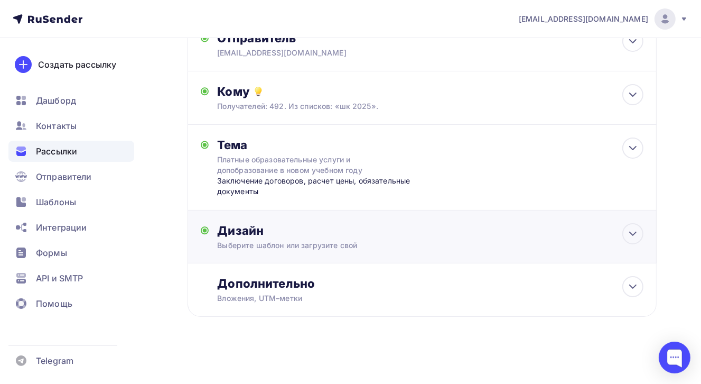
click at [275, 235] on div "Дизайн" at bounding box center [430, 230] width 427 height 15
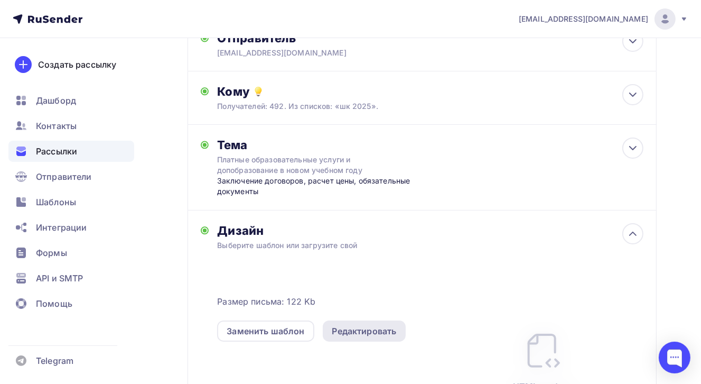
click at [384, 329] on div "Редактировать" at bounding box center [364, 331] width 64 height 13
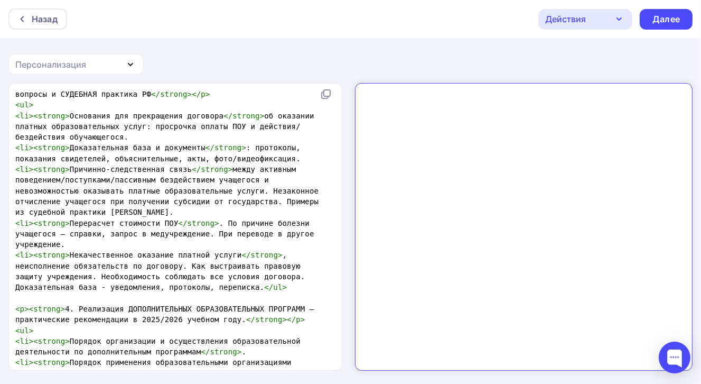
scroll to position [1586, 0]
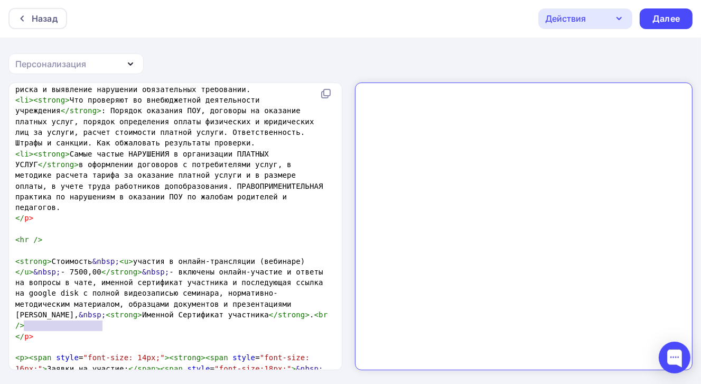
type textarea "<h1>Hello world!</h1>"
drag, startPoint x: 107, startPoint y: 324, endPoint x: 11, endPoint y: 327, distance: 96.3
click at [11, 327] on div "<h1>Hello world!</h1> x < p >< span style = "font-size:14px;" >< em > Директору…" at bounding box center [176, 226] width 334 height 287
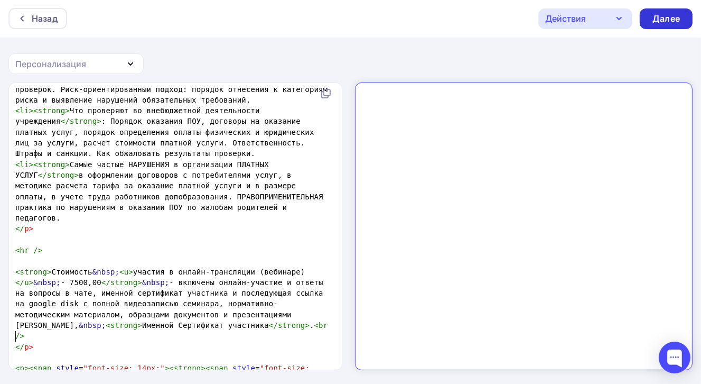
click at [664, 17] on div "Далее" at bounding box center [666, 19] width 27 height 12
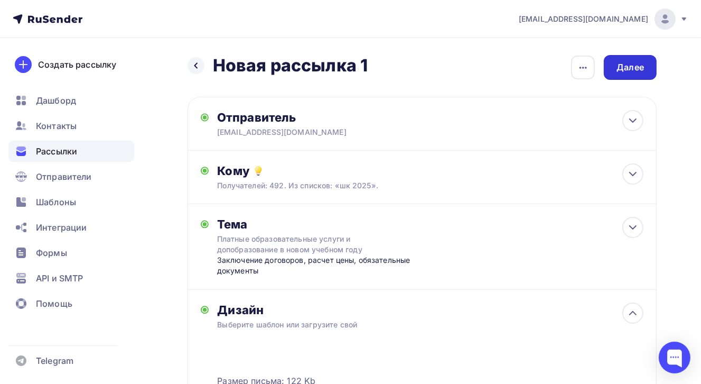
click at [640, 68] on div "Далее" at bounding box center [630, 67] width 27 height 12
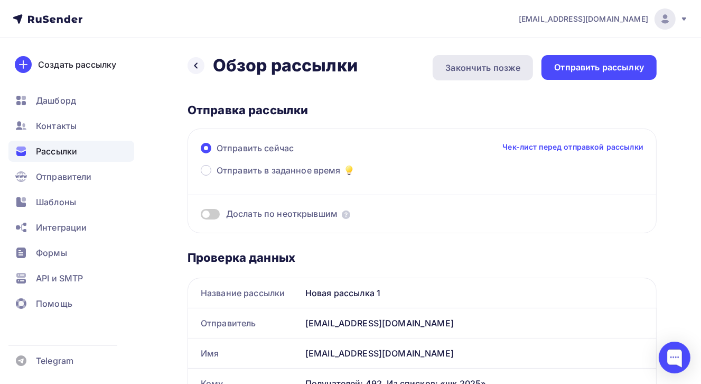
click at [480, 65] on div "Закончить позже" at bounding box center [483, 67] width 75 height 13
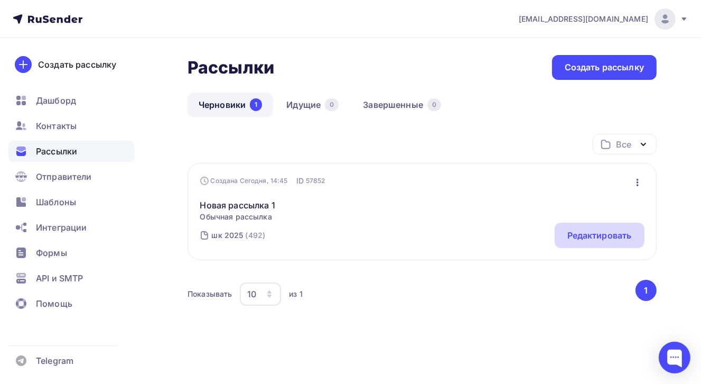
click at [614, 235] on div "Редактировать" at bounding box center [600, 235] width 64 height 13
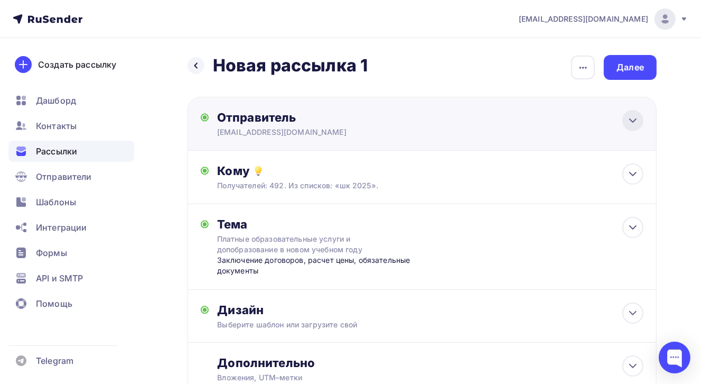
click at [633, 123] on icon at bounding box center [633, 120] width 13 height 13
type input "training@ntconsult.ru"
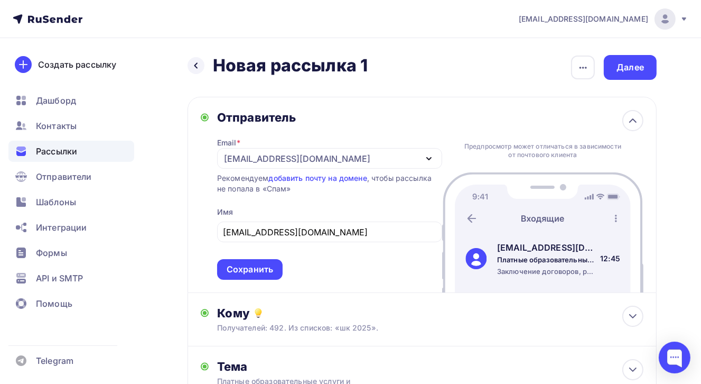
click at [465, 108] on div "Предпросмотр может отличаться в зависимости от почтового клиента training@ntcon…" at bounding box center [542, 194] width 201 height 195
drag, startPoint x: 325, startPoint y: 234, endPoint x: 220, endPoint y: 232, distance: 104.2
click at [220, 232] on div "training@ntconsult.ru" at bounding box center [329, 231] width 225 height 21
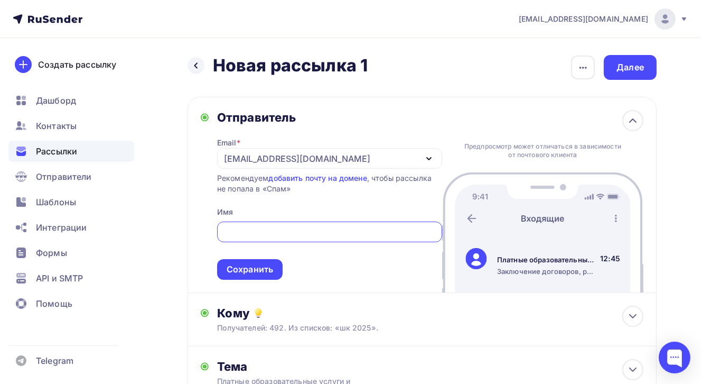
type input "H"
type input "Рособрнадзор"
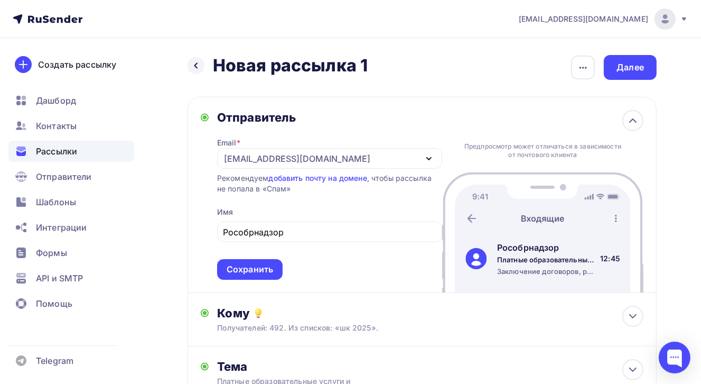
click at [251, 269] on div "Сохранить" at bounding box center [250, 269] width 47 height 12
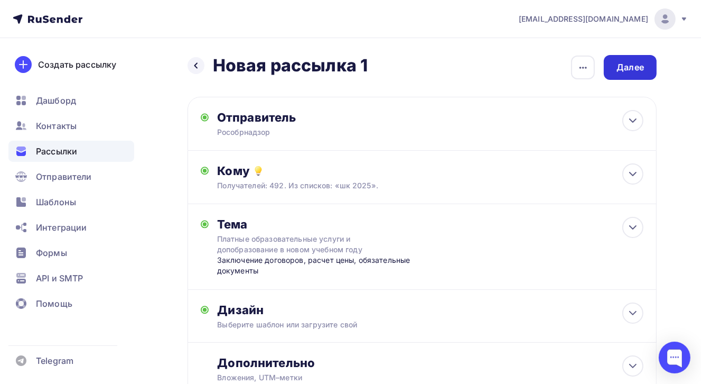
click at [635, 71] on div "Далее" at bounding box center [630, 67] width 27 height 12
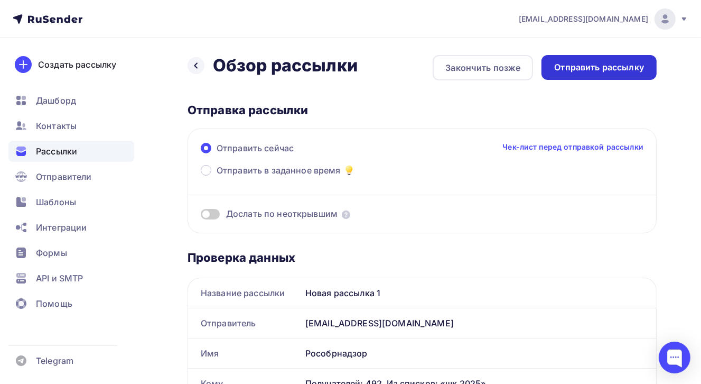
click at [623, 67] on div "Отправить рассылку" at bounding box center [600, 67] width 90 height 12
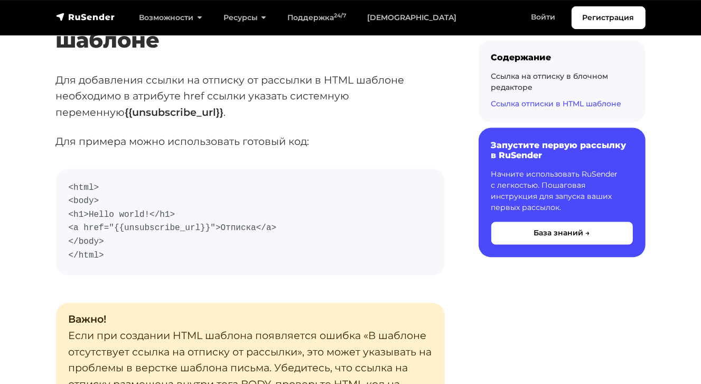
scroll to position [1797, 0]
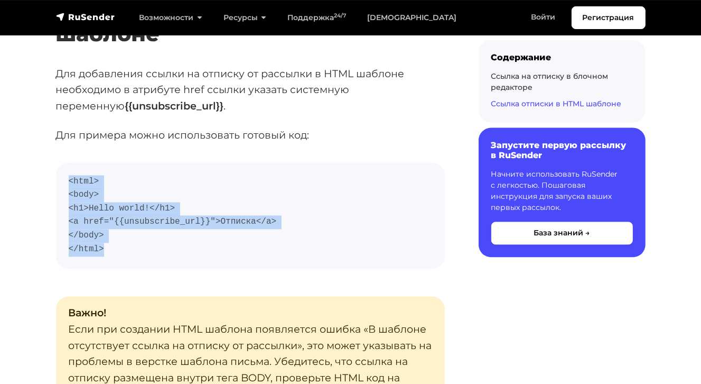
drag, startPoint x: 70, startPoint y: 181, endPoint x: 106, endPoint y: 248, distance: 76.6
click at [106, 248] on code "<html> <body> <h1>Hello world!</h1> <a href="{{unsubscribe_url}}">Отписка</a> <…" at bounding box center [251, 215] width 364 height 81
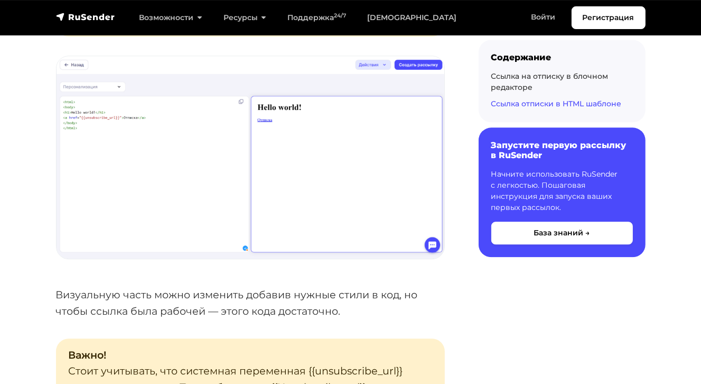
scroll to position [2220, 0]
click at [135, 186] on img at bounding box center [251, 157] width 388 height 202
click at [113, 175] on img at bounding box center [251, 157] width 388 height 202
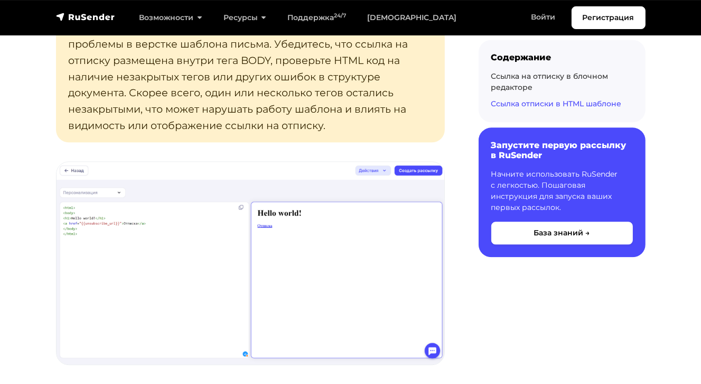
scroll to position [1903, 0]
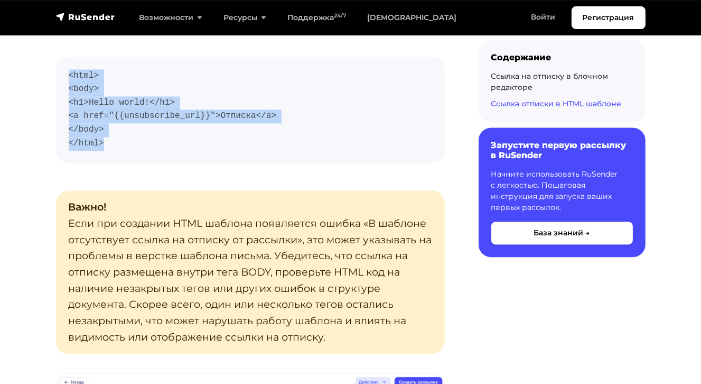
copy code "<html> <body> <h1>Hello world!</h1> <a href="{{unsubscribe_url}}">Отписка</a> <…"
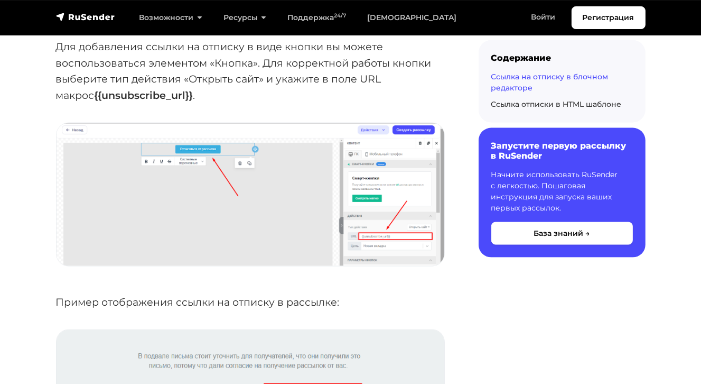
scroll to position [1269, 0]
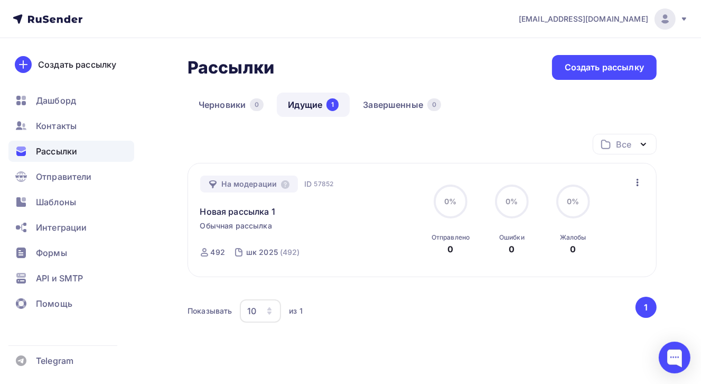
click at [643, 307] on button "1" at bounding box center [646, 307] width 21 height 21
click at [677, 365] on div at bounding box center [675, 357] width 32 height 32
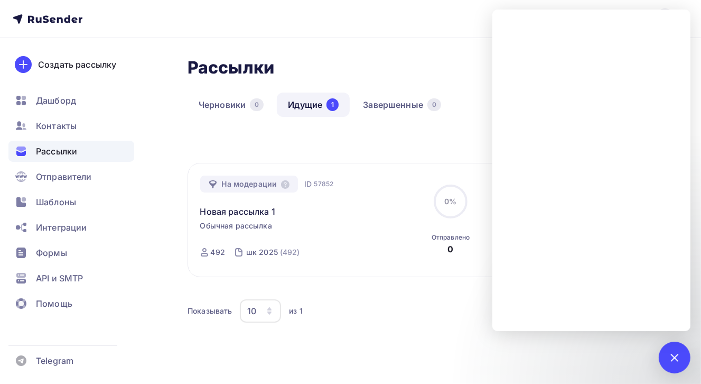
click at [376, 345] on div "Все Все папки Создать новую папку На модерации ID 57852 Новая рассылка 1 Обычна…" at bounding box center [422, 248] width 469 height 228
click at [412, 38] on nav "[EMAIL_ADDRESS][DOMAIN_NAME] Аккаунт Тарифы Выйти Создать рассылку [GEOGRAPHIC_…" at bounding box center [350, 19] width 701 height 38
click at [669, 361] on div at bounding box center [675, 357] width 32 height 32
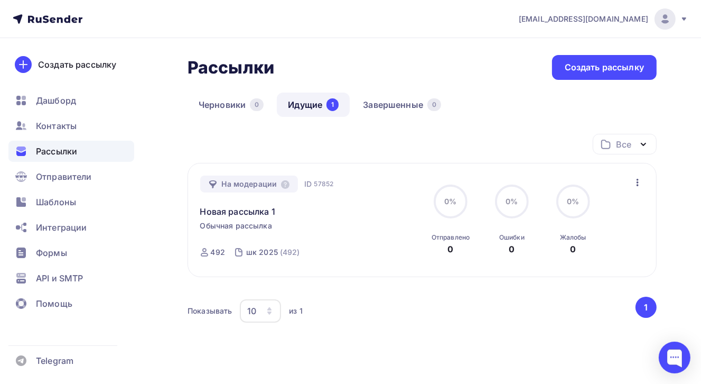
click at [315, 103] on link "Идущие 1" at bounding box center [313, 105] width 73 height 24
click at [66, 206] on span "Шаблоны" at bounding box center [56, 202] width 40 height 13
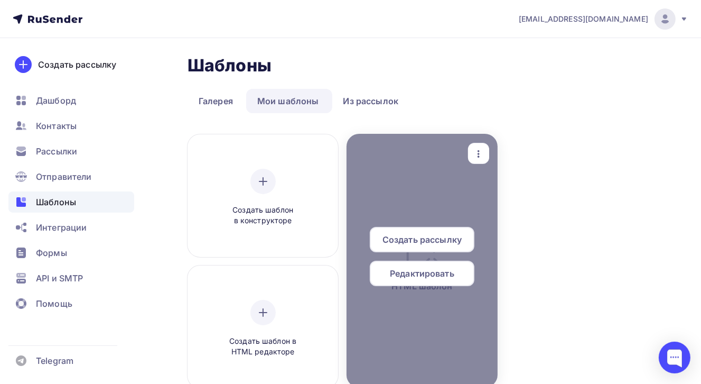
click at [442, 273] on span "Редактировать" at bounding box center [422, 273] width 64 height 13
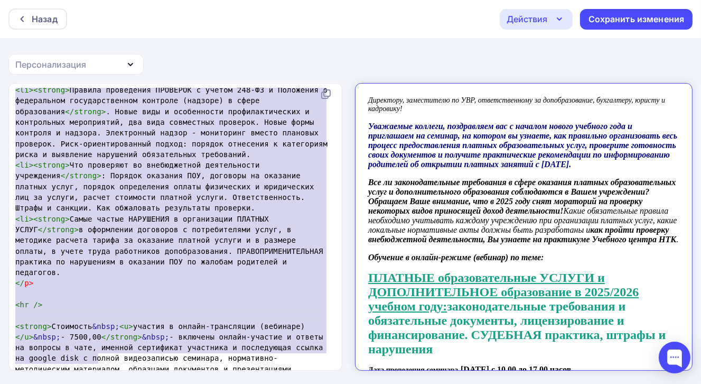
type textarea "<p><span style="font-size:14px;"><em>Директору, заместителю по УВР, ответственн…"
drag, startPoint x: 15, startPoint y: 95, endPoint x: 218, endPoint y: 370, distance: 341.7
click at [218, 373] on div "x < p >< span style = "font-size:14px;" >< em > Директору, заместителю по УВР, …" at bounding box center [350, 234] width 701 height 302
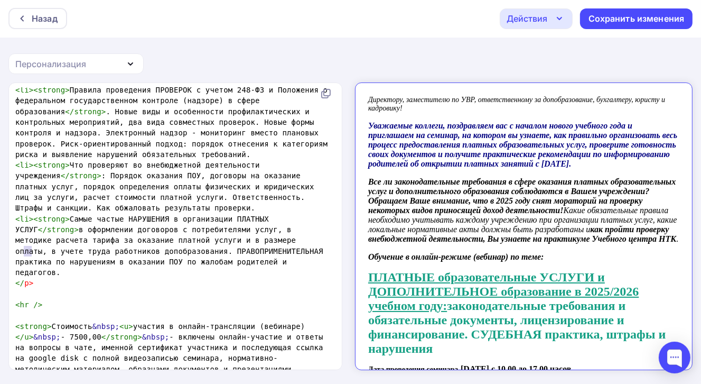
type textarea "</p>"
drag, startPoint x: 33, startPoint y: 252, endPoint x: 5, endPoint y: 247, distance: 28.0
click at [5, 247] on div "</p> x < p >< span style = "font-size:14px;" >< em > Директору, заместителю по …" at bounding box center [350, 233] width 701 height 302
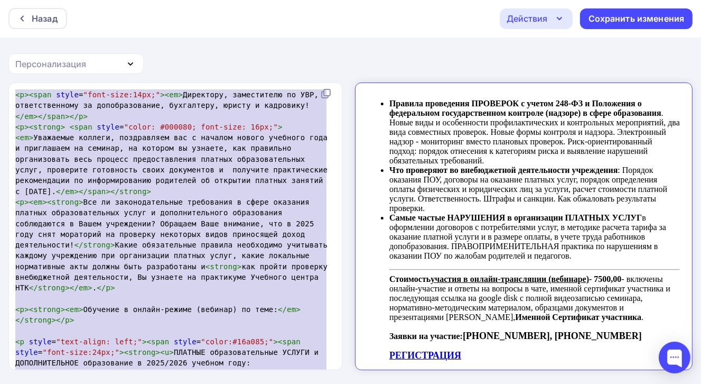
drag, startPoint x: 106, startPoint y: 361, endPoint x: 29, endPoint y: -33, distance: 400.8
click at [29, 0] on html "Назад Действия Отправить тестовое письмо Выйти без сохранения Сохранить изменен…" at bounding box center [350, 191] width 701 height 384
type textarea "<p><span style="font-size:14px;"><em>Директору, заместителю по УВР, ответственн…"
click at [36, 11] on div "Назад" at bounding box center [37, 18] width 59 height 21
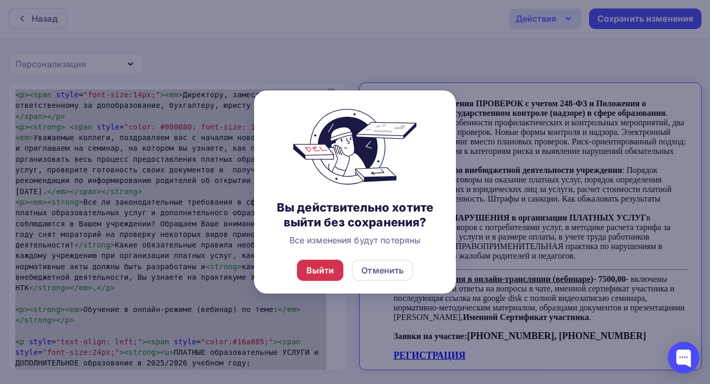
click at [321, 271] on div "Выйти" at bounding box center [321, 270] width 28 height 13
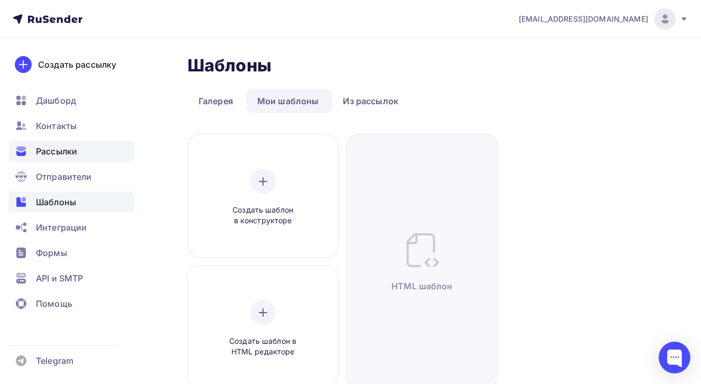
drag, startPoint x: 62, startPoint y: 150, endPoint x: 72, endPoint y: 151, distance: 10.1
click at [62, 150] on span "Рассылки" at bounding box center [56, 151] width 41 height 13
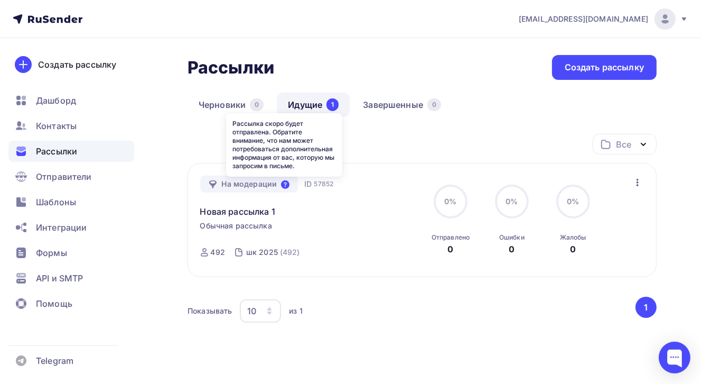
click at [282, 184] on icon at bounding box center [285, 184] width 8 height 8
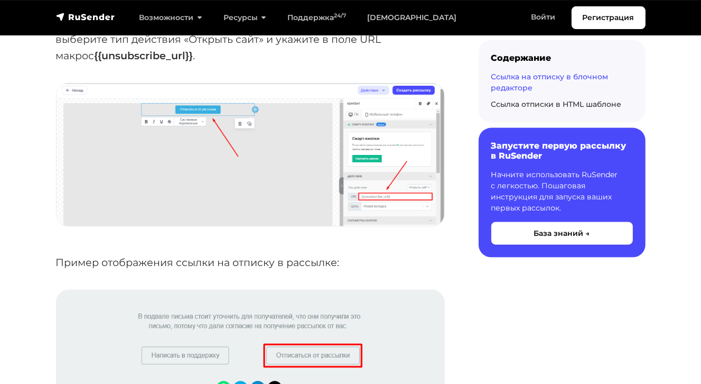
scroll to position [1334, 0]
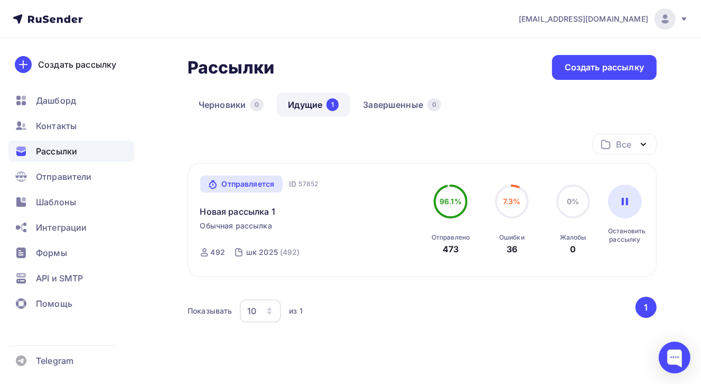
scroll to position [46, 0]
click at [448, 238] on div "Отправлено" at bounding box center [451, 237] width 38 height 8
click at [74, 178] on span "Отправители" at bounding box center [64, 176] width 56 height 13
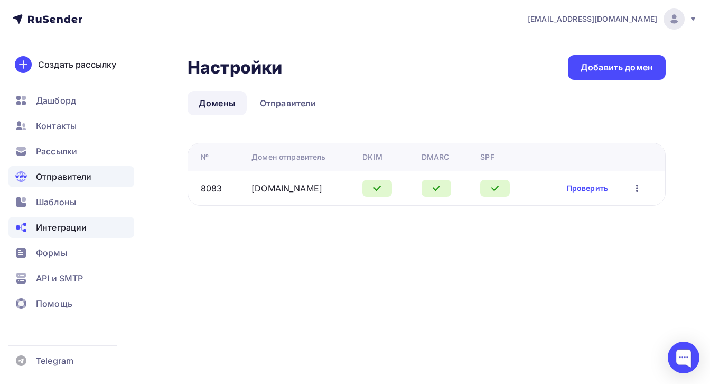
click at [59, 227] on span "Интеграции" at bounding box center [61, 227] width 51 height 13
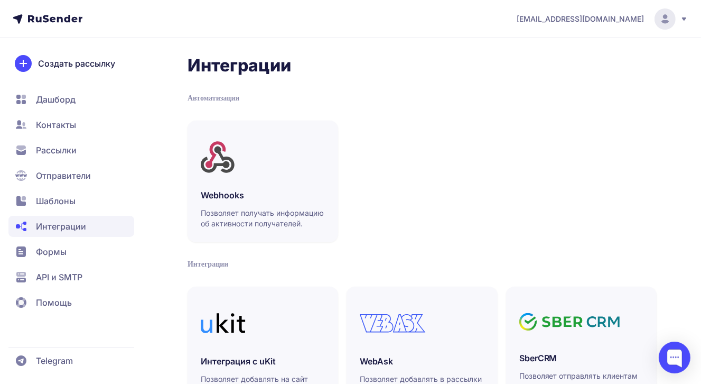
click at [50, 256] on span "Формы" at bounding box center [51, 251] width 31 height 13
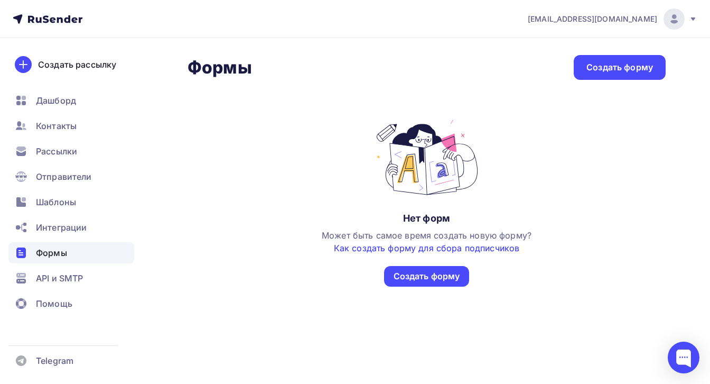
click at [422, 248] on link "Как создать форму для сбора подписчиков" at bounding box center [427, 248] width 186 height 11
drag, startPoint x: 54, startPoint y: 100, endPoint x: 178, endPoint y: 133, distance: 127.8
click at [54, 100] on span "Дашборд" at bounding box center [56, 100] width 40 height 13
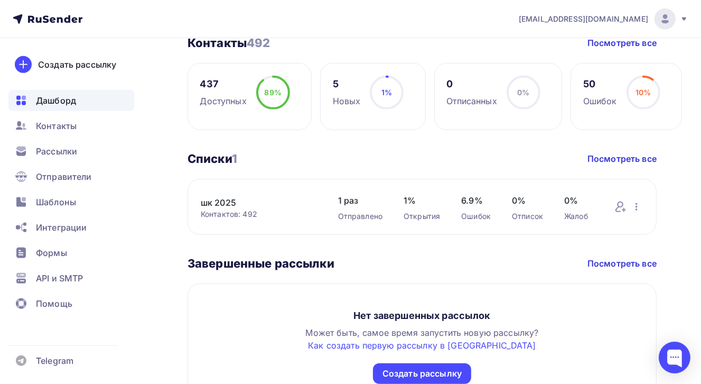
scroll to position [529, 0]
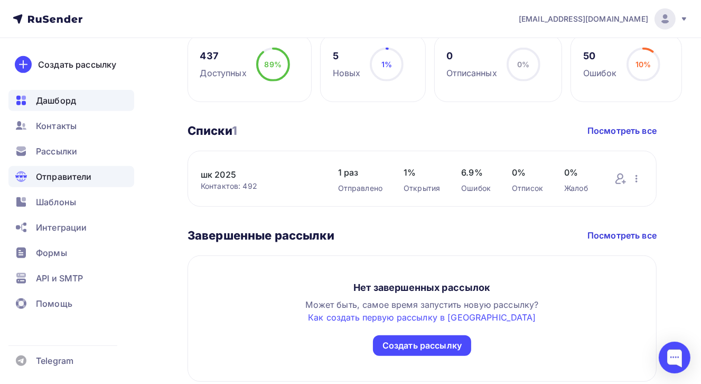
drag, startPoint x: 59, startPoint y: 150, endPoint x: 118, endPoint y: 167, distance: 61.6
click at [59, 150] on span "Рассылки" at bounding box center [56, 151] width 41 height 13
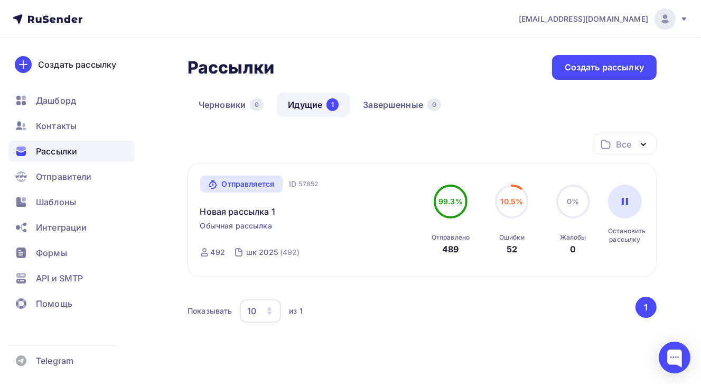
click at [641, 144] on icon "button" at bounding box center [643, 144] width 13 height 13
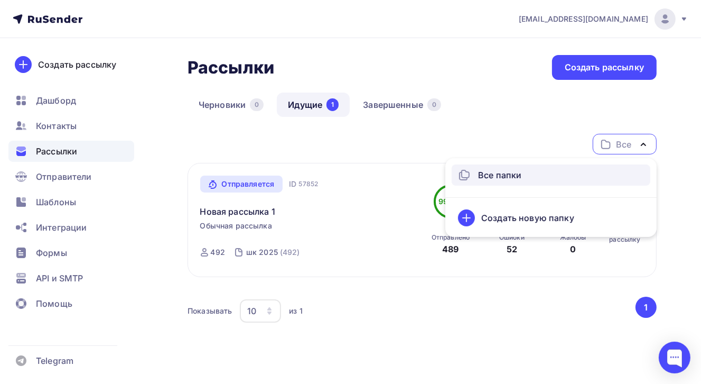
click at [531, 127] on div "Черновики 0 Идущие 1 Завершенные 0" at bounding box center [422, 113] width 469 height 41
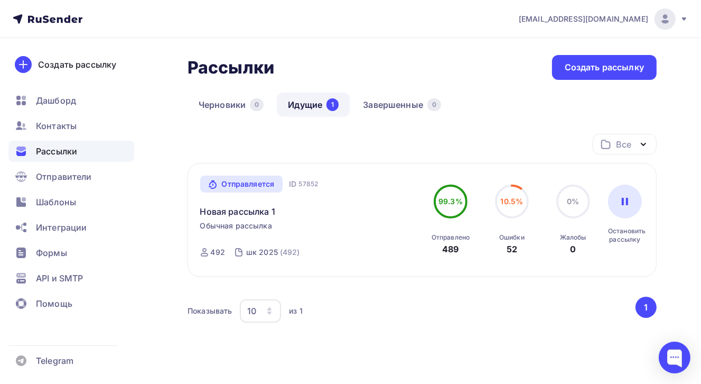
click at [456, 203] on span "99.3%" at bounding box center [451, 201] width 24 height 9
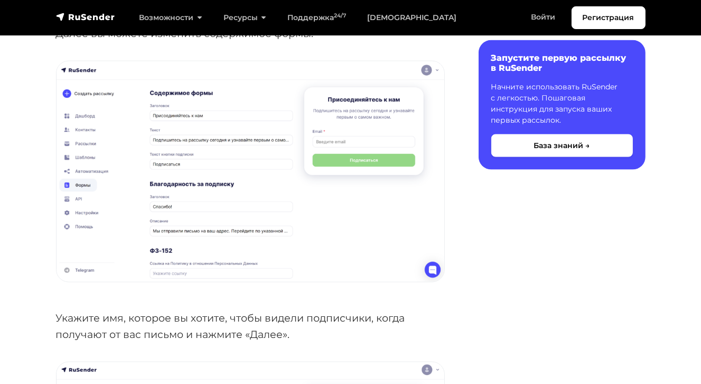
scroll to position [1533, 0]
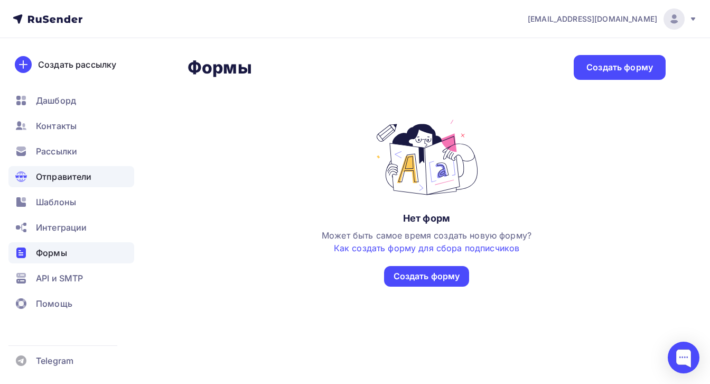
drag, startPoint x: 49, startPoint y: 150, endPoint x: 118, endPoint y: 173, distance: 73.0
click at [49, 150] on span "Рассылки" at bounding box center [56, 151] width 41 height 13
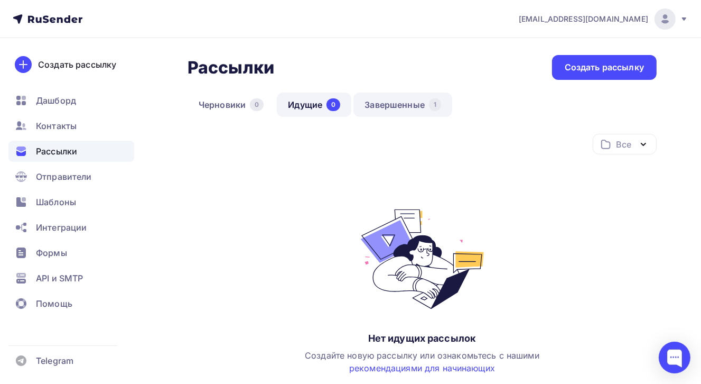
click at [392, 107] on link "Завершенные 1" at bounding box center [403, 105] width 99 height 24
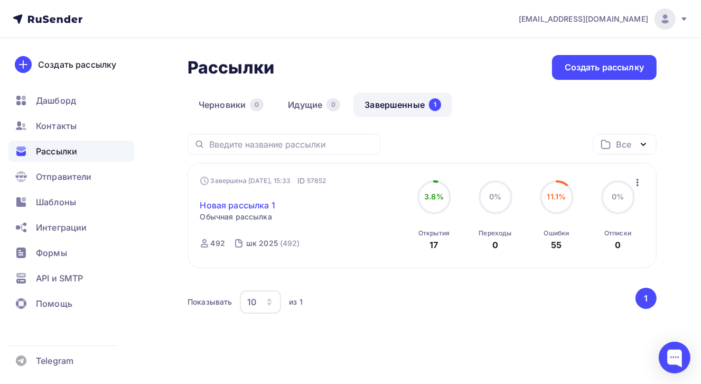
click at [243, 207] on link "Новая рассылка 1" at bounding box center [237, 205] width 75 height 13
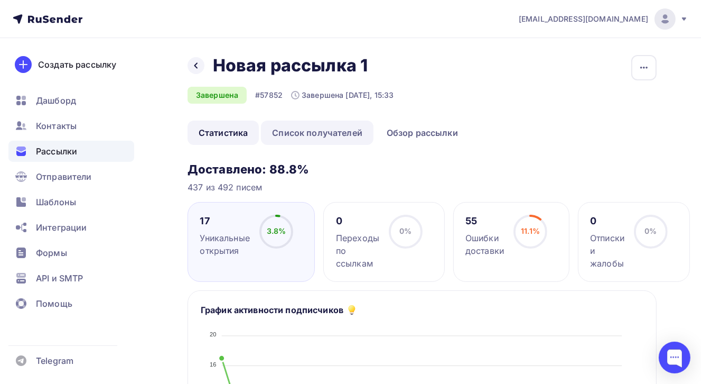
click at [308, 136] on link "Список получателей" at bounding box center [317, 133] width 113 height 24
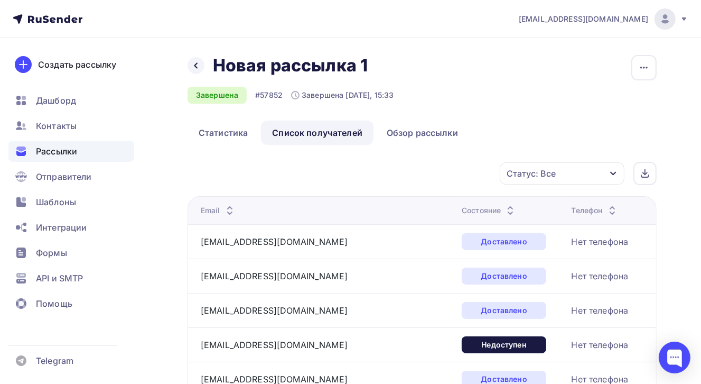
click at [504, 211] on icon at bounding box center [510, 213] width 13 height 13
click at [614, 173] on icon "button" at bounding box center [614, 174] width 6 height 4
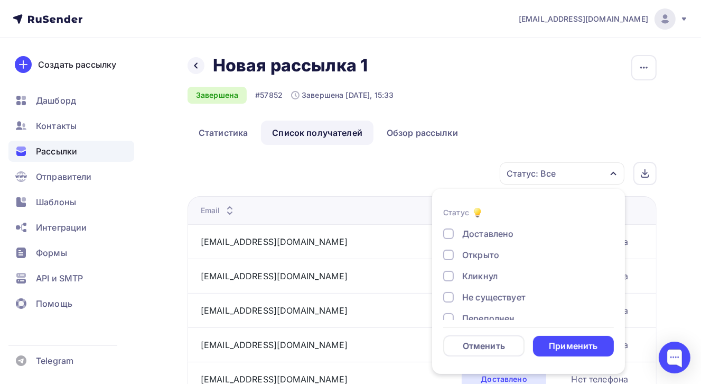
click at [486, 256] on div "Открыто" at bounding box center [481, 254] width 37 height 13
click at [567, 348] on div "Применить" at bounding box center [573, 346] width 49 height 12
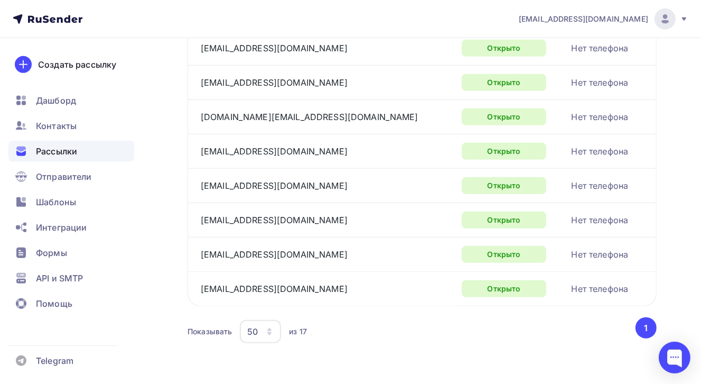
scroll to position [505, 0]
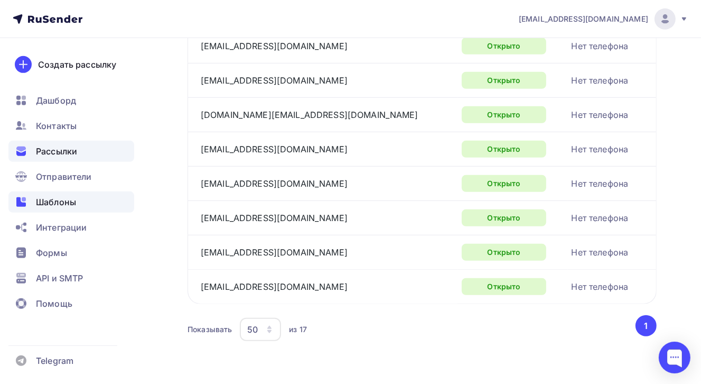
click at [63, 206] on span "Шаблоны" at bounding box center [56, 202] width 40 height 13
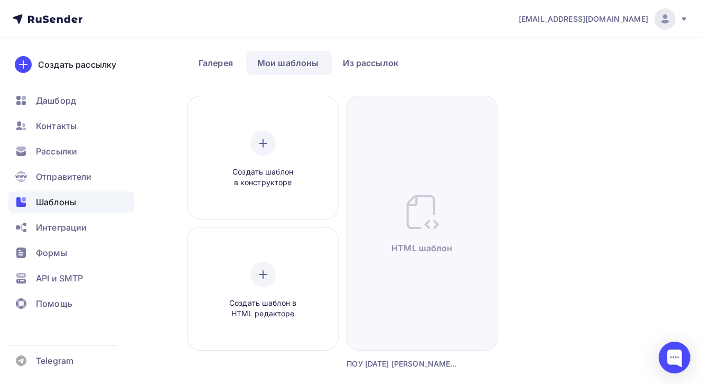
scroll to position [142, 0]
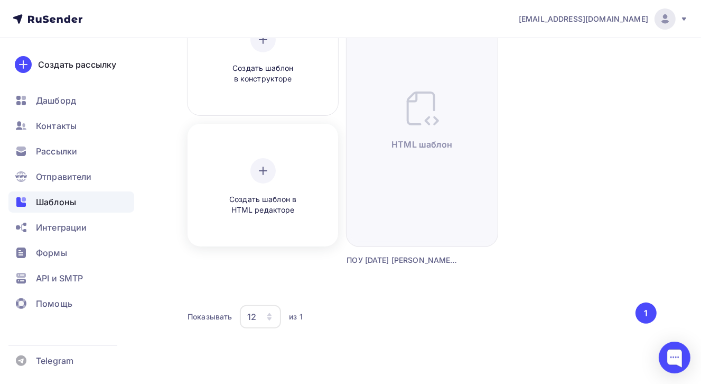
click at [248, 198] on span "Создать шаблон в HTML редакторе" at bounding box center [263, 205] width 100 height 22
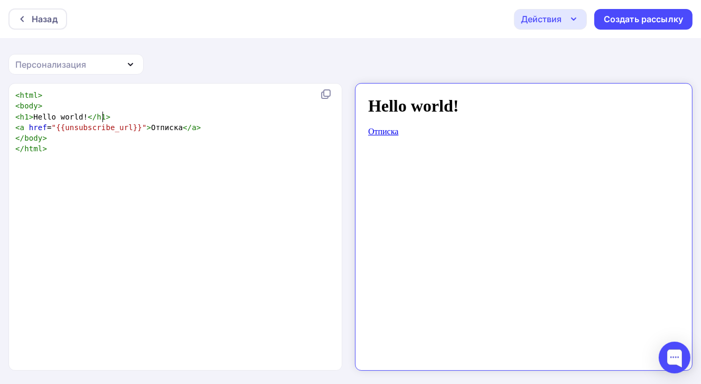
scroll to position [1, 0]
type textarea "<h1>Hello world!</h1>"
drag, startPoint x: 112, startPoint y: 116, endPoint x: 9, endPoint y: 114, distance: 103.1
click at [9, 114] on div "<h1>Hello world!</h1> x < html > < body > < h1 > Hello world! </ h1 > < a href …" at bounding box center [176, 227] width 334 height 287
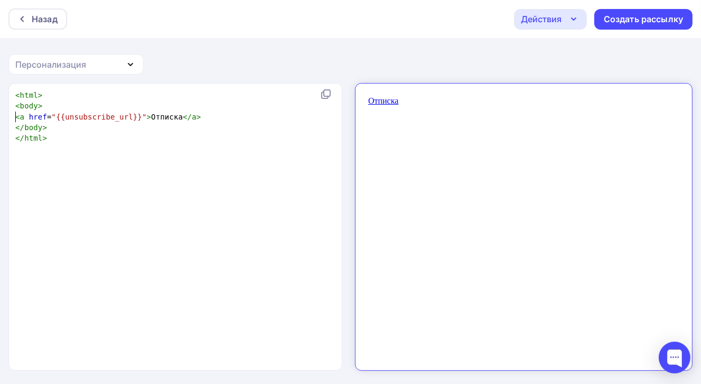
click at [15, 93] on span "<" at bounding box center [17, 95] width 5 height 8
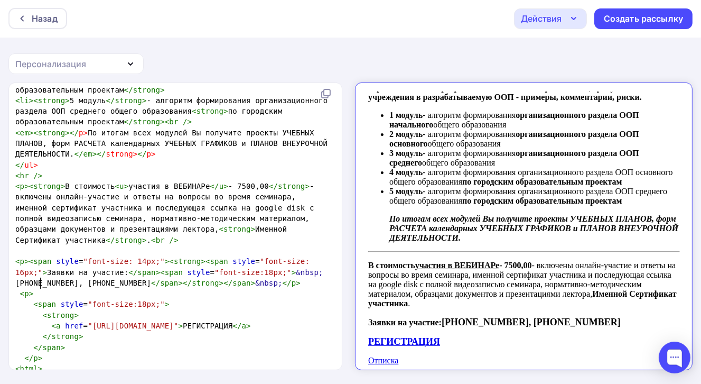
scroll to position [1125, 0]
click at [573, 19] on icon "button" at bounding box center [574, 18] width 4 height 2
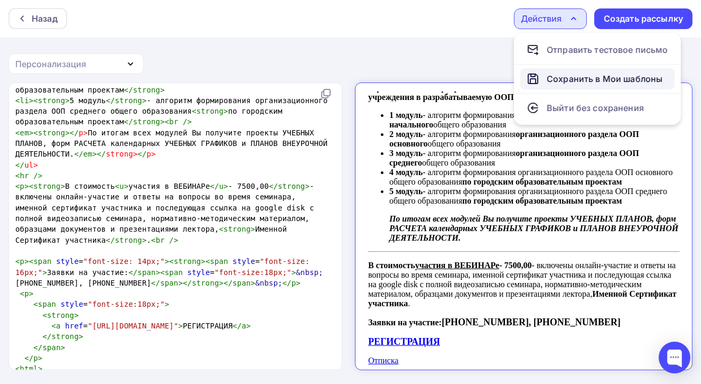
click at [589, 85] on div "Сохранить в Мои шаблоны" at bounding box center [605, 78] width 116 height 13
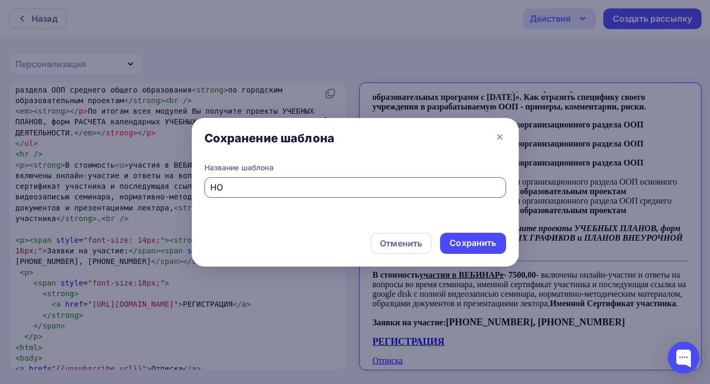
type input "Н"
type input "ООП на 19 сентября"
click at [475, 242] on div "Сохранить" at bounding box center [473, 243] width 47 height 12
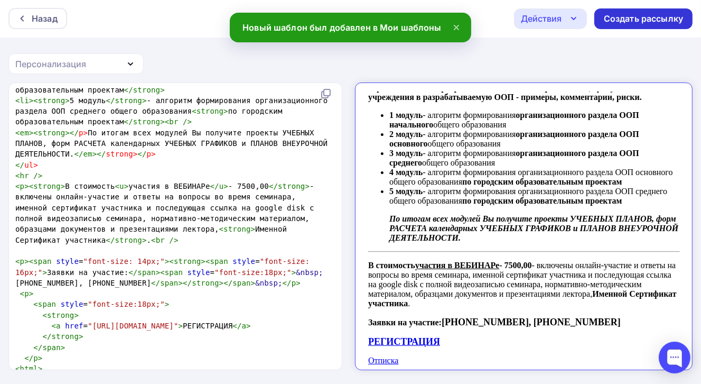
click at [632, 19] on div "Создать рассылку" at bounding box center [643, 19] width 79 height 12
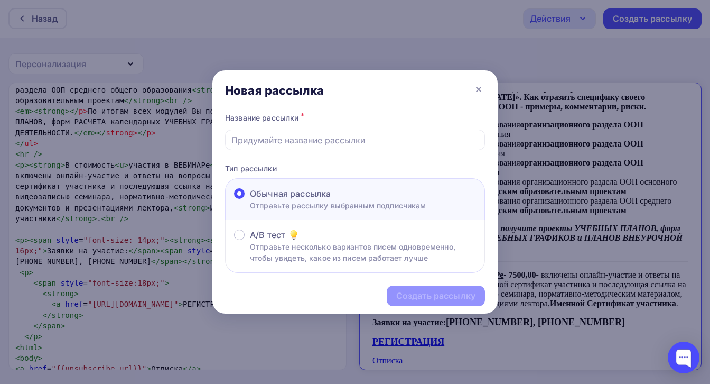
click at [346, 193] on div "Обычная рассылка" at bounding box center [338, 193] width 177 height 13
click at [250, 200] on input "Обычная рассылка Отправьте рассылку выбранным подписчикам" at bounding box center [250, 200] width 0 height 0
click at [316, 144] on input "text" at bounding box center [356, 140] width 248 height 13
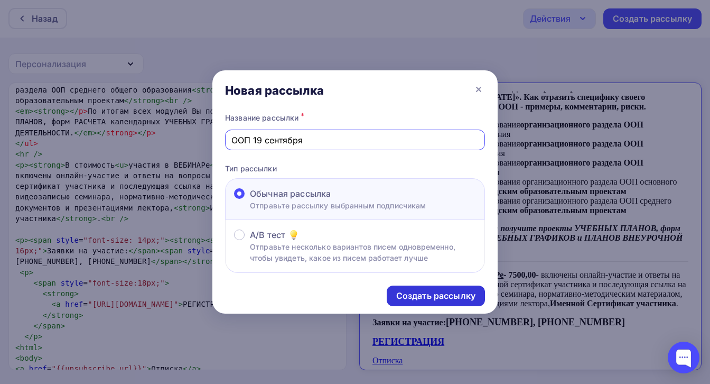
type input "ООП 19 сентября"
click at [467, 294] on div "Создать рассылку" at bounding box center [435, 296] width 79 height 12
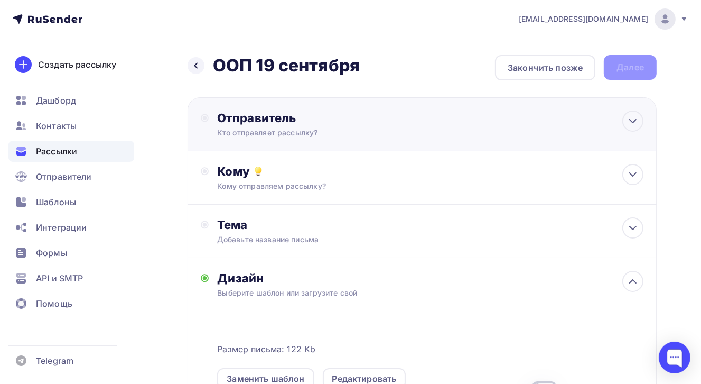
click at [314, 132] on div "Кто отправляет рассылку?" at bounding box center [320, 132] width 206 height 11
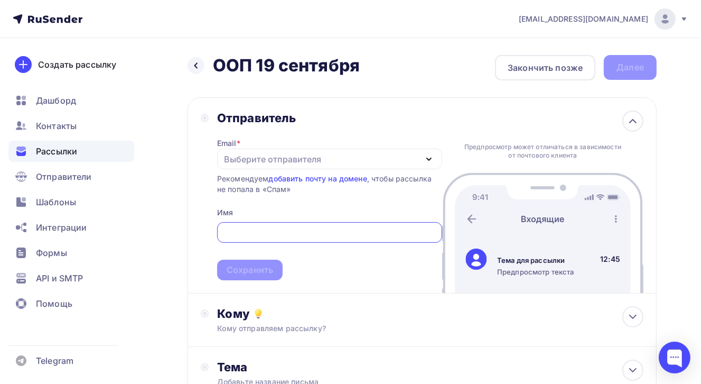
type input "training@ntconsult.ru"
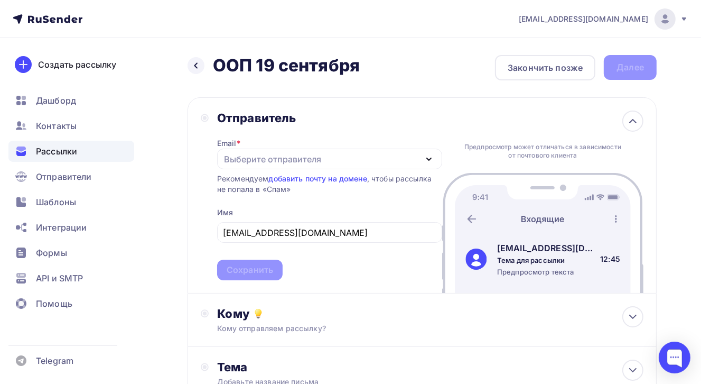
click at [340, 273] on span "training@ntconsult.ru Сохранить" at bounding box center [329, 249] width 225 height 62
click at [332, 277] on span "training@ntconsult.ru Сохранить" at bounding box center [329, 249] width 225 height 62
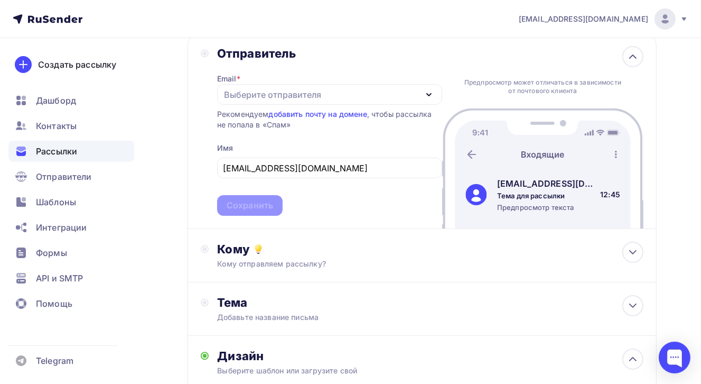
scroll to position [53, 0]
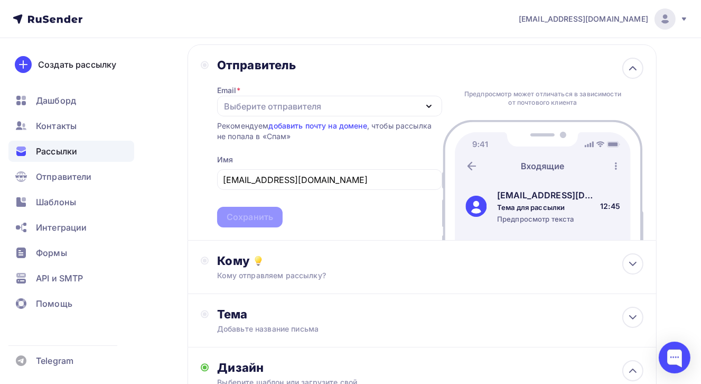
click at [429, 104] on icon "button" at bounding box center [429, 106] width 13 height 13
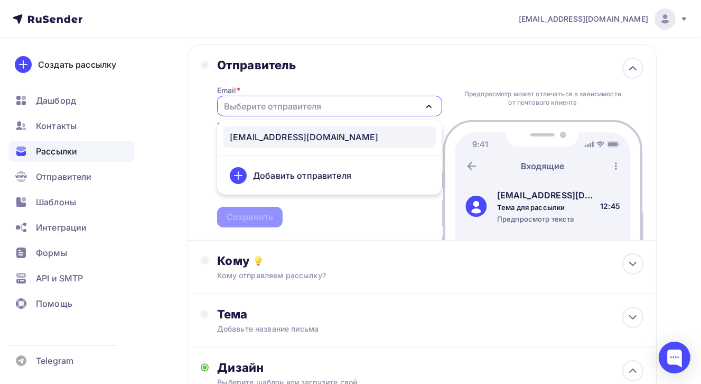
click at [317, 132] on div "training@ntconsult.ru" at bounding box center [304, 137] width 149 height 13
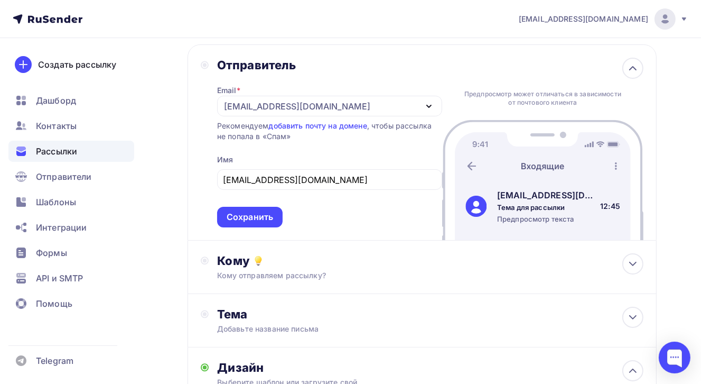
drag, startPoint x: 256, startPoint y: 212, endPoint x: 313, endPoint y: 225, distance: 58.5
click at [256, 212] on div "Сохранить" at bounding box center [250, 217] width 47 height 12
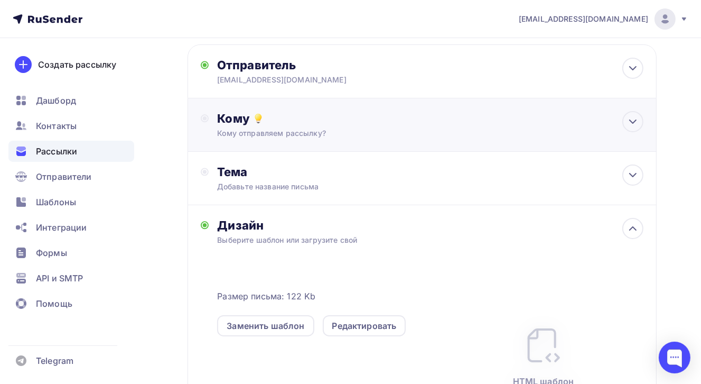
click at [527, 123] on div "Кому" at bounding box center [430, 118] width 427 height 15
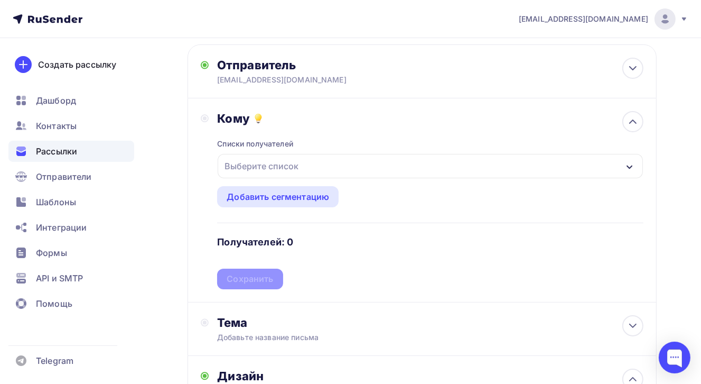
click at [632, 163] on icon "button" at bounding box center [630, 167] width 8 height 8
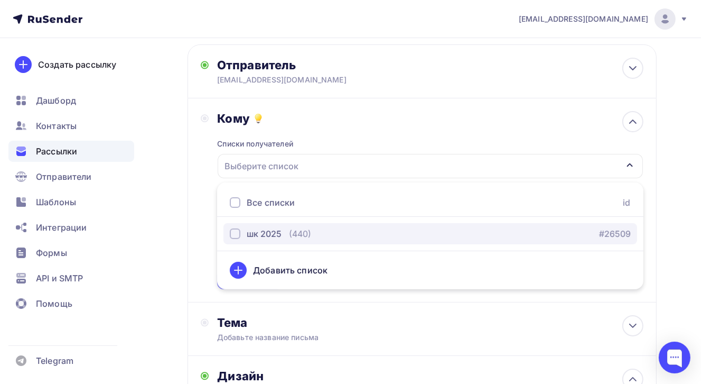
click at [285, 235] on div "шк 2025 (440)" at bounding box center [270, 233] width 81 height 13
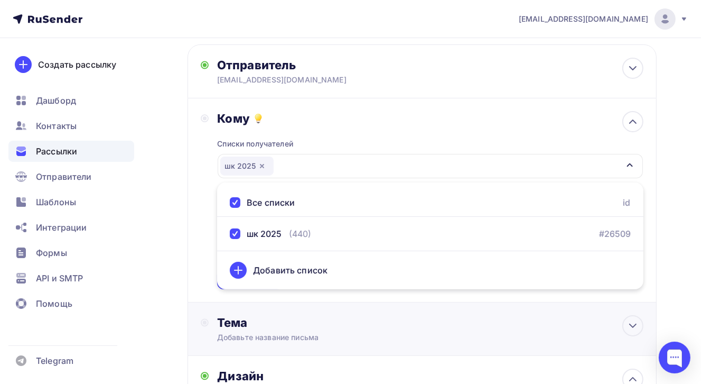
click at [396, 324] on div "Тема" at bounding box center [321, 322] width 209 height 15
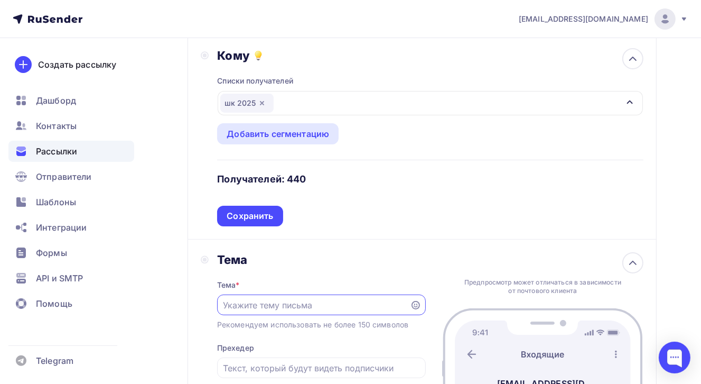
scroll to position [159, 0]
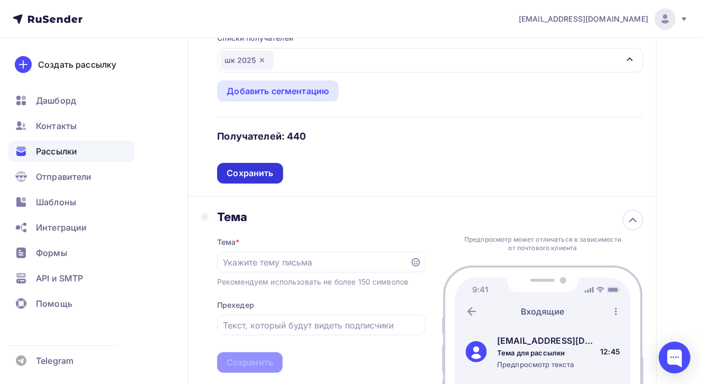
click at [256, 173] on div "Сохранить" at bounding box center [250, 173] width 47 height 12
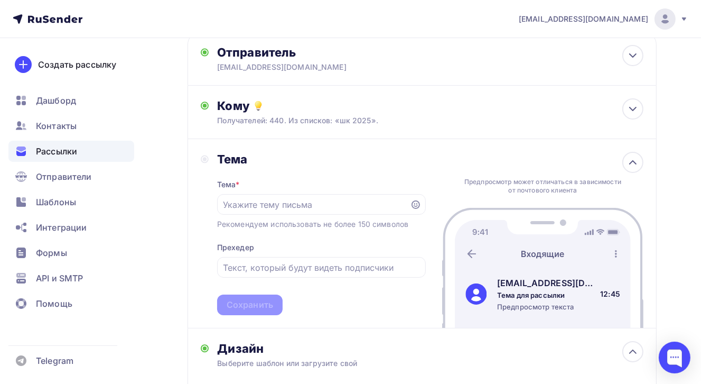
scroll to position [53, 0]
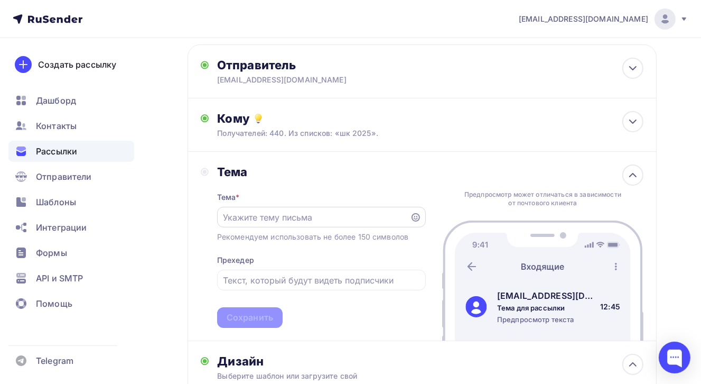
click at [275, 218] on input "text" at bounding box center [313, 217] width 181 height 13
paste input "изменений в ООП НОО, ООП ООО, ООП СОО с учетом приказа Минпросвещения России от…"
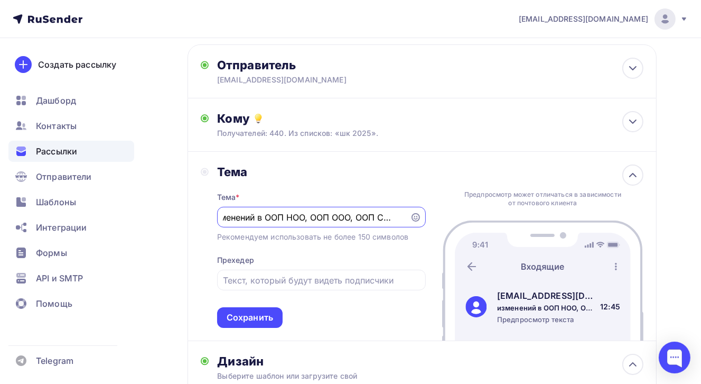
scroll to position [0, 14]
drag, startPoint x: 330, startPoint y: 215, endPoint x: 311, endPoint y: 216, distance: 19.1
click at [311, 216] on input "изменений в ООП НОО, ООП ООО, ООП СОО с" at bounding box center [313, 217] width 181 height 13
drag, startPoint x: 368, startPoint y: 215, endPoint x: 349, endPoint y: 216, distance: 19.0
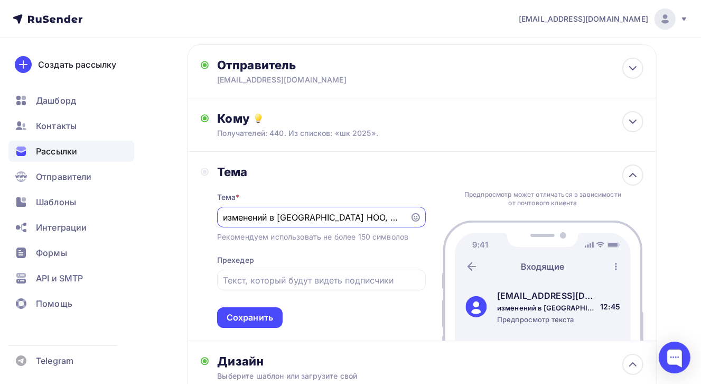
click at [349, 216] on input "изменений в ООП НОО, ООО, ООП СОО с" at bounding box center [313, 217] width 181 height 13
drag, startPoint x: 261, startPoint y: 213, endPoint x: 264, endPoint y: 218, distance: 6.2
click at [261, 213] on input "изменений в ООП НОО, ООО, СОО с" at bounding box center [313, 217] width 181 height 13
click at [405, 216] on div "Внесите изменения в ООП НОО, ООО, СОО с" at bounding box center [321, 217] width 209 height 21
click at [401, 216] on input "Внесите изменения в ООП НОО, ООО, СОО с" at bounding box center [313, 217] width 181 height 13
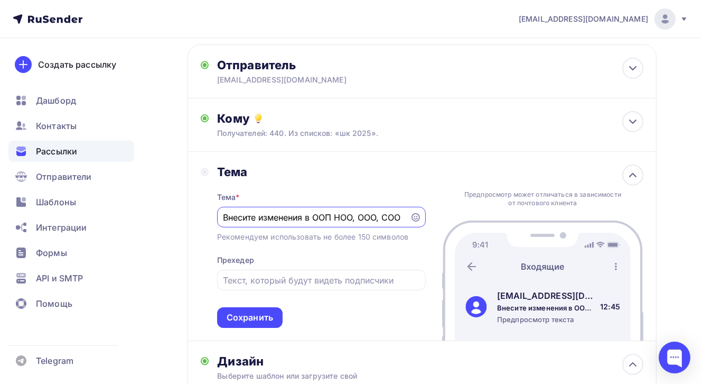
click at [406, 217] on div "Внесите изменения в ООП НОО, ООО, СОО" at bounding box center [321, 217] width 209 height 21
click at [387, 215] on input "Внесите изменения в ООП НОО, ООО, СОО" at bounding box center [313, 217] width 181 height 13
type input "Внесите изменения в ООП НОО, ООО, СОО с 1 сентября Пошаговый алгоритм"
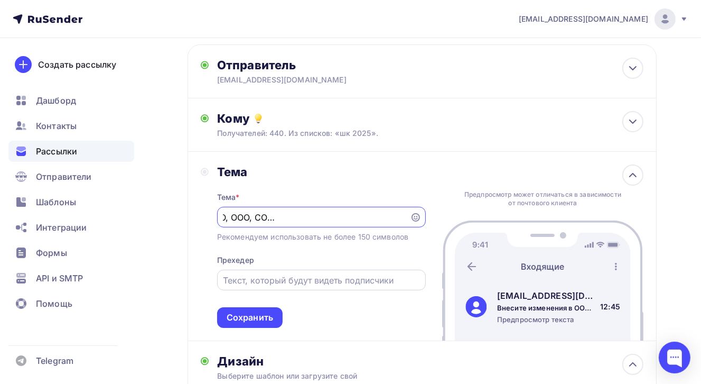
click at [266, 275] on input "text" at bounding box center [321, 280] width 197 height 13
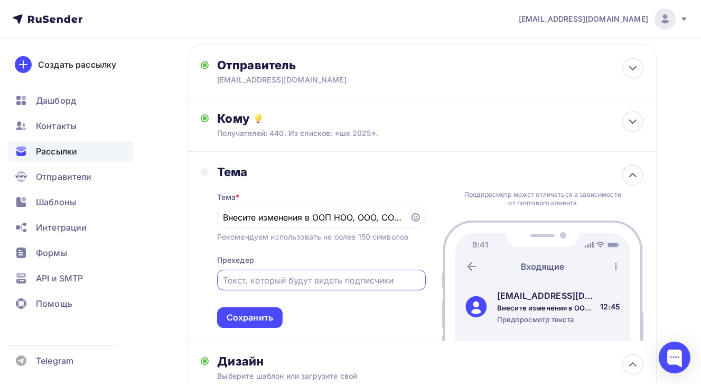
paste input "МЕТОДИКА и АЛГОРИТМ формирования учебных программ, планов и графиков с учетом н…"
click at [334, 278] on input "МЕТОДИКА и АЛГОРИТМ формирования учебных программ, планов и графиков с учетом н…" at bounding box center [321, 280] width 197 height 13
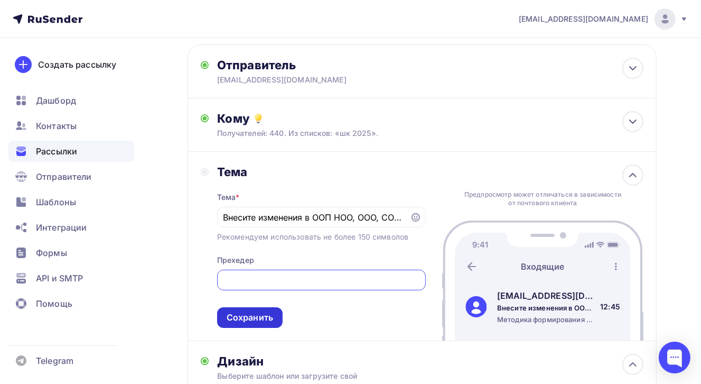
type input "Методика формирования учебных программ, планов и графиков с учетом новых требов…"
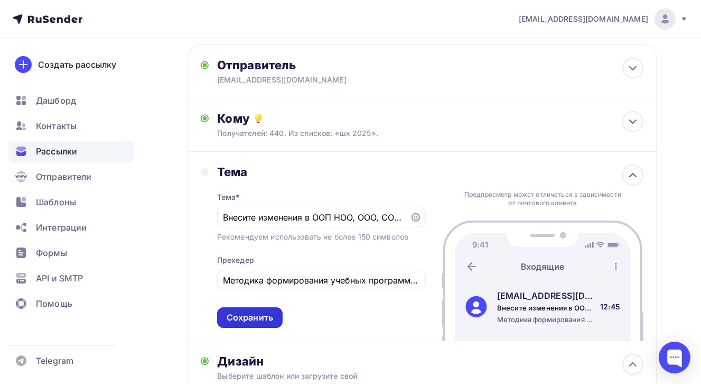
click at [265, 313] on div "Сохранить" at bounding box center [250, 317] width 47 height 12
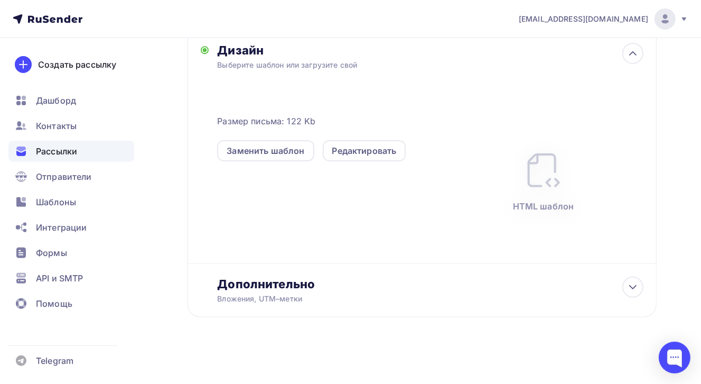
scroll to position [271, 0]
click at [632, 287] on icon at bounding box center [633, 286] width 6 height 3
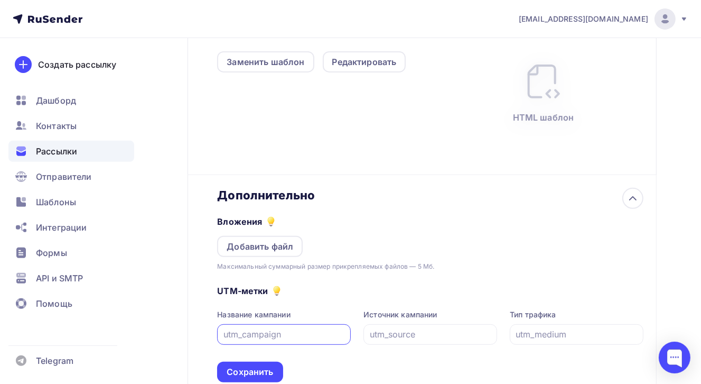
scroll to position [437, 0]
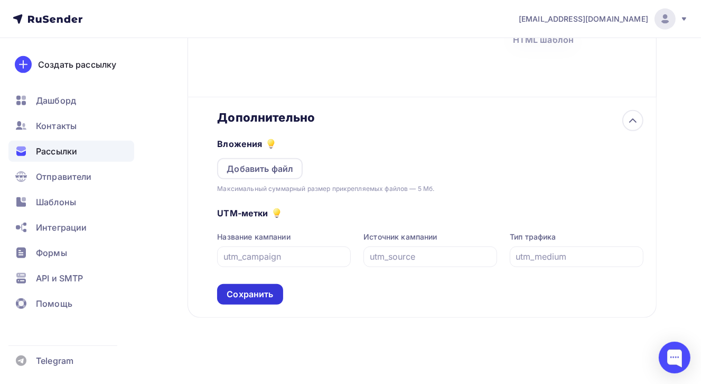
click at [252, 292] on div "Сохранить" at bounding box center [250, 294] width 47 height 12
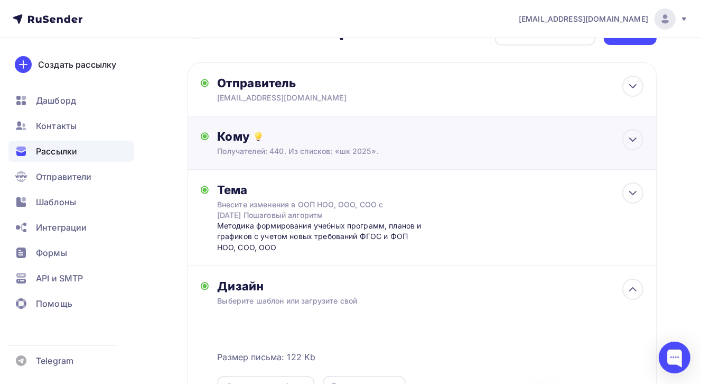
scroll to position [0, 0]
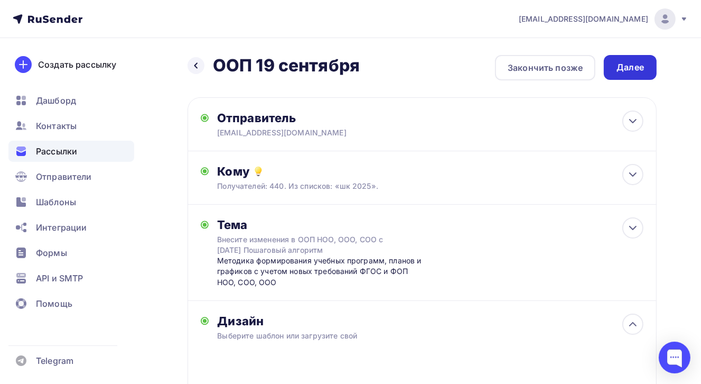
click at [639, 70] on div "Далее" at bounding box center [630, 67] width 27 height 12
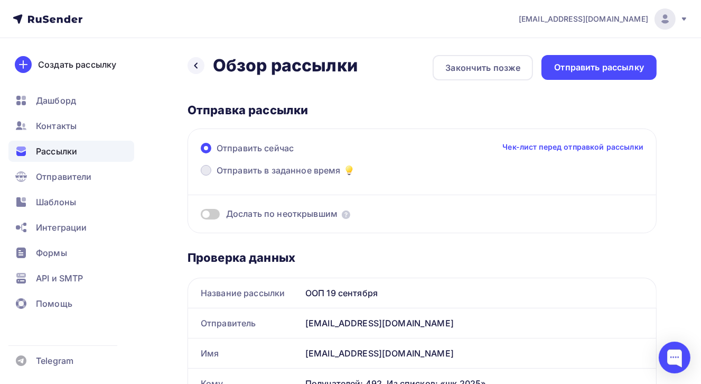
click at [207, 171] on span at bounding box center [206, 170] width 11 height 11
click at [217, 177] on input "Отправить в заданное время" at bounding box center [217, 177] width 0 height 0
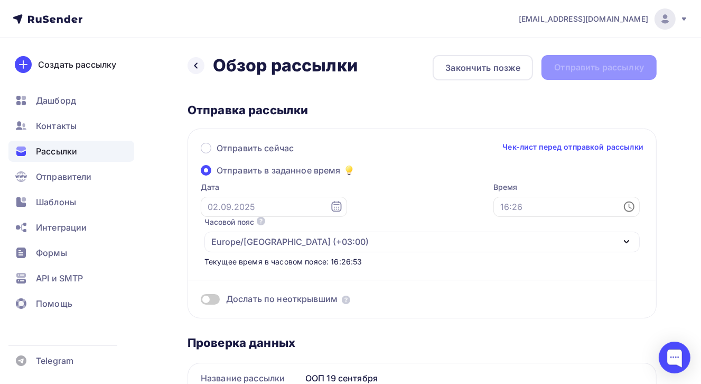
click at [206, 171] on span at bounding box center [206, 170] width 11 height 11
click at [217, 177] on input "Отправить в заданное время" at bounding box center [217, 177] width 0 height 0
click at [331, 209] on icon at bounding box center [336, 206] width 10 height 11
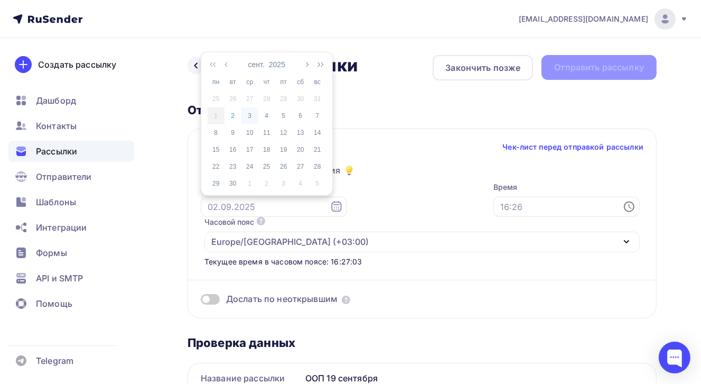
click at [252, 117] on div "3" at bounding box center [250, 116] width 17 height 10
type input "03.09.2025"
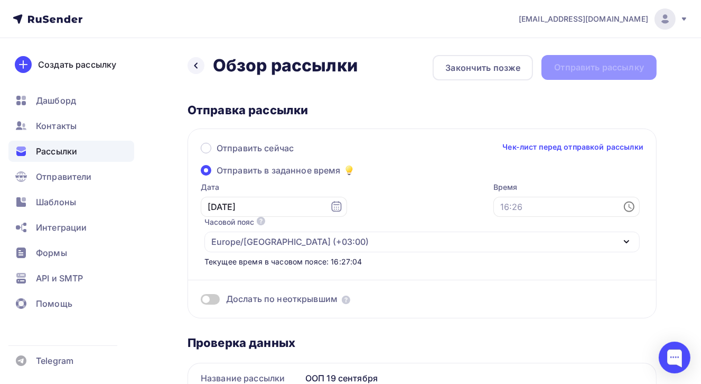
click at [629, 206] on icon at bounding box center [629, 206] width 13 height 13
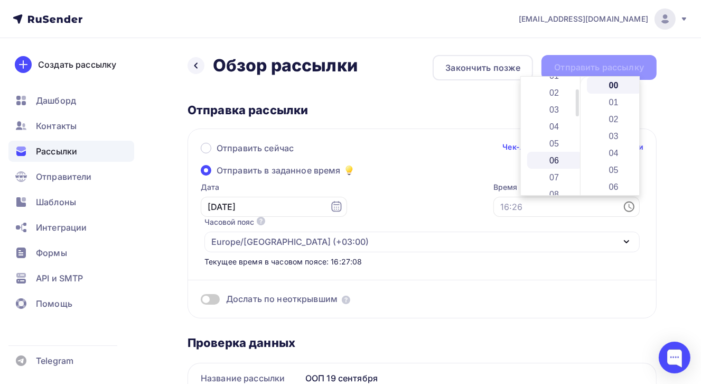
scroll to position [53, 0]
click at [550, 167] on li "08" at bounding box center [556, 167] width 56 height 17
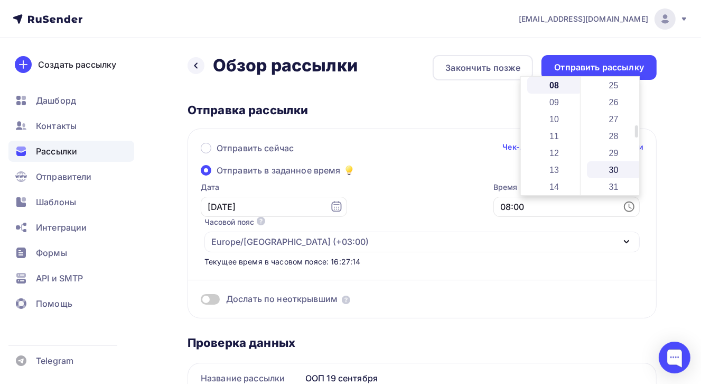
scroll to position [634, 0]
click at [608, 112] on li "39" at bounding box center [615, 110] width 56 height 17
type input "08:39"
click at [397, 340] on div "Проверка данных" at bounding box center [422, 342] width 469 height 15
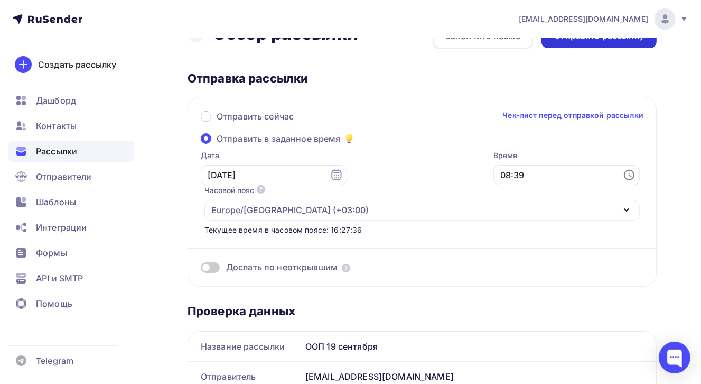
scroll to position [0, 0]
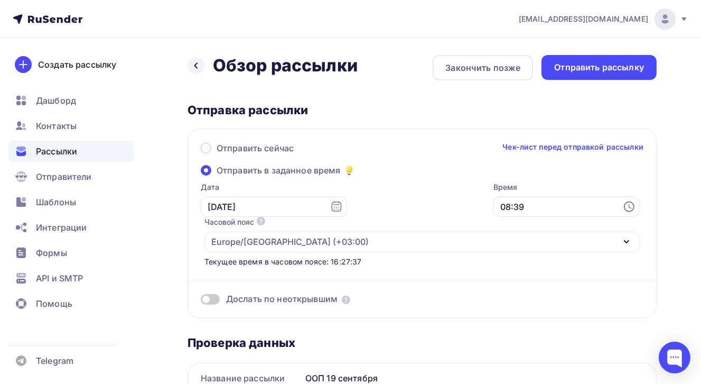
click at [566, 144] on link "Чек-лист перед отправкой рассылки" at bounding box center [573, 147] width 141 height 11
click at [609, 69] on div "Отправить рассылку" at bounding box center [600, 67] width 90 height 12
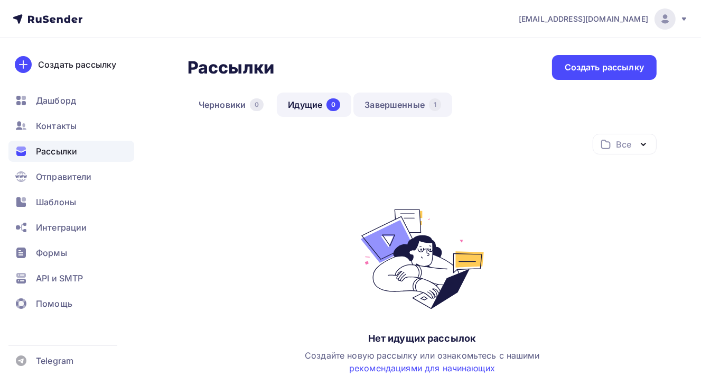
click at [400, 103] on link "Завершенные 1" at bounding box center [403, 105] width 99 height 24
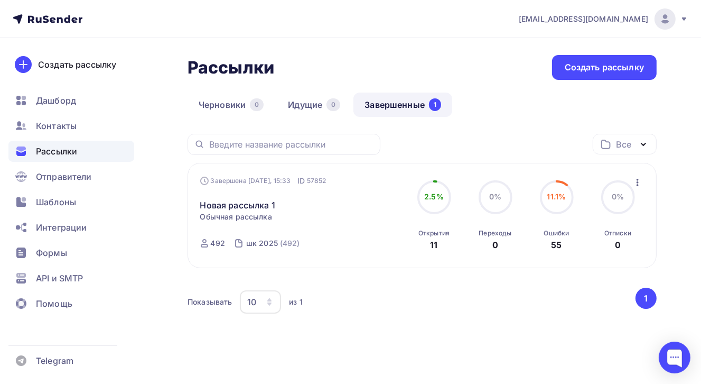
click at [637, 179] on icon "button" at bounding box center [638, 182] width 2 height 7
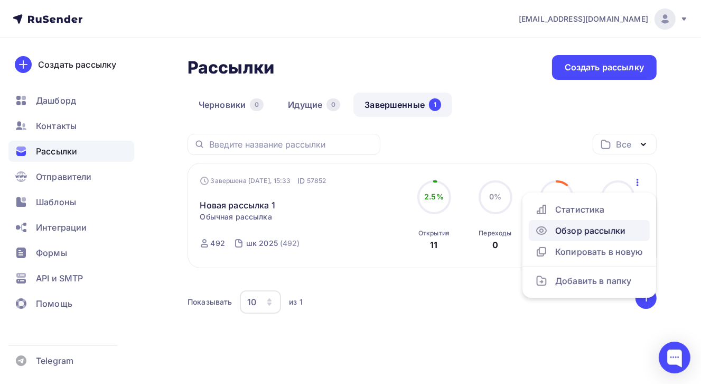
click at [577, 229] on div "Обзор рассылки" at bounding box center [589, 230] width 108 height 13
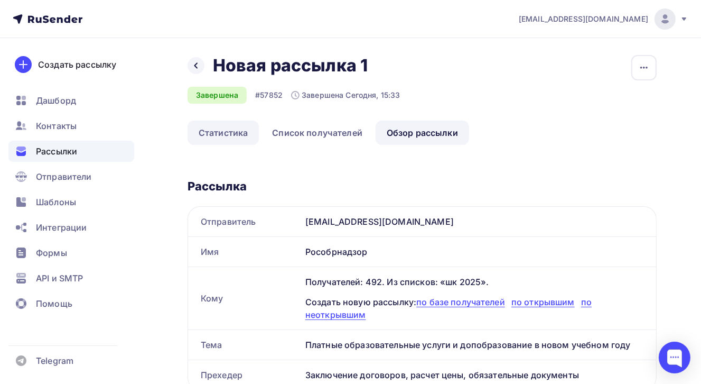
click at [203, 131] on link "Статистика" at bounding box center [223, 133] width 71 height 24
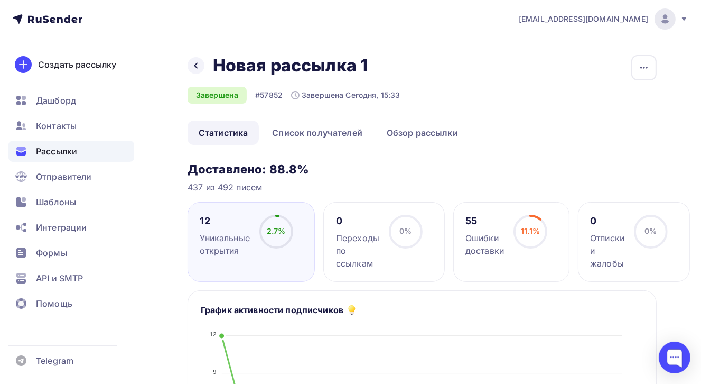
click at [207, 219] on div "12" at bounding box center [225, 221] width 50 height 13
click at [272, 228] on span "2.7%" at bounding box center [276, 230] width 19 height 9
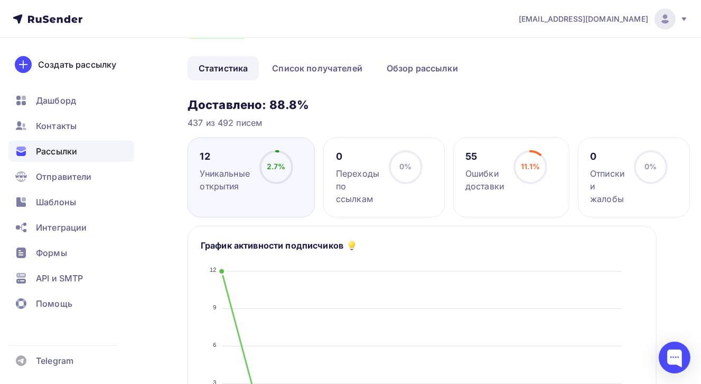
scroll to position [159, 0]
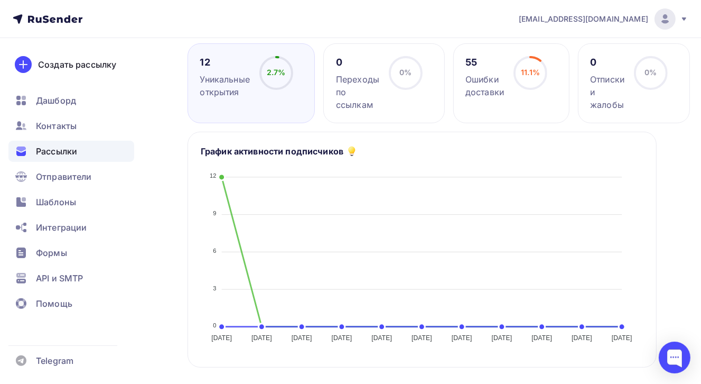
click at [283, 71] on span "2.7%" at bounding box center [276, 72] width 19 height 9
click at [279, 74] on span "2.7%" at bounding box center [276, 72] width 19 height 9
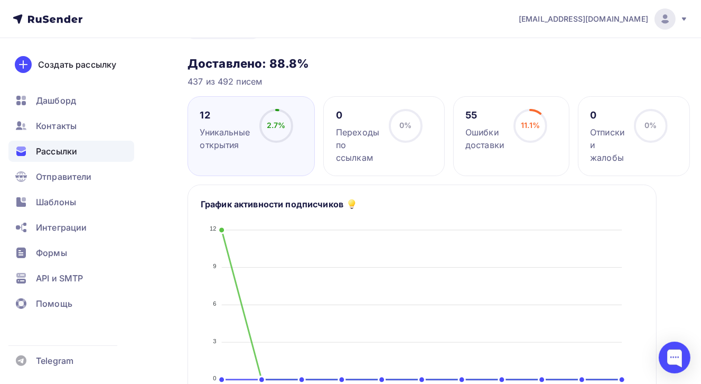
scroll to position [6, 0]
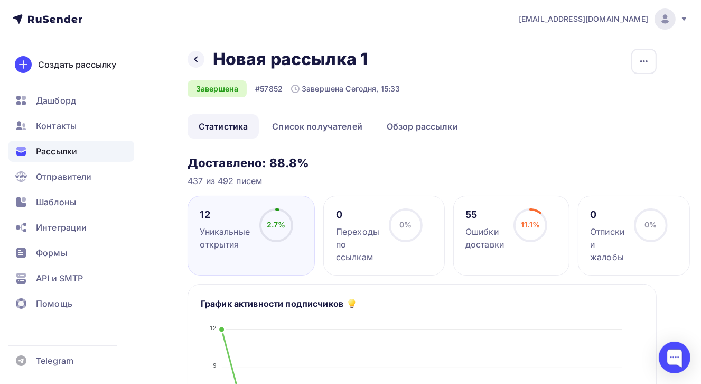
click at [358, 242] on div "Переходы по ссылкам" at bounding box center [357, 244] width 43 height 38
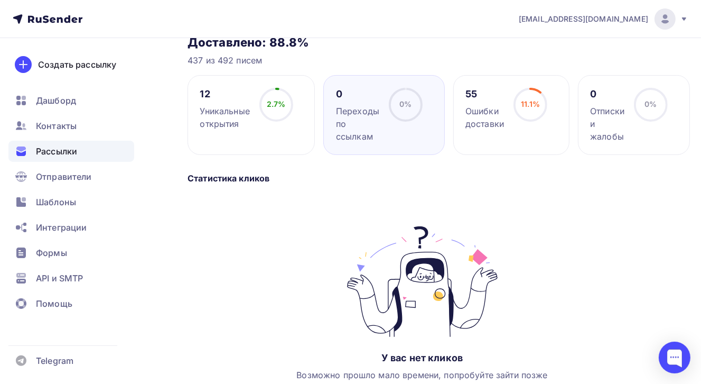
scroll to position [165, 0]
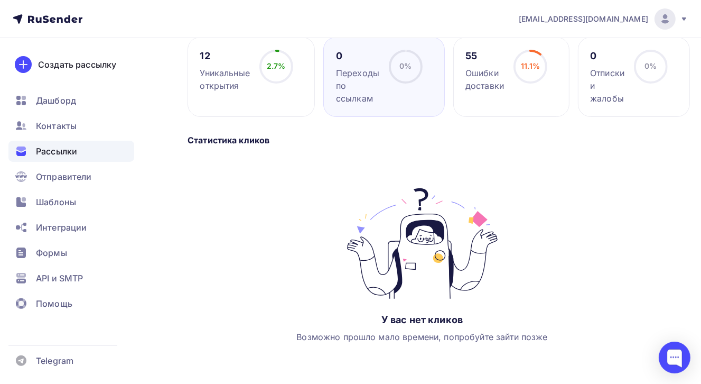
click at [223, 78] on div "Уникальные открытия" at bounding box center [225, 79] width 50 height 25
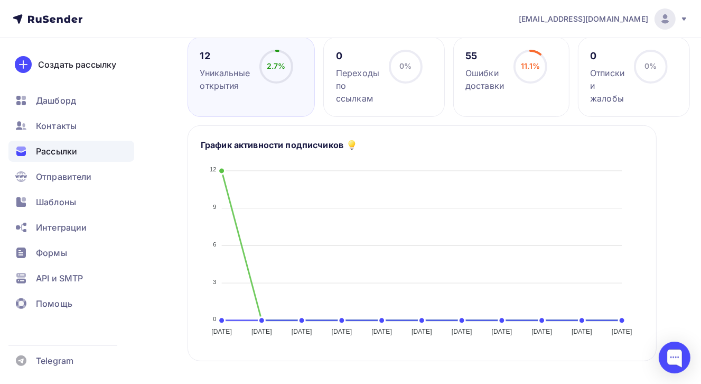
click at [480, 84] on div "Ошибки доставки" at bounding box center [485, 79] width 39 height 25
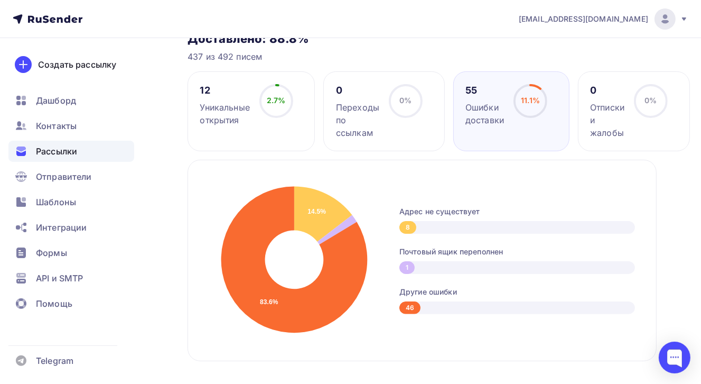
scroll to position [112, 0]
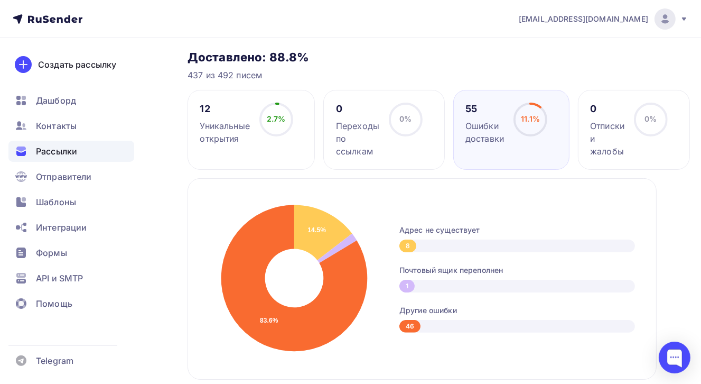
click at [205, 108] on div "12" at bounding box center [225, 109] width 50 height 13
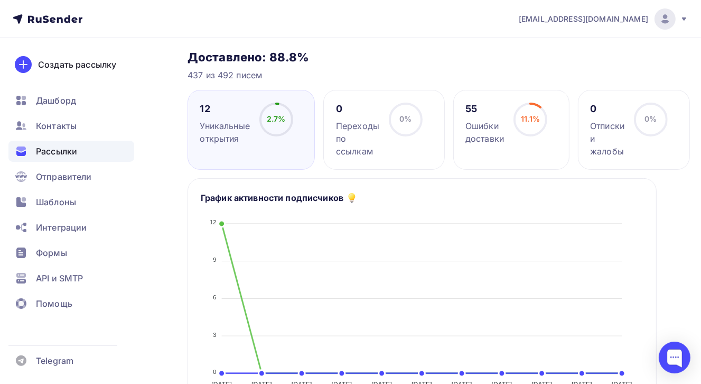
click at [279, 118] on span "2.7%" at bounding box center [276, 118] width 19 height 9
click at [276, 104] on circle at bounding box center [277, 120] width 32 height 32
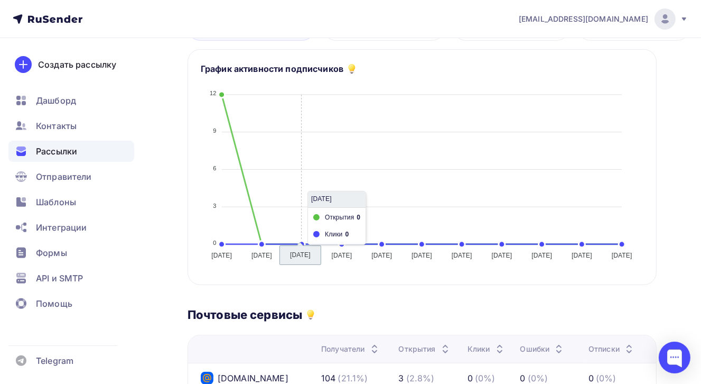
scroll to position [165, 0]
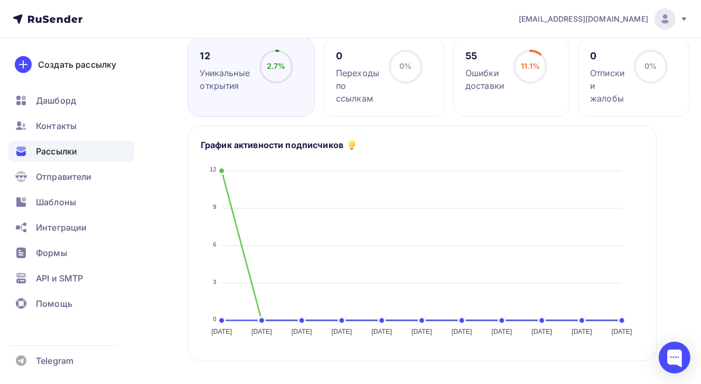
click at [255, 108] on div "12 Уникальные открытия 2.7% 2.7%" at bounding box center [251, 77] width 127 height 80
click at [269, 70] on span "2.7%" at bounding box center [276, 65] width 19 height 9
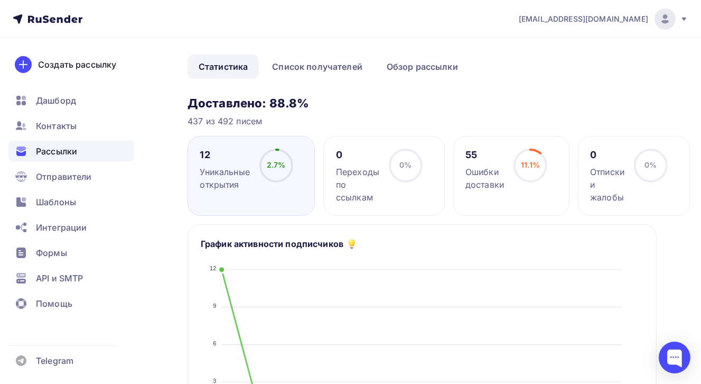
scroll to position [0, 0]
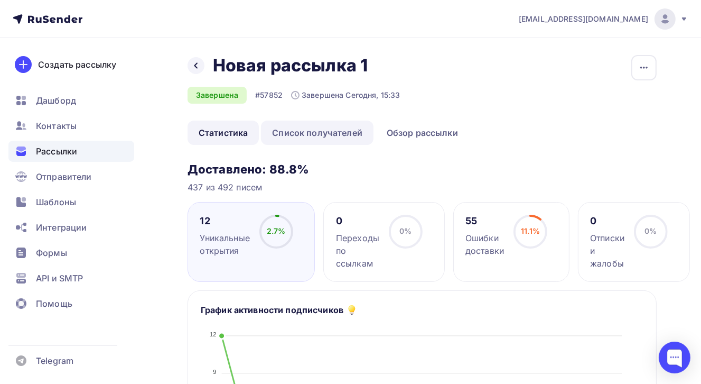
click at [299, 131] on link "Список получателей" at bounding box center [317, 133] width 113 height 24
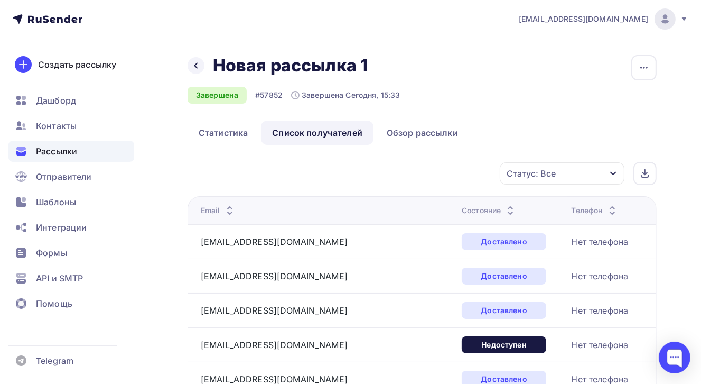
click at [504, 213] on icon at bounding box center [510, 213] width 13 height 13
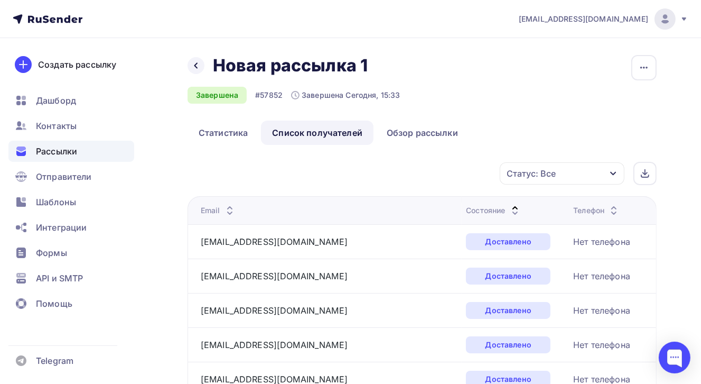
click at [612, 173] on icon "button" at bounding box center [613, 173] width 8 height 8
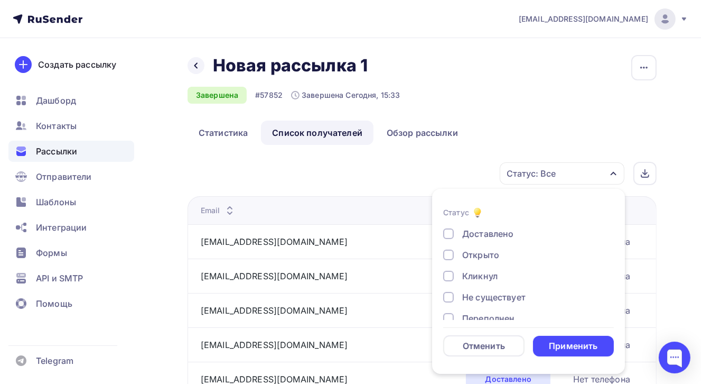
click at [466, 255] on div "Открыто" at bounding box center [481, 254] width 37 height 13
click at [575, 345] on div "Применить" at bounding box center [573, 346] width 49 height 12
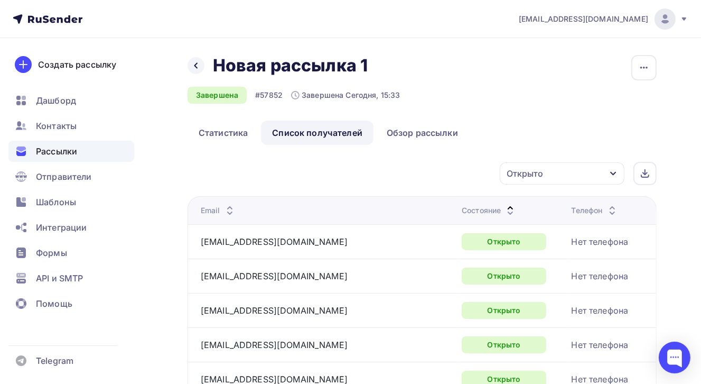
click at [504, 211] on icon at bounding box center [510, 213] width 13 height 13
click at [509, 212] on icon at bounding box center [511, 213] width 4 height 2
click at [614, 173] on icon "button" at bounding box center [613, 173] width 8 height 8
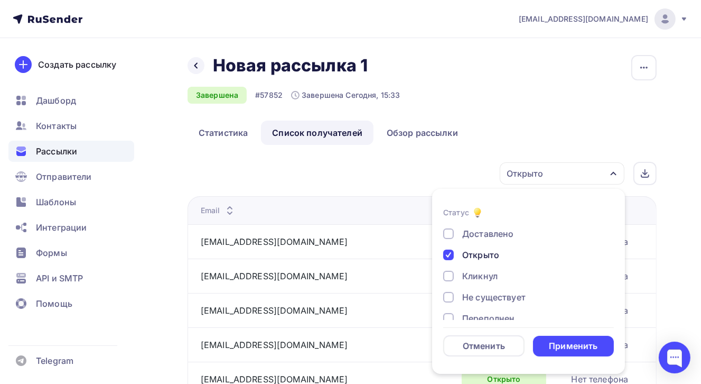
click at [450, 279] on div at bounding box center [448, 276] width 11 height 11
click at [449, 254] on div at bounding box center [448, 255] width 11 height 11
click at [584, 344] on div "Применить" at bounding box center [573, 346] width 49 height 12
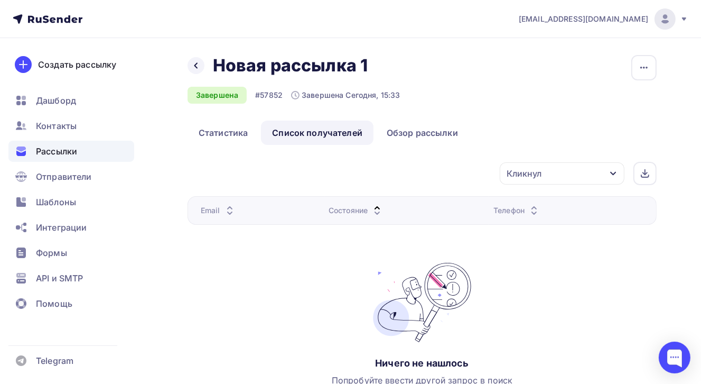
click at [61, 148] on span "Рассылки" at bounding box center [56, 151] width 41 height 13
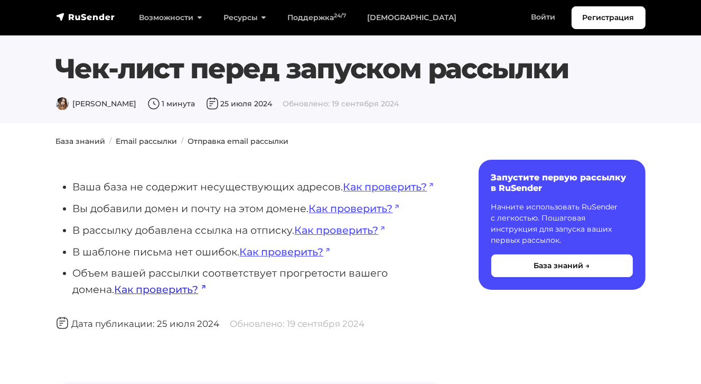
click at [124, 291] on link "Как проверить?" at bounding box center [160, 289] width 91 height 13
click at [96, 15] on img "navbar" at bounding box center [85, 17] width 59 height 11
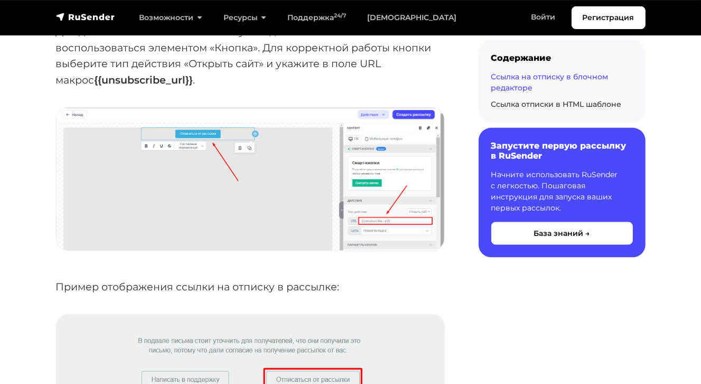
scroll to position [1151, 0]
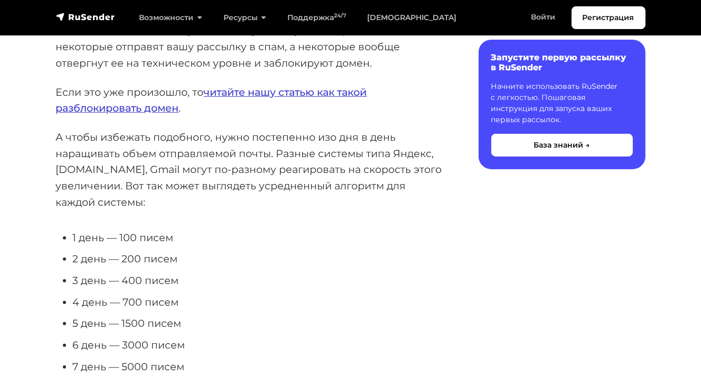
scroll to position [211, 0]
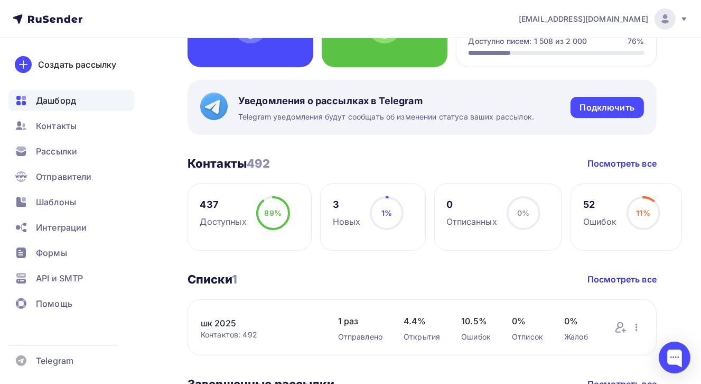
scroll to position [106, 0]
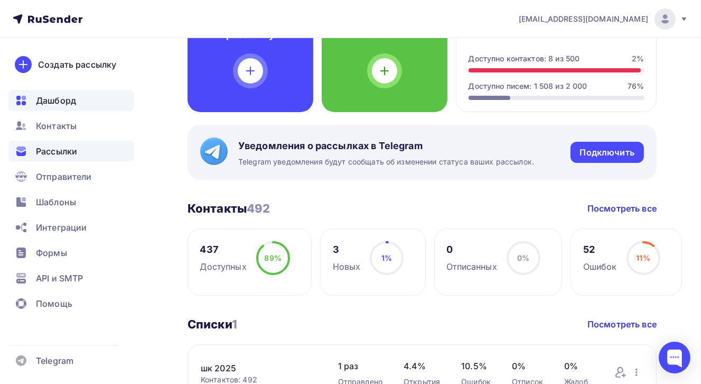
click at [57, 150] on span "Рассылки" at bounding box center [56, 151] width 41 height 13
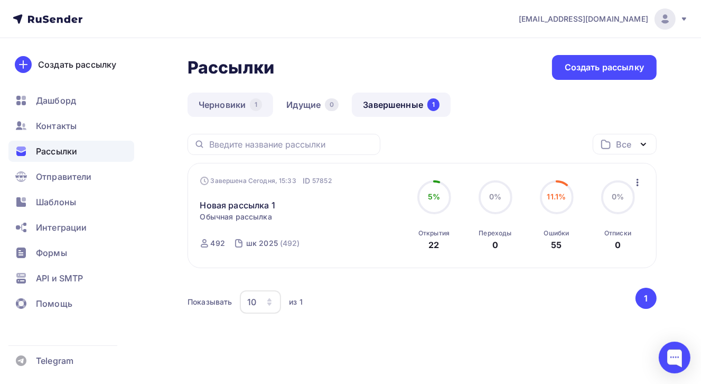
click at [235, 103] on link "Черновики 1" at bounding box center [231, 105] width 86 height 24
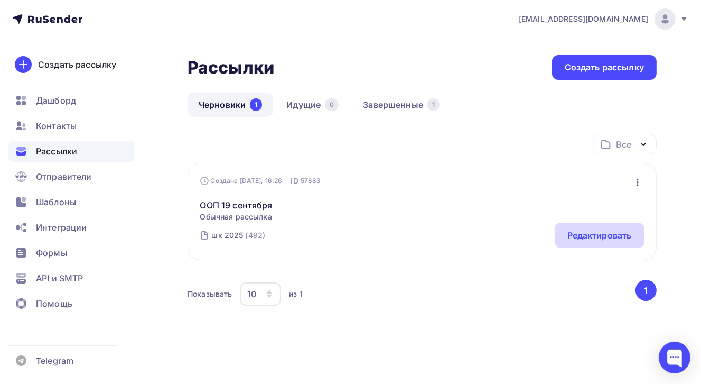
click at [594, 235] on div "Редактировать" at bounding box center [600, 235] width 64 height 13
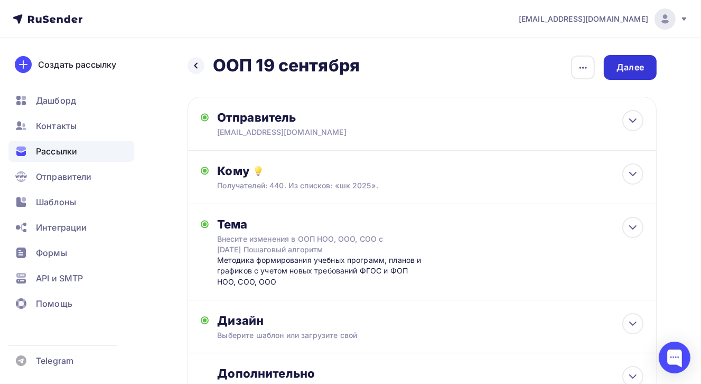
click at [637, 66] on div "Далее" at bounding box center [630, 67] width 27 height 12
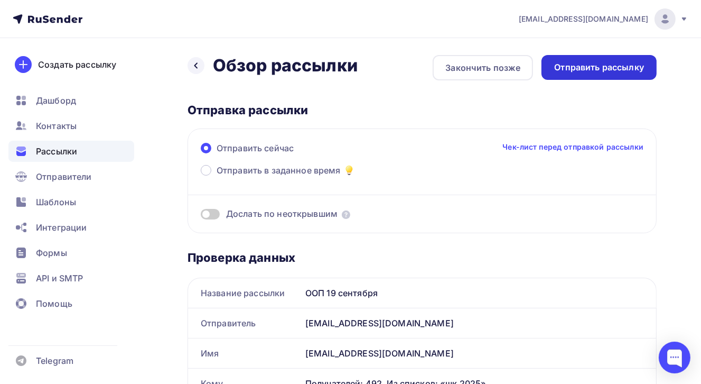
click at [600, 72] on div "Отправить рассылку" at bounding box center [600, 67] width 90 height 12
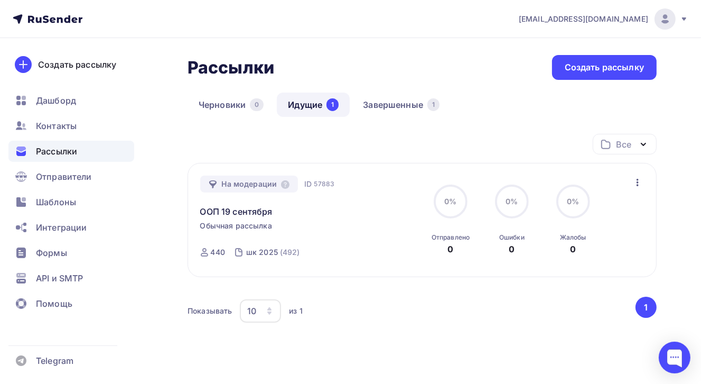
click at [59, 154] on span "Рассылки" at bounding box center [56, 151] width 41 height 13
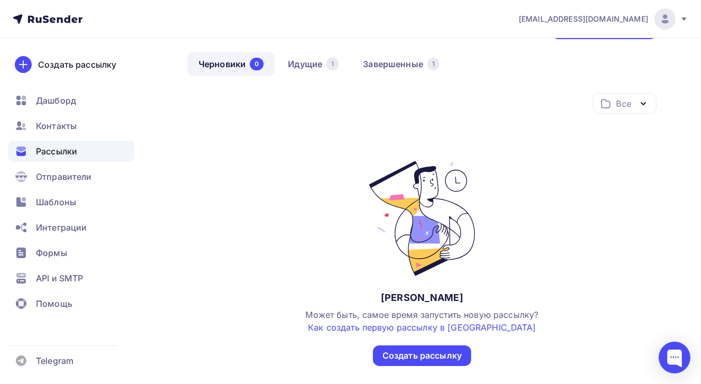
scroll to position [53, 0]
